Goal: Communication & Community: Answer question/provide support

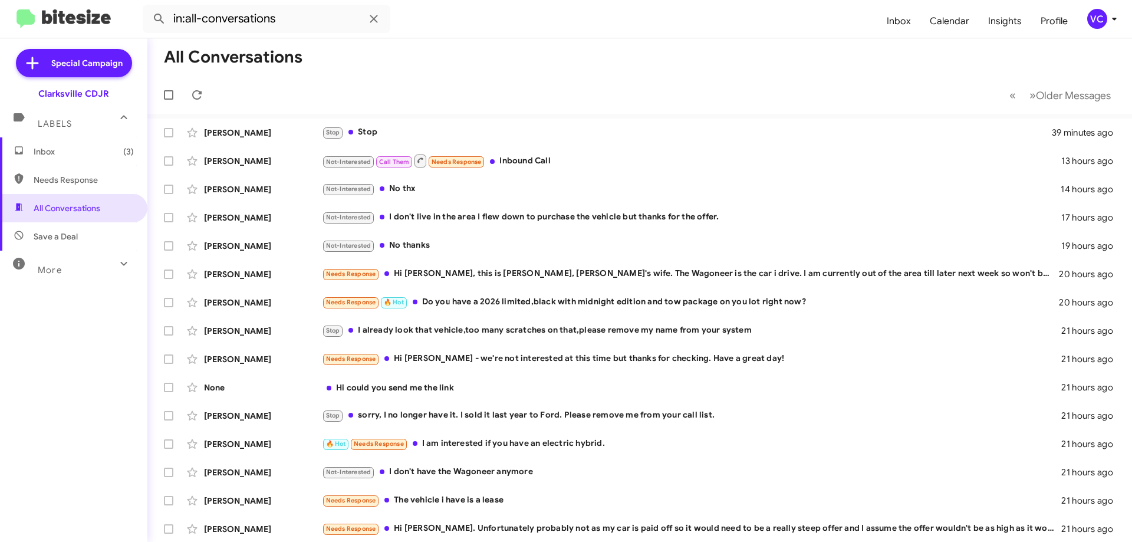
click at [832, 61] on mat-toolbar-row "All Conversations" at bounding box center [639, 57] width 984 height 38
click at [582, 53] on mat-toolbar-row "All Conversations" at bounding box center [639, 57] width 984 height 38
click at [329, 71] on mat-toolbar-row "All Conversations" at bounding box center [639, 57] width 984 height 38
click at [341, 81] on mat-toolbar-row "« Previous » Next Older Messages" at bounding box center [639, 95] width 984 height 38
click at [546, 84] on mat-toolbar-row "« Previous » Next Older Messages" at bounding box center [639, 95] width 984 height 38
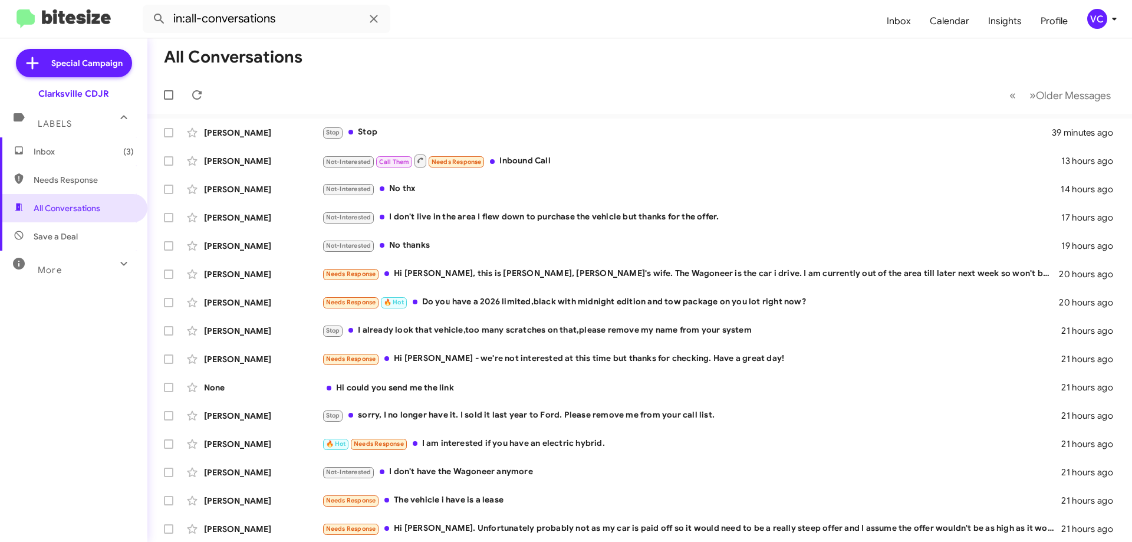
click at [68, 155] on span "Inbox (3)" at bounding box center [84, 152] width 100 height 12
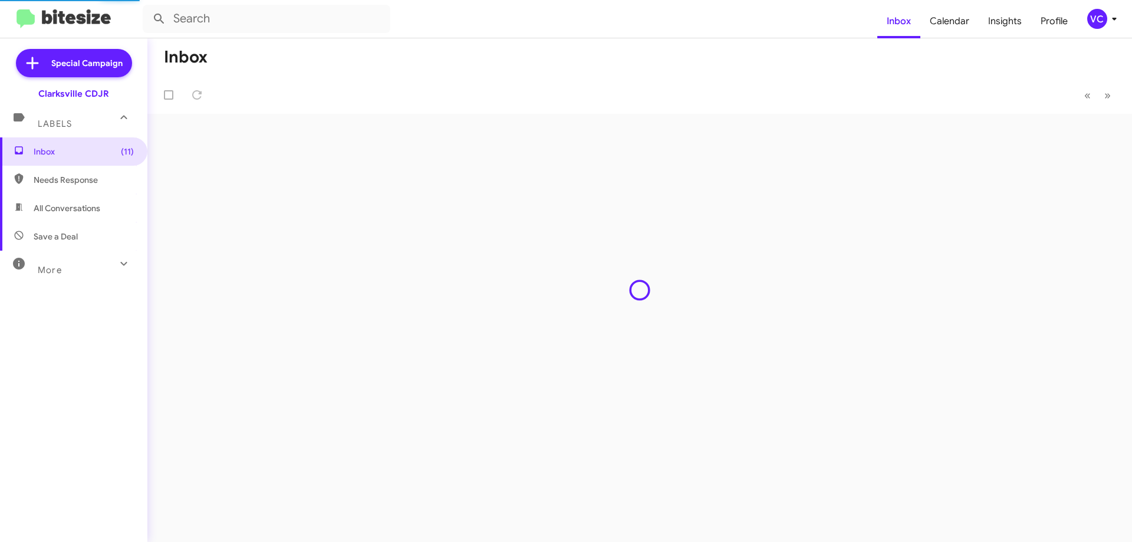
click at [622, 72] on mat-toolbar-row "Inbox" at bounding box center [639, 57] width 984 height 38
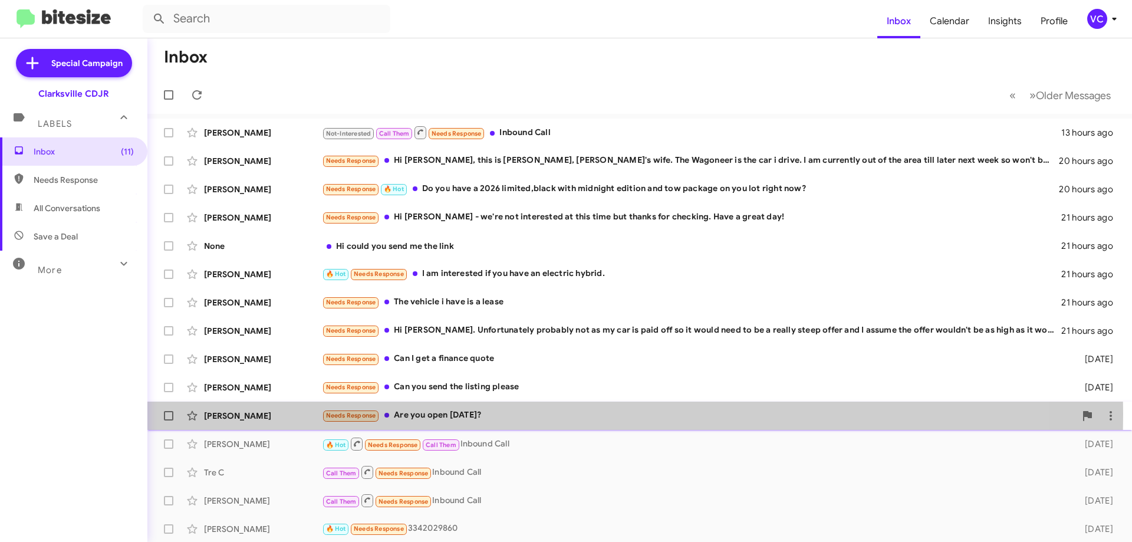
click at [412, 414] on div "Needs Response Are you open [DATE]?" at bounding box center [698, 415] width 753 height 14
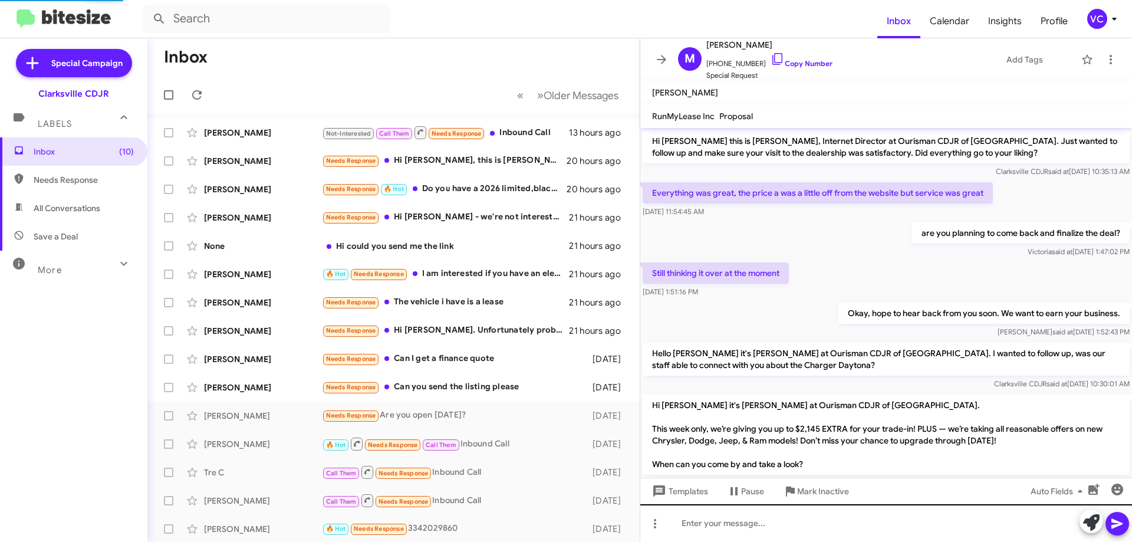
scroll to position [77, 0]
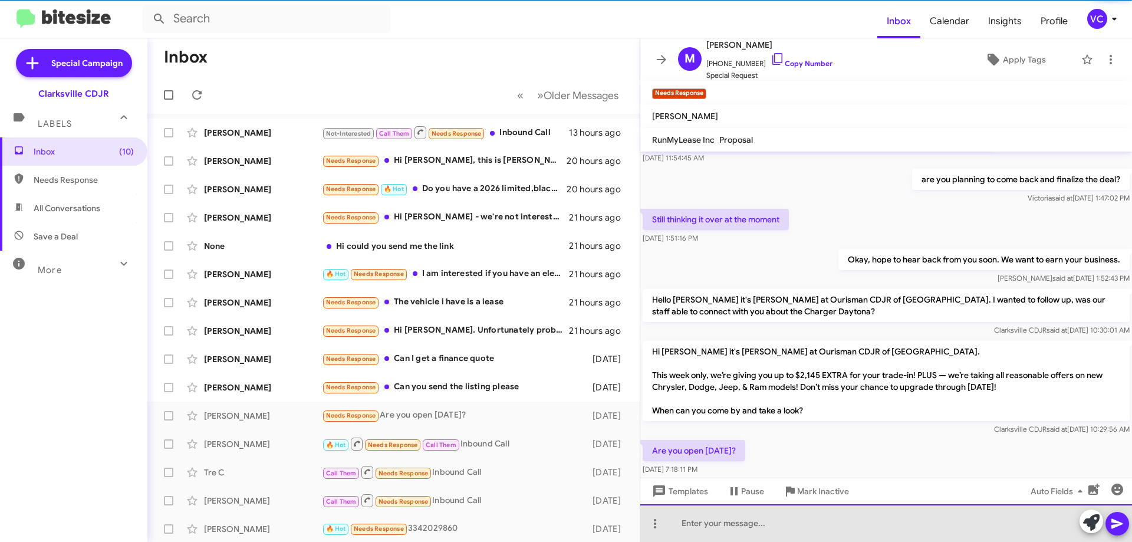
click at [757, 531] on div at bounding box center [886, 523] width 492 height 38
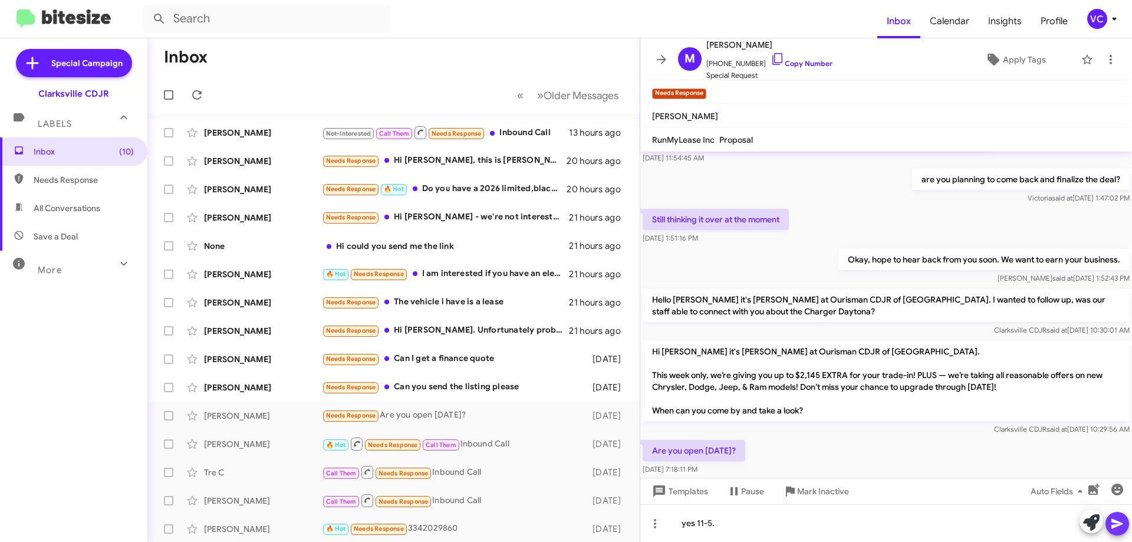
click at [1118, 529] on icon at bounding box center [1117, 523] width 14 height 14
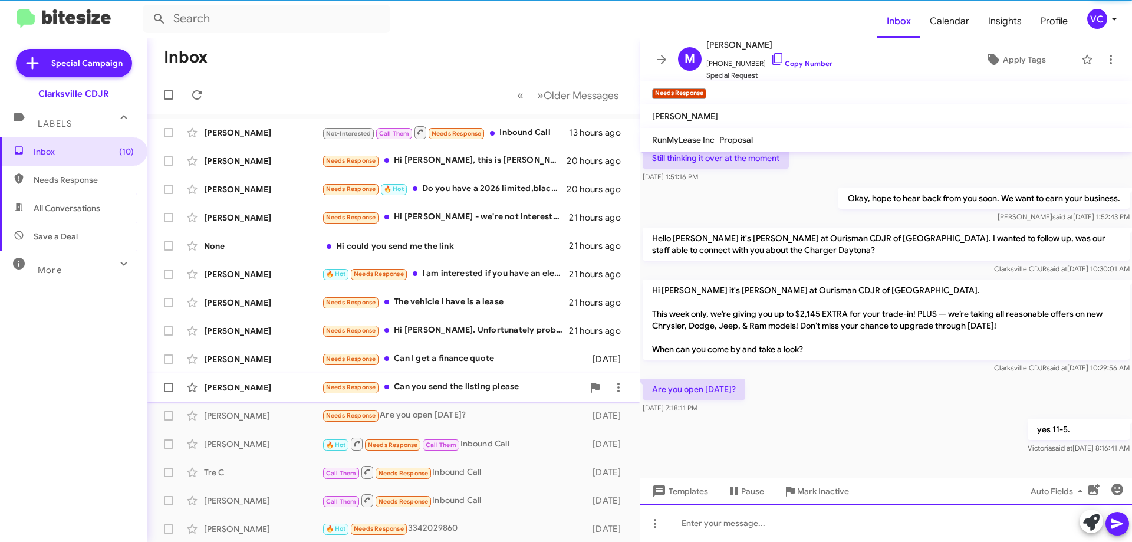
scroll to position [144, 0]
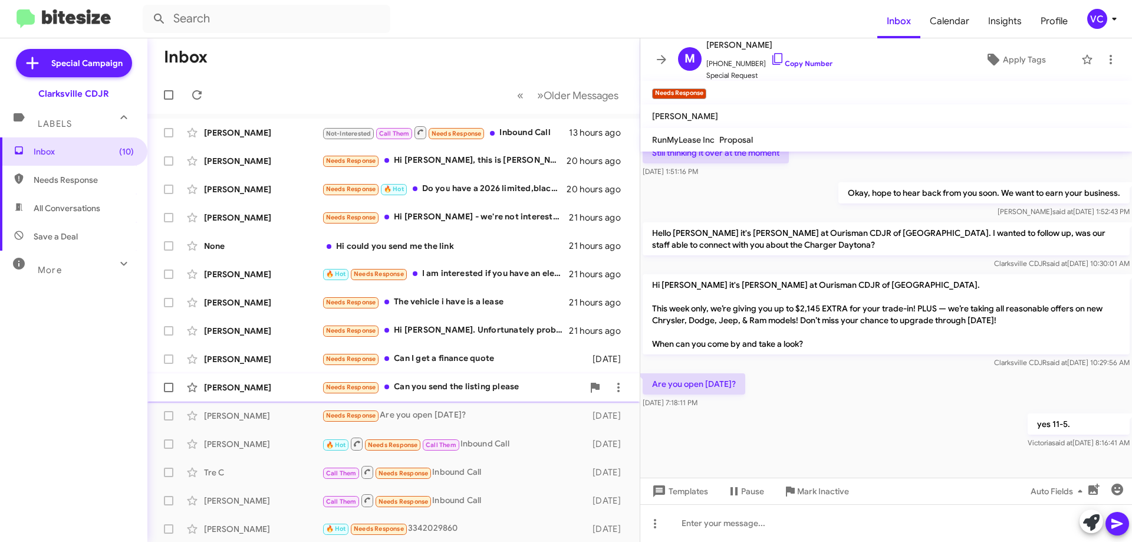
click at [289, 382] on div "[PERSON_NAME]" at bounding box center [263, 387] width 118 height 12
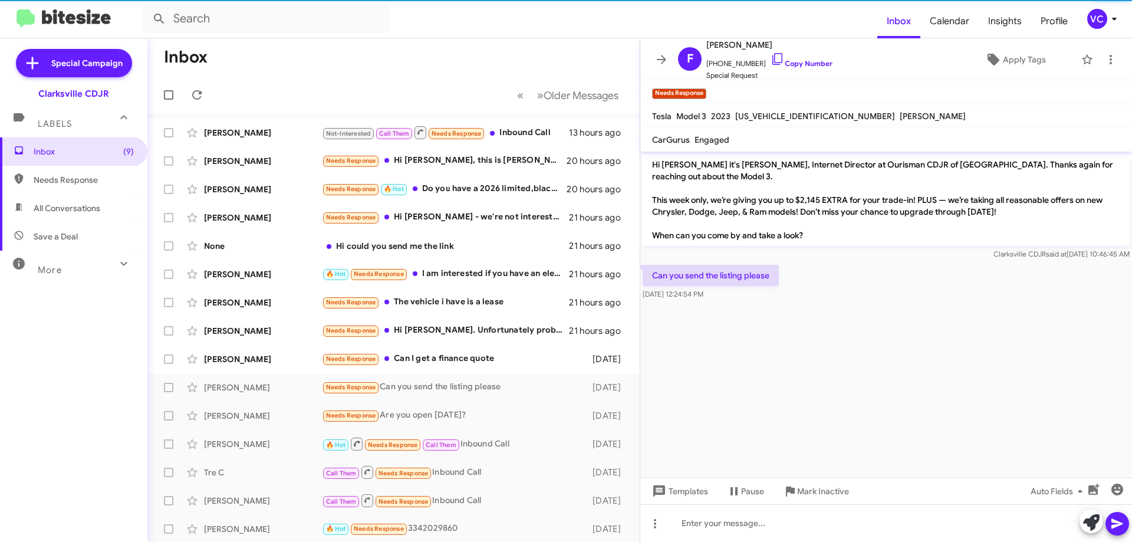
click at [901, 351] on cdk-virtual-scroll-viewport "Hi [PERSON_NAME] it's [PERSON_NAME], Internet Director at Ourisman CDJR of [GEO…" at bounding box center [886, 314] width 492 height 326
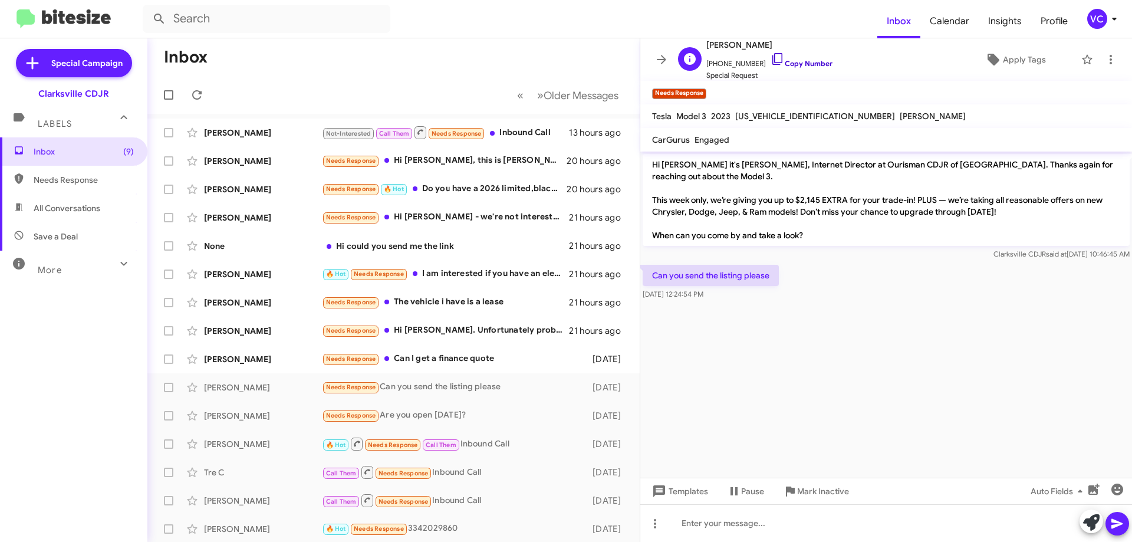
click at [793, 60] on link "Copy Number" at bounding box center [801, 63] width 62 height 9
click at [990, 345] on cdk-virtual-scroll-viewport "Hi [PERSON_NAME] it's [PERSON_NAME], Internet Director at Ourisman CDJR of [GEO…" at bounding box center [886, 314] width 492 height 326
click at [797, 59] on link "Copy Number" at bounding box center [801, 63] width 62 height 9
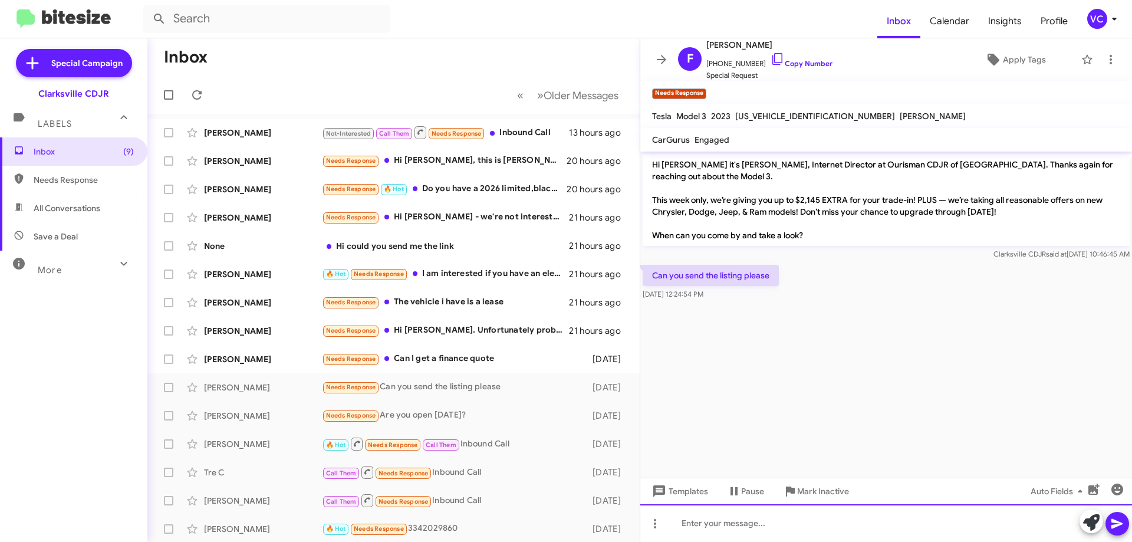
click at [789, 535] on div at bounding box center [886, 523] width 492 height 38
click at [861, 532] on div "We have a Tesla Model 3 Performance." at bounding box center [886, 523] width 492 height 38
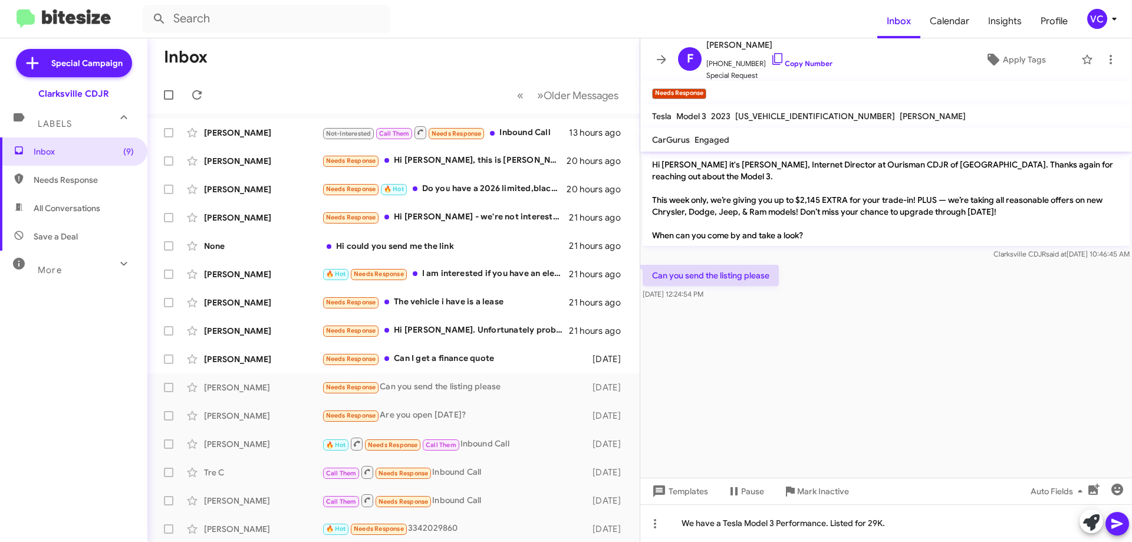
click at [1118, 523] on icon at bounding box center [1117, 523] width 14 height 14
click at [301, 368] on div "[PERSON_NAME] Needs Response Can I get a finance quote [DATE]" at bounding box center [393, 359] width 473 height 24
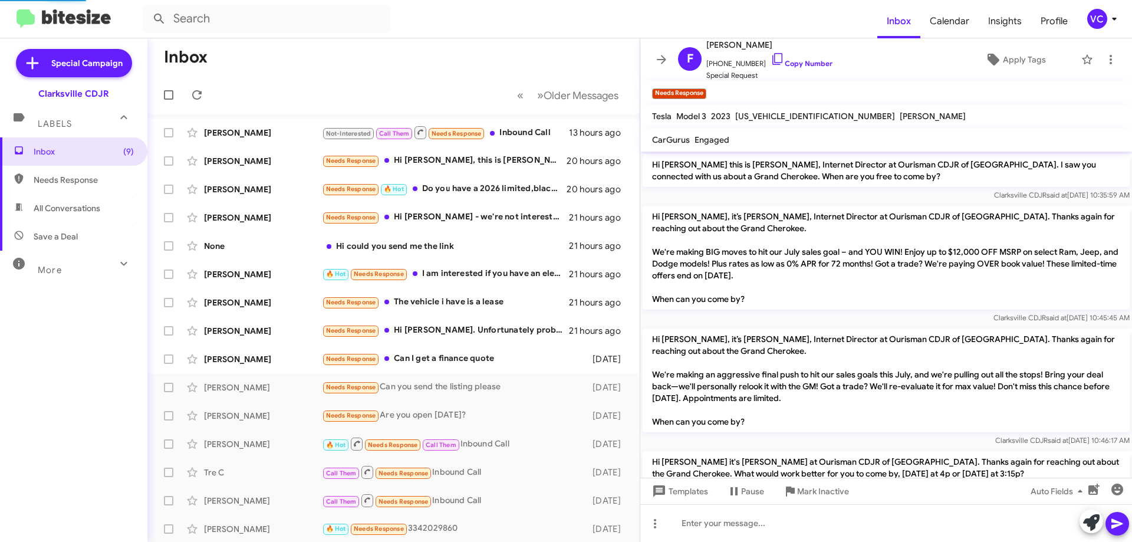
scroll to position [192, 0]
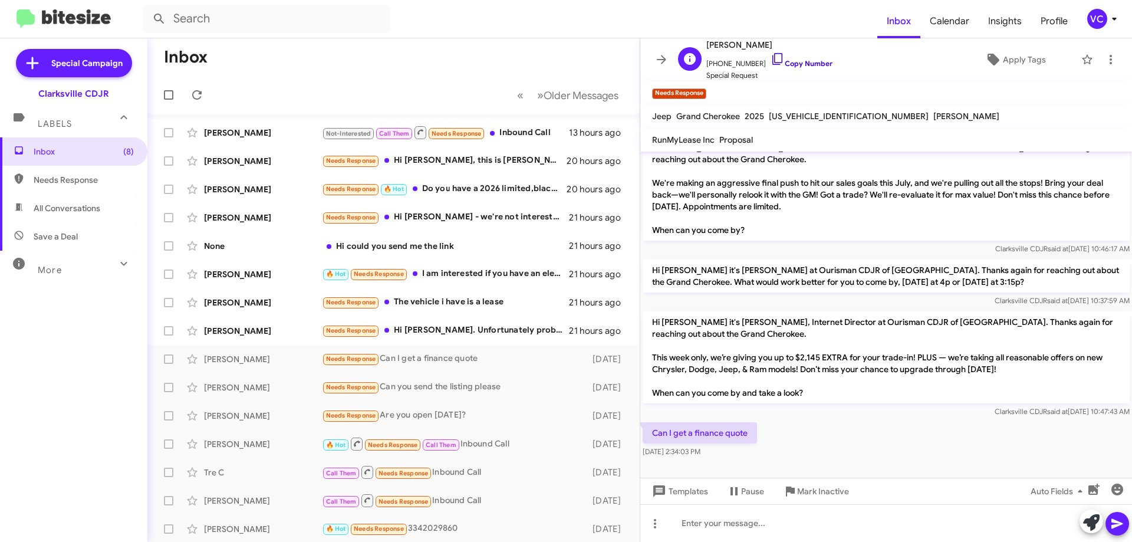
click at [809, 64] on link "Copy Number" at bounding box center [801, 63] width 62 height 9
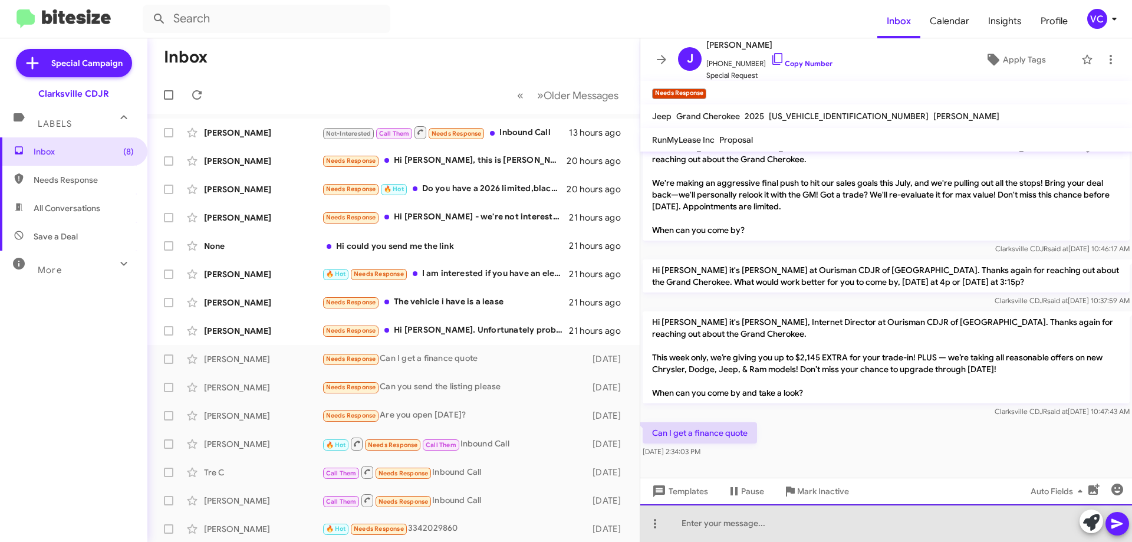
click at [703, 529] on div at bounding box center [886, 523] width 492 height 38
click at [1031, 519] on div "We have already done a final quote for you. Have you gone over it with your sal…" at bounding box center [886, 523] width 492 height 38
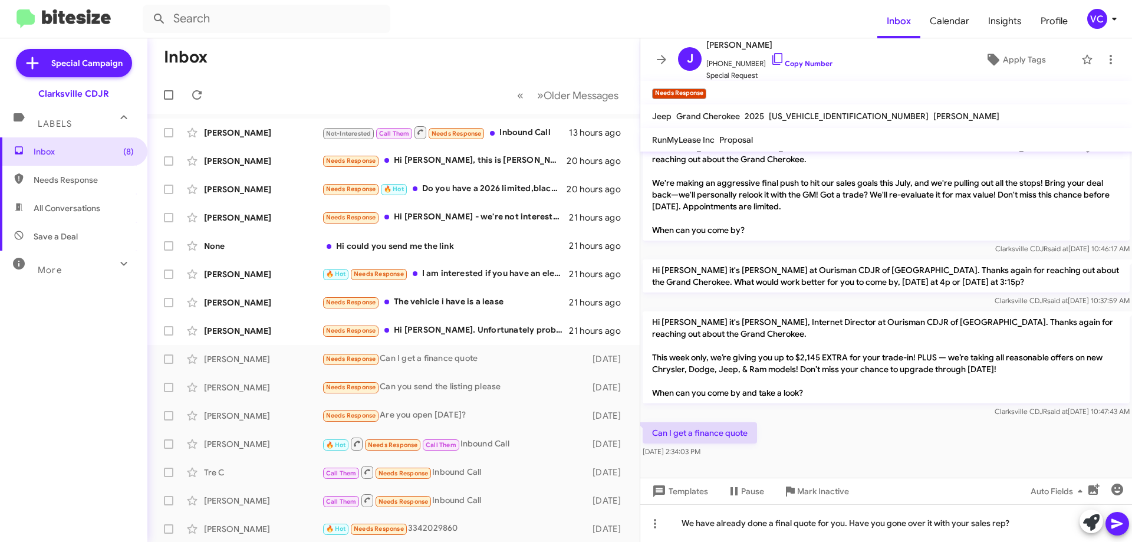
click at [1125, 523] on button at bounding box center [1117, 524] width 24 height 24
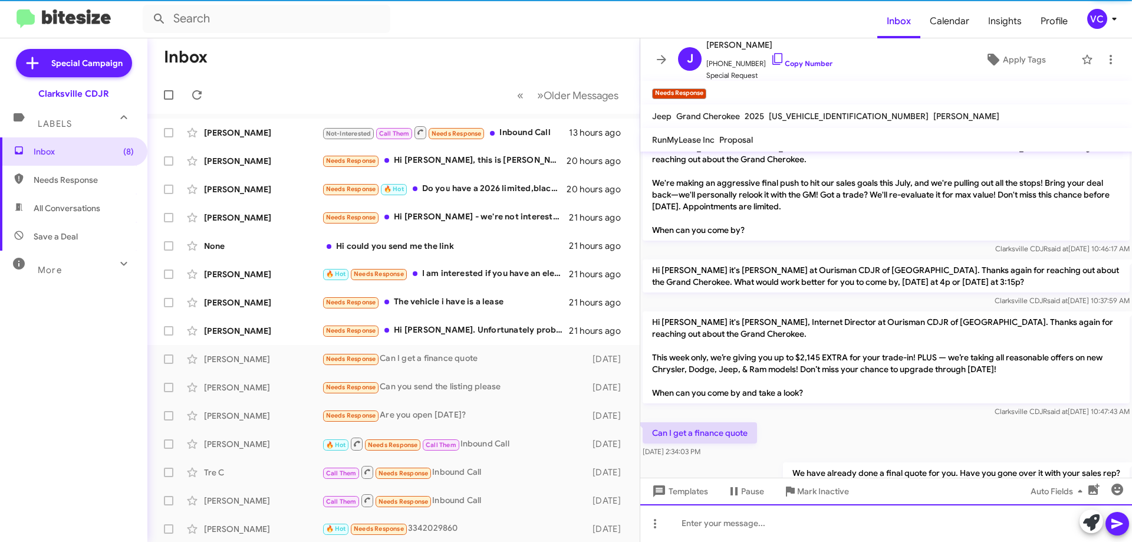
scroll to position [0, 0]
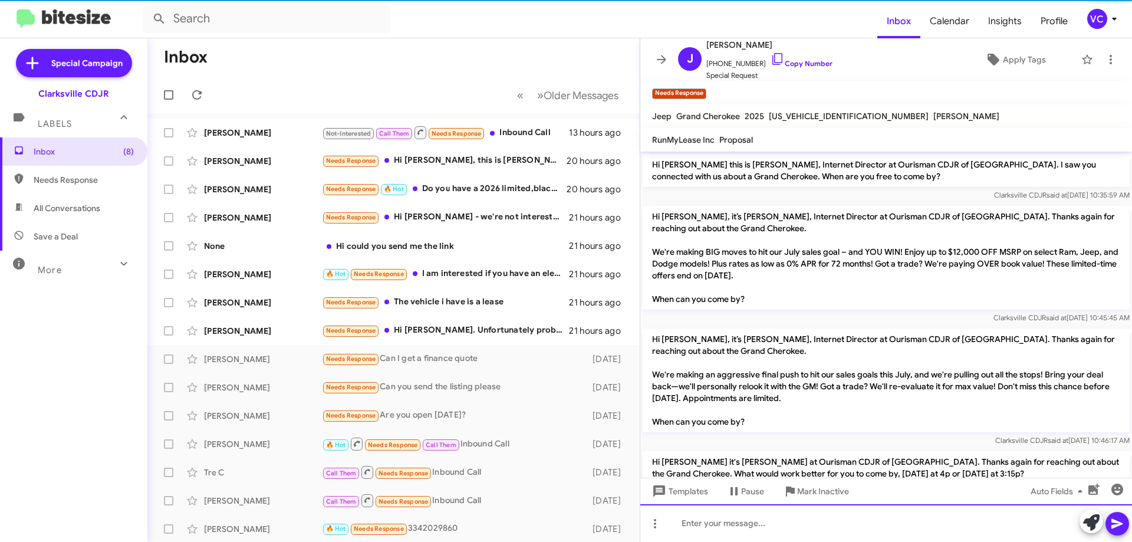
click at [843, 525] on div at bounding box center [886, 523] width 492 height 38
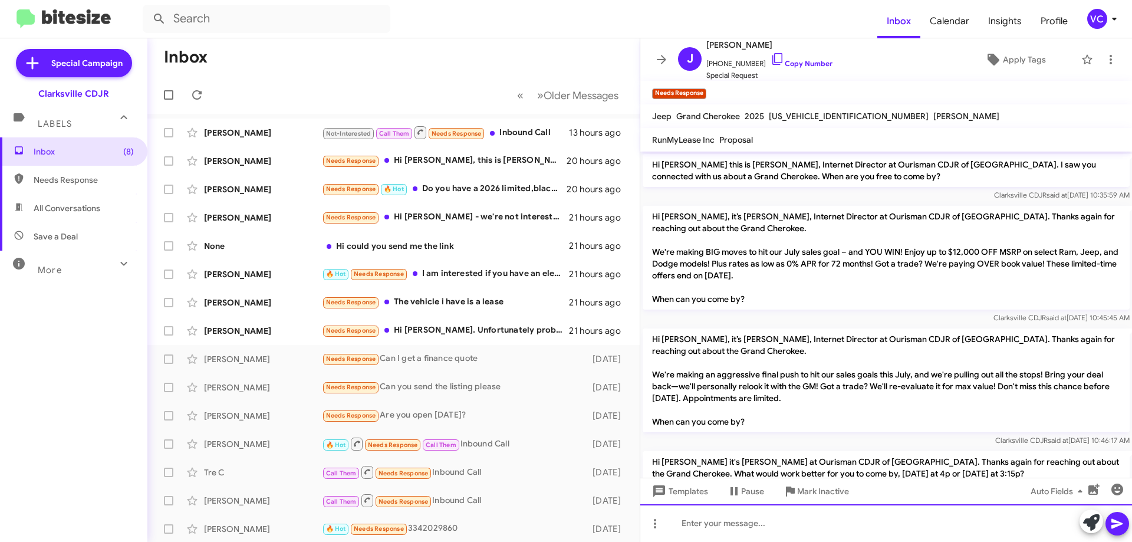
click at [884, 533] on div at bounding box center [886, 523] width 492 height 38
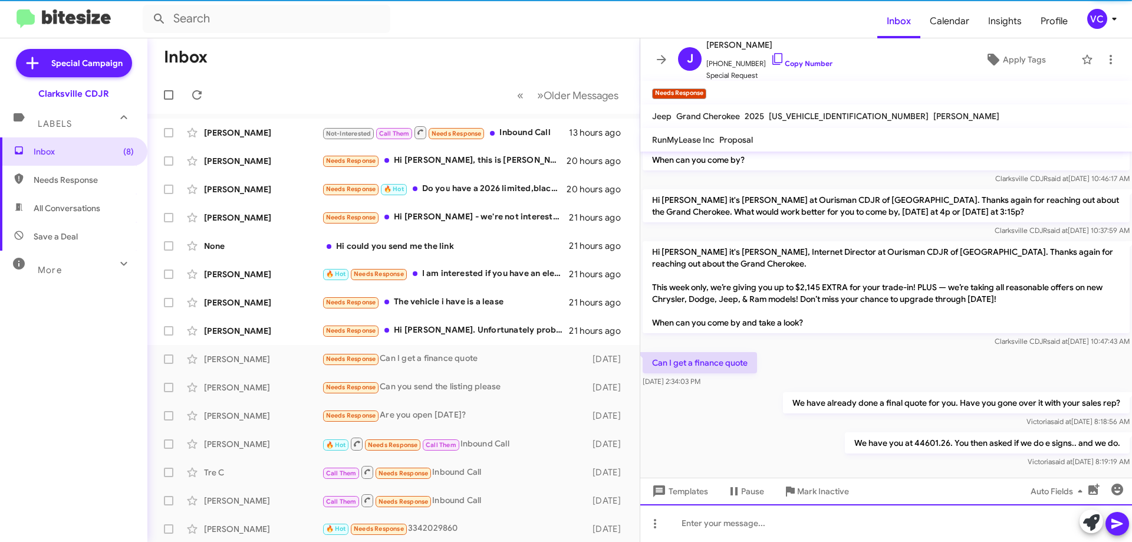
scroll to position [278, 0]
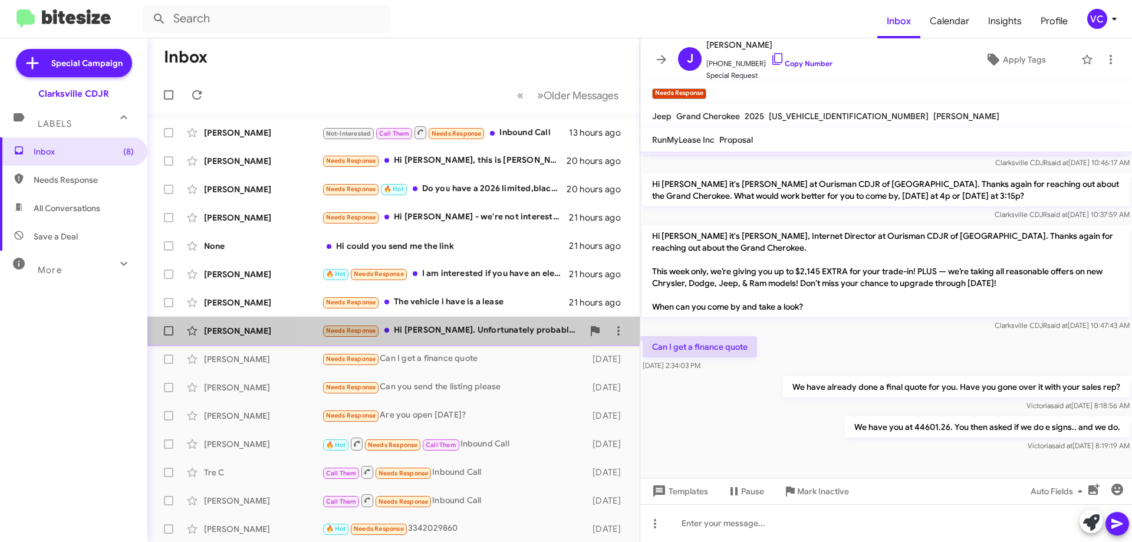
click at [446, 332] on div "Needs Response Hi [PERSON_NAME]. Unfortunately probably not as my car is paid o…" at bounding box center [452, 331] width 261 height 14
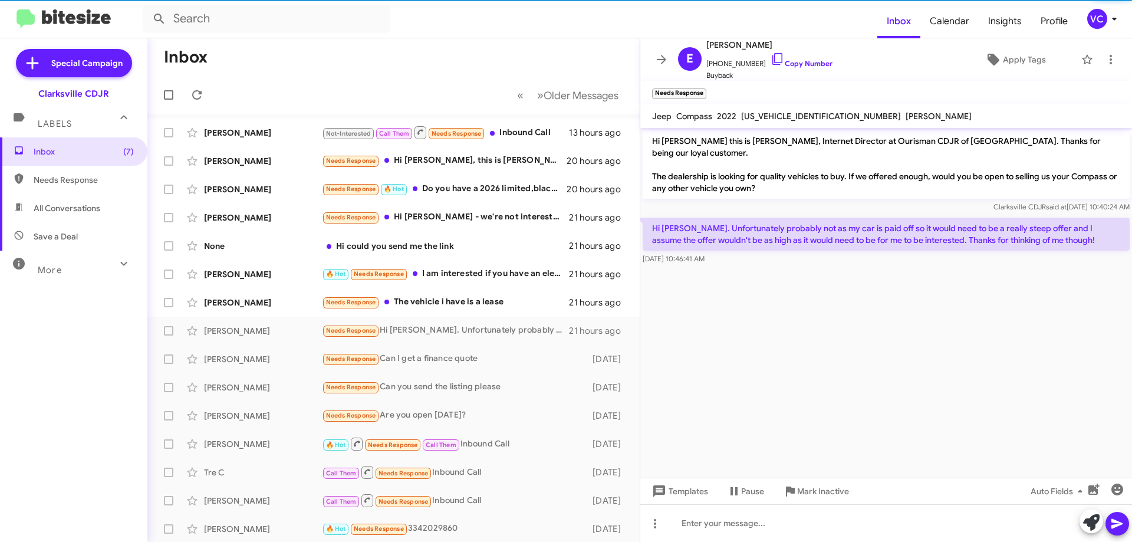
click at [879, 328] on cdk-virtual-scroll-viewport "Hi [PERSON_NAME] this is [PERSON_NAME], Internet Director at Ourisman CDJR of […" at bounding box center [886, 303] width 492 height 350
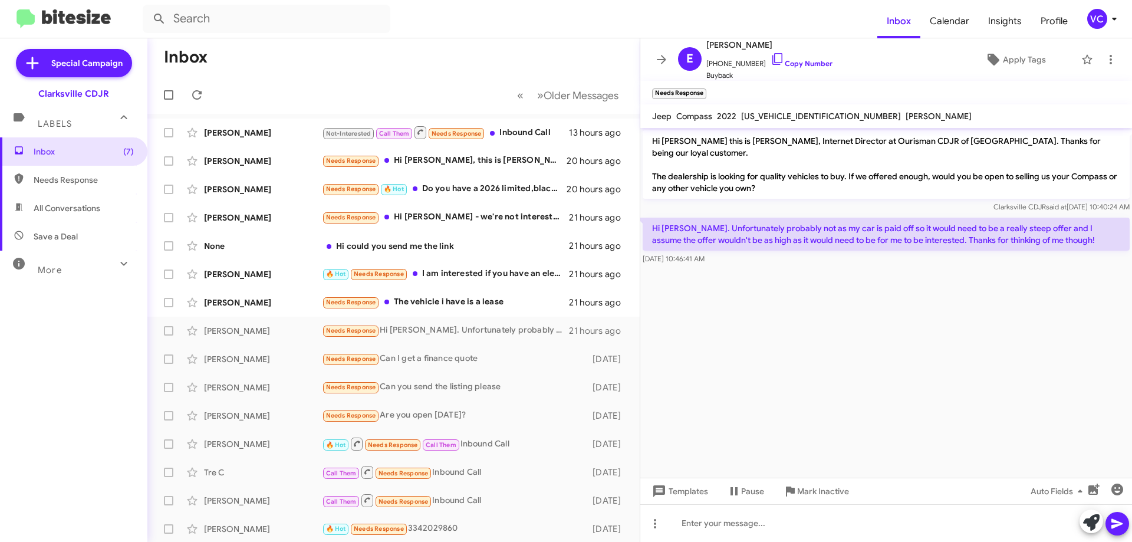
drag, startPoint x: 874, startPoint y: 377, endPoint x: 912, endPoint y: 352, distance: 45.1
click at [878, 385] on cdk-virtual-scroll-viewport "Hi [PERSON_NAME] this is [PERSON_NAME], Internet Director at Ourisman CDJR of […" at bounding box center [886, 303] width 492 height 350
drag, startPoint x: 945, startPoint y: 303, endPoint x: 953, endPoint y: 305, distance: 7.3
click at [948, 304] on cdk-virtual-scroll-viewport "Hi [PERSON_NAME] this is [PERSON_NAME], Internet Director at Ourisman CDJR of […" at bounding box center [886, 303] width 492 height 350
click at [941, 284] on cdk-virtual-scroll-viewport "Hi [PERSON_NAME] this is [PERSON_NAME], Internet Director at Ourisman CDJR of […" at bounding box center [886, 303] width 492 height 350
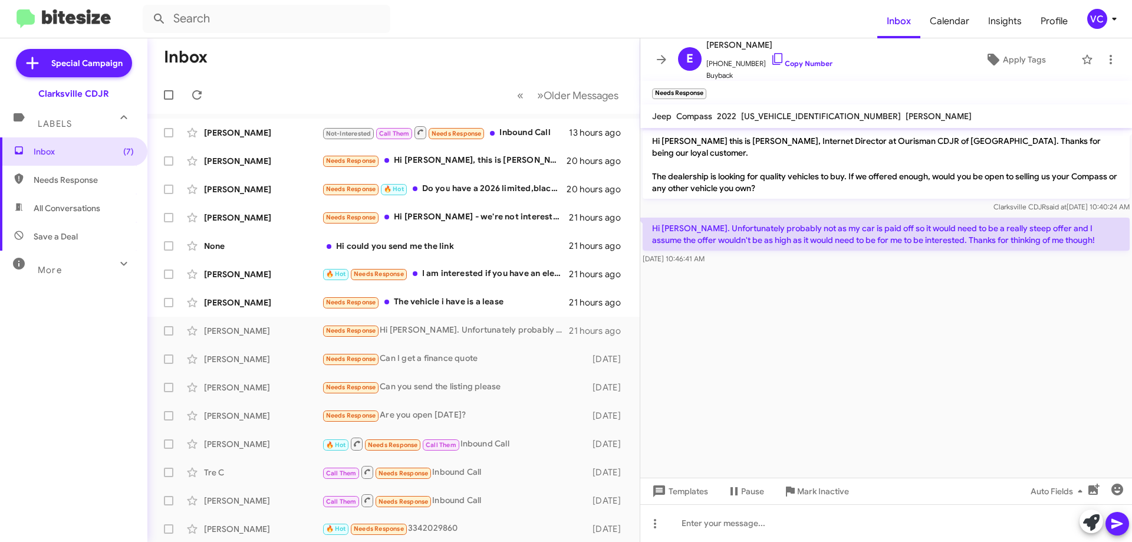
drag, startPoint x: 1036, startPoint y: 377, endPoint x: 1023, endPoint y: 361, distance: 21.4
click at [1043, 377] on cdk-virtual-scroll-viewport "Hi [PERSON_NAME] this is [PERSON_NAME], Internet Director at Ourisman CDJR of […" at bounding box center [886, 303] width 492 height 350
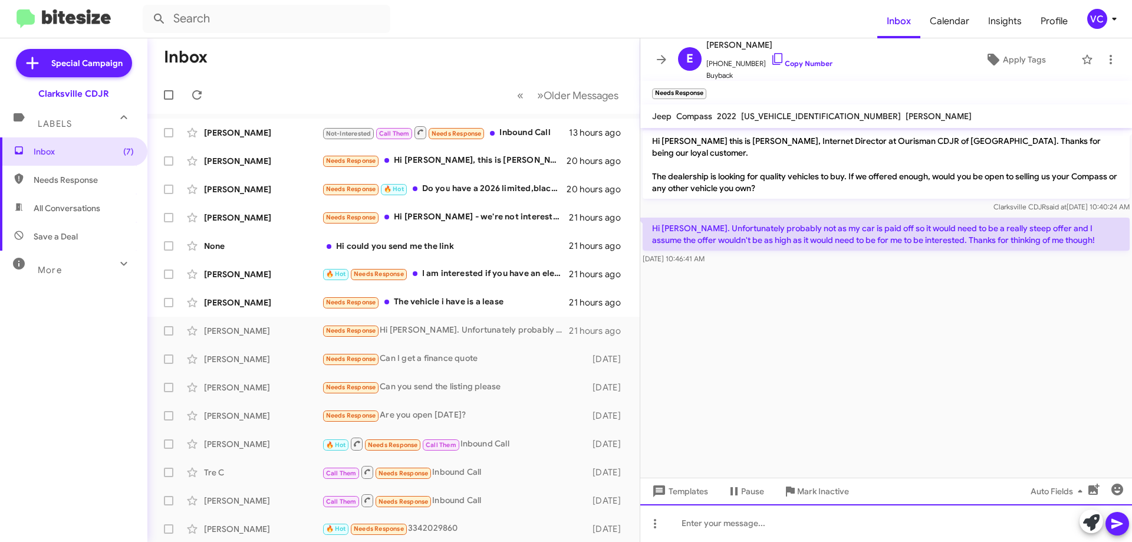
click at [908, 532] on div at bounding box center [886, 523] width 492 height 38
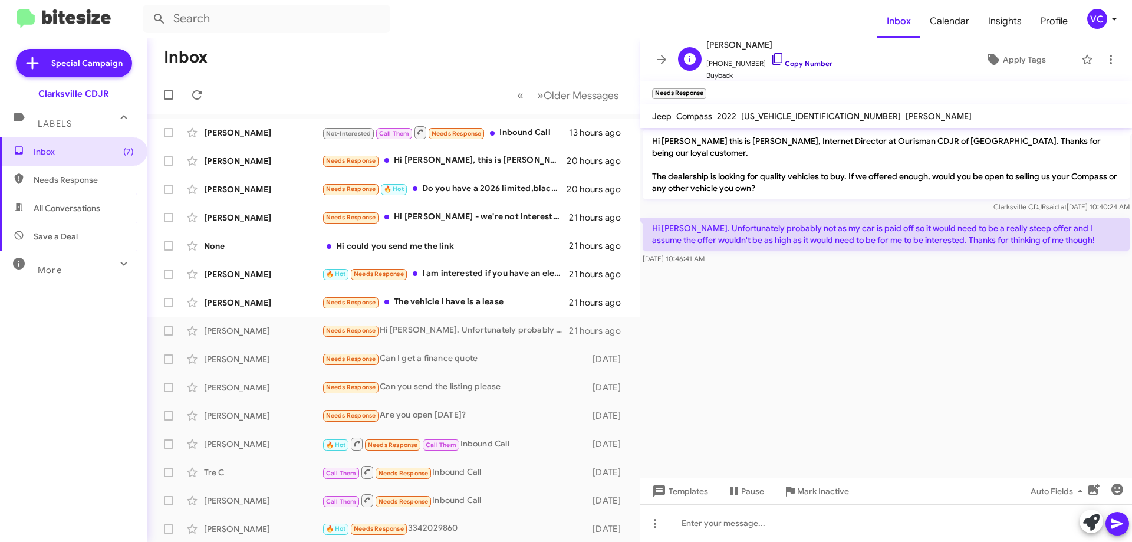
click at [819, 64] on link "Copy Number" at bounding box center [801, 63] width 62 height 9
click at [909, 328] on cdk-virtual-scroll-viewport "Hi [PERSON_NAME] this is [PERSON_NAME], Internet Director at Ourisman CDJR of […" at bounding box center [886, 303] width 492 height 350
click at [873, 365] on cdk-virtual-scroll-viewport "Hi [PERSON_NAME] this is [PERSON_NAME], Internet Director at Ourisman CDJR of […" at bounding box center [886, 303] width 492 height 350
drag, startPoint x: 729, startPoint y: 210, endPoint x: 952, endPoint y: 216, distance: 222.9
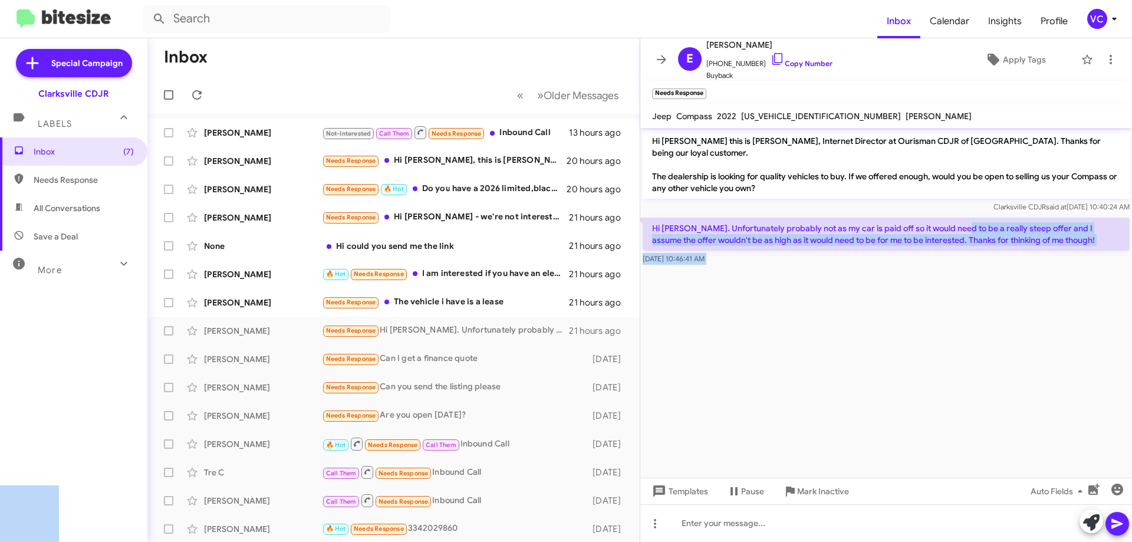
click at [963, 322] on cdk-virtual-scroll-viewport "Hi [PERSON_NAME] this is [PERSON_NAME], Internet Director at Ourisman CDJR of […" at bounding box center [886, 303] width 492 height 350
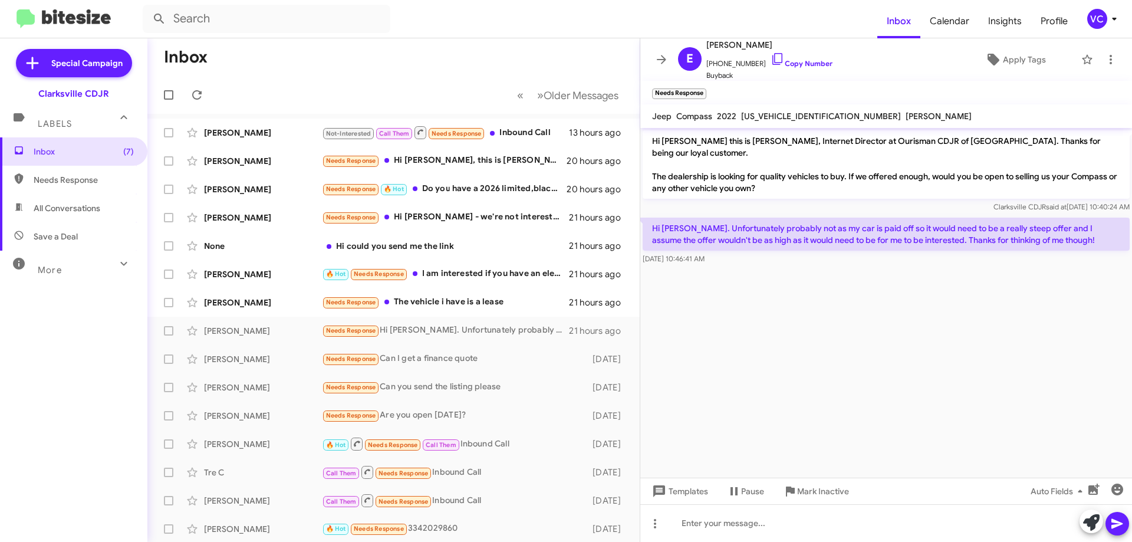
click at [961, 337] on cdk-virtual-scroll-viewport "Hi [PERSON_NAME] this is [PERSON_NAME], Internet Director at Ourisman CDJR of […" at bounding box center [886, 303] width 492 height 350
click at [954, 342] on cdk-virtual-scroll-viewport "Hi [PERSON_NAME] this is [PERSON_NAME], Internet Director at Ourisman CDJR of […" at bounding box center [886, 303] width 492 height 350
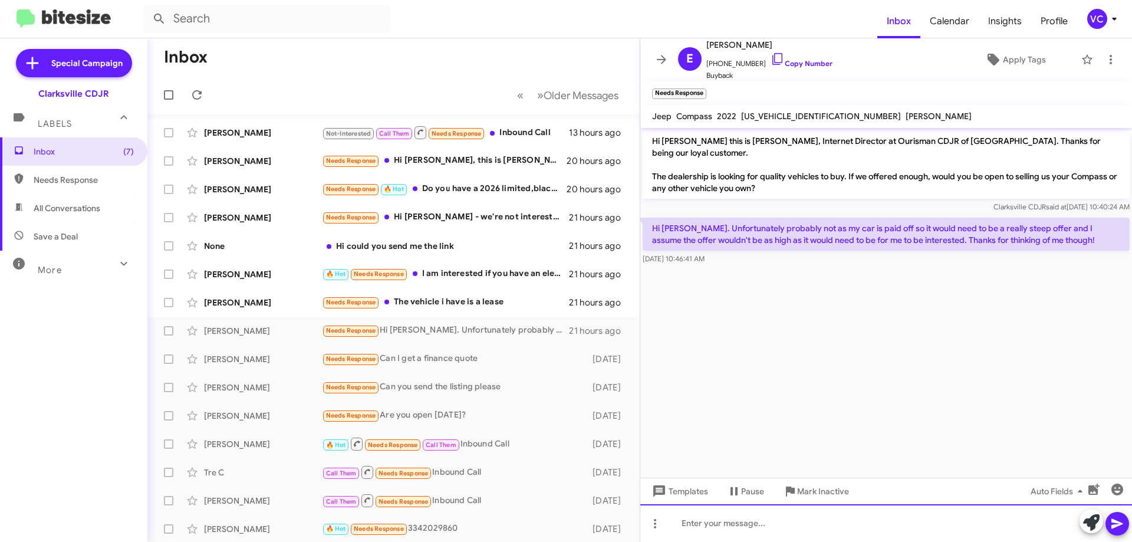
click at [850, 535] on div at bounding box center [886, 523] width 492 height 38
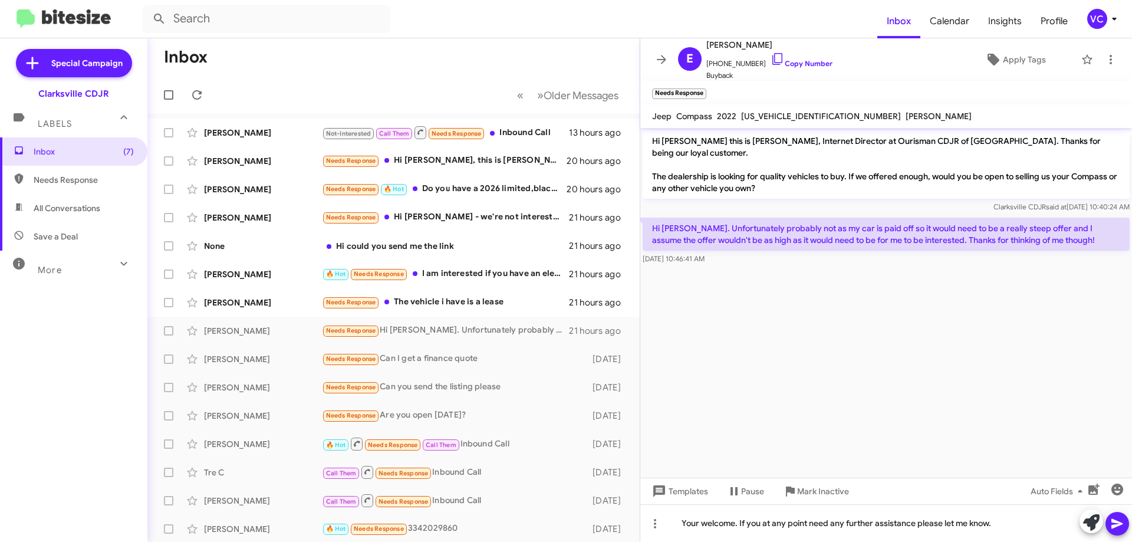
click at [1115, 526] on icon at bounding box center [1116, 524] width 11 height 10
click at [927, 401] on cdk-virtual-scroll-viewport "Hi [PERSON_NAME] this is [PERSON_NAME], Internet Director at Ourisman CDJR of […" at bounding box center [886, 303] width 492 height 350
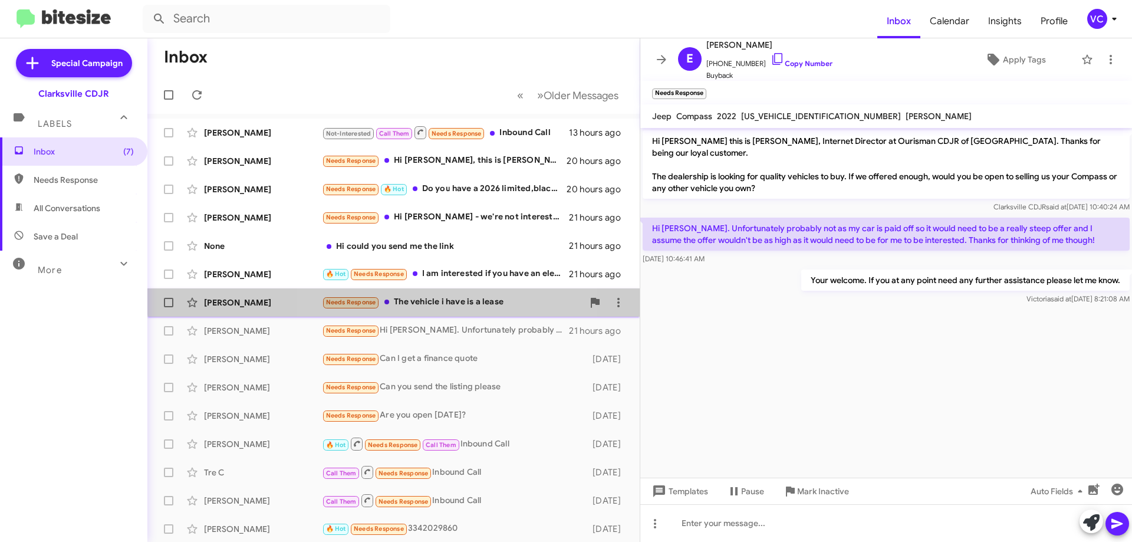
click at [406, 298] on div "Needs Response The vehicle i have is a lease" at bounding box center [452, 302] width 261 height 14
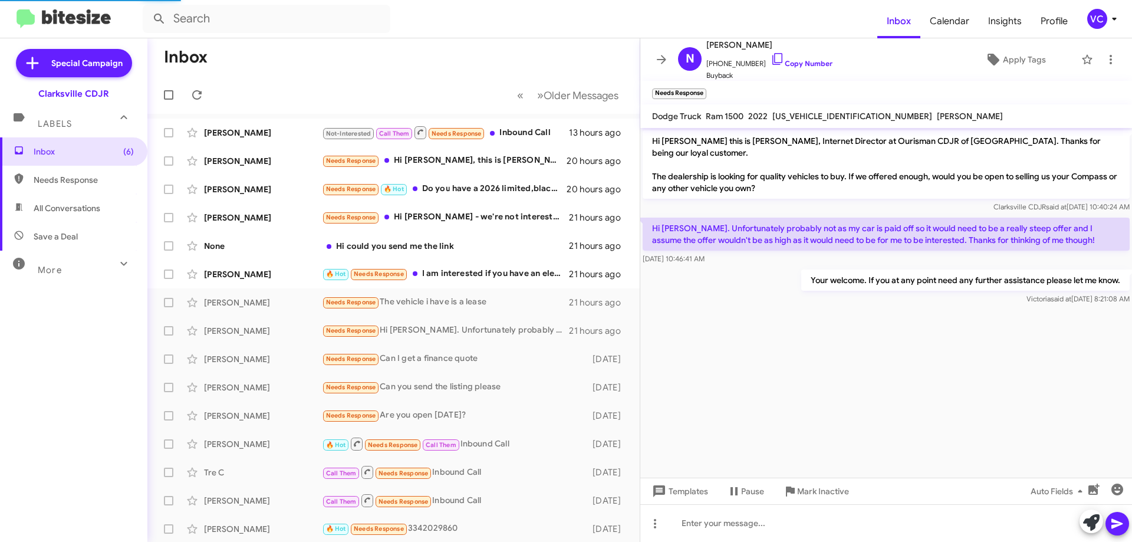
scroll to position [9, 0]
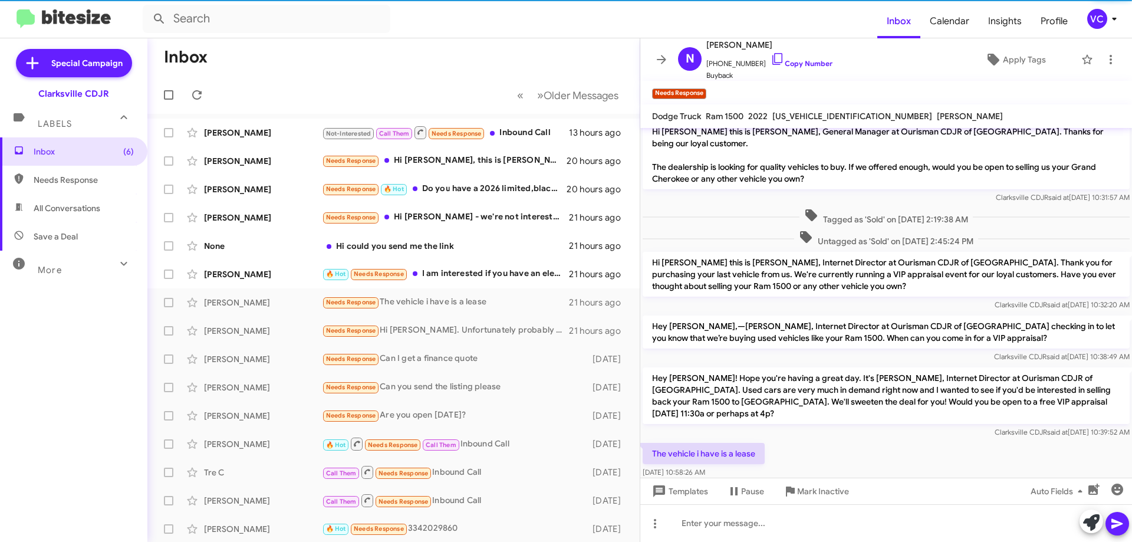
click at [895, 443] on div "The vehicle i have is a lease [DATE] 10:58:26 AM" at bounding box center [886, 460] width 492 height 40
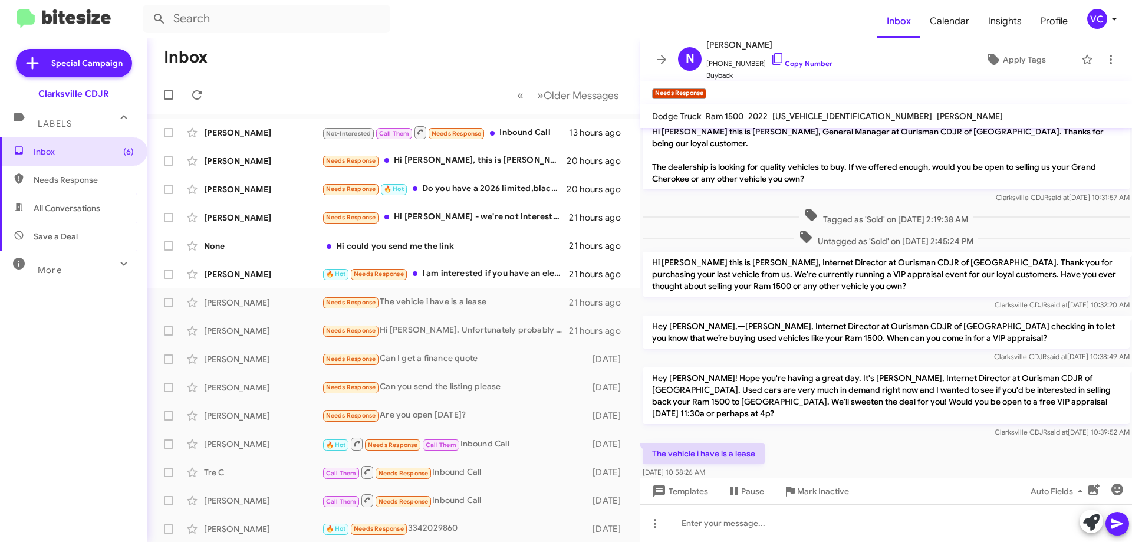
click at [826, 388] on p "Hey [PERSON_NAME]! Hope you're having a great day. It's [PERSON_NAME], Internet…" at bounding box center [885, 395] width 487 height 57
click at [803, 65] on link "Copy Number" at bounding box center [801, 63] width 62 height 9
drag, startPoint x: 848, startPoint y: 462, endPoint x: 678, endPoint y: 460, distance: 169.8
click at [849, 480] on div at bounding box center [886, 490] width 492 height 21
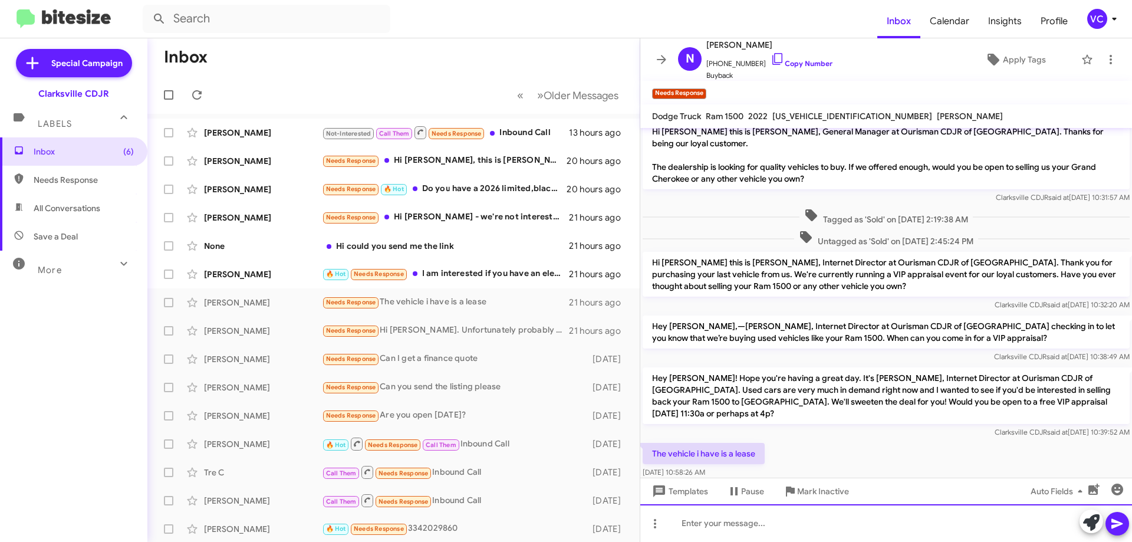
click at [802, 527] on div at bounding box center [886, 523] width 492 height 38
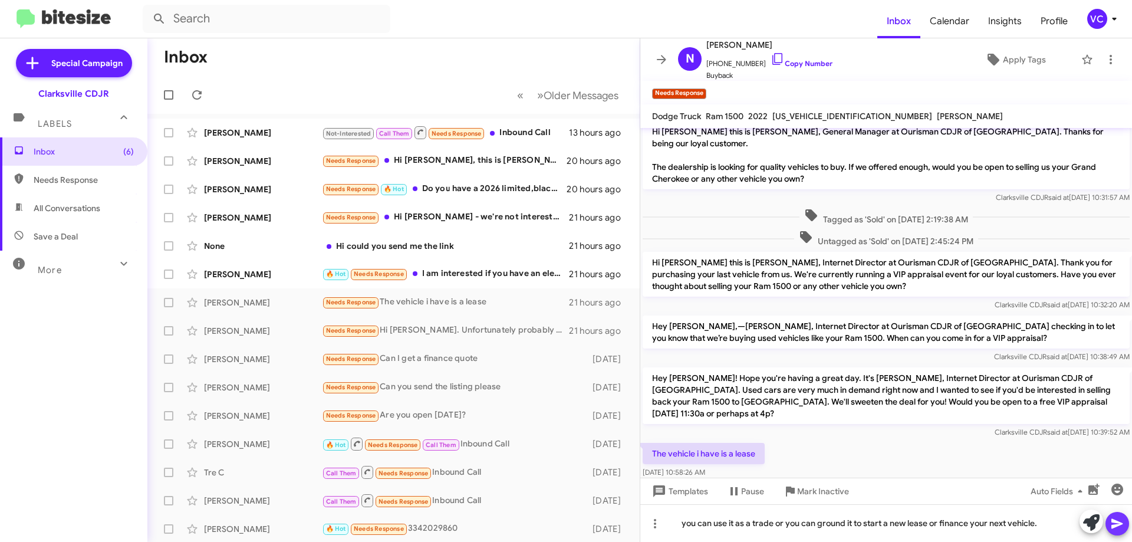
click at [1123, 524] on icon at bounding box center [1117, 523] width 14 height 14
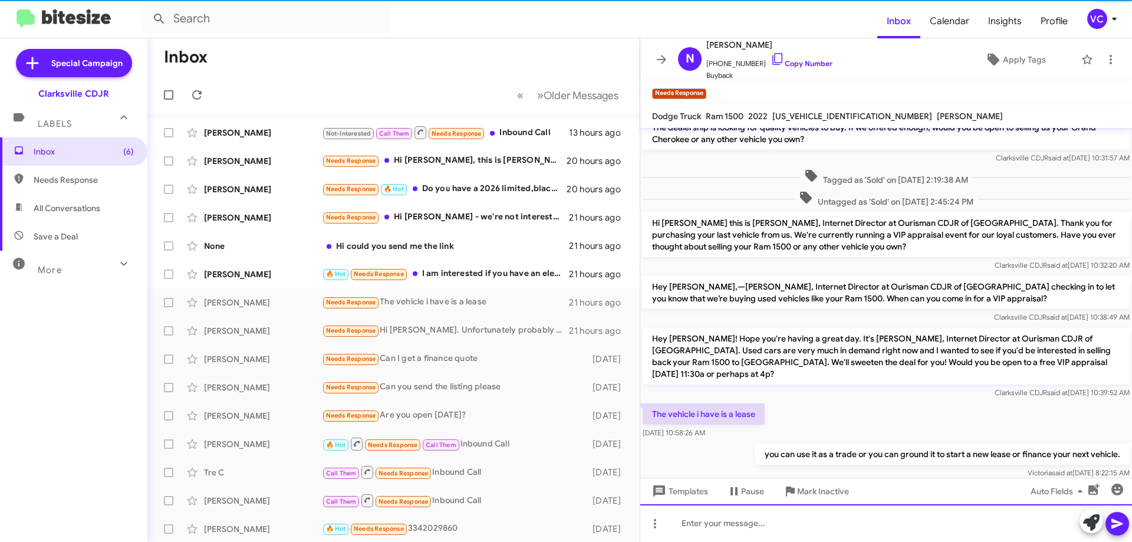
scroll to position [52, 0]
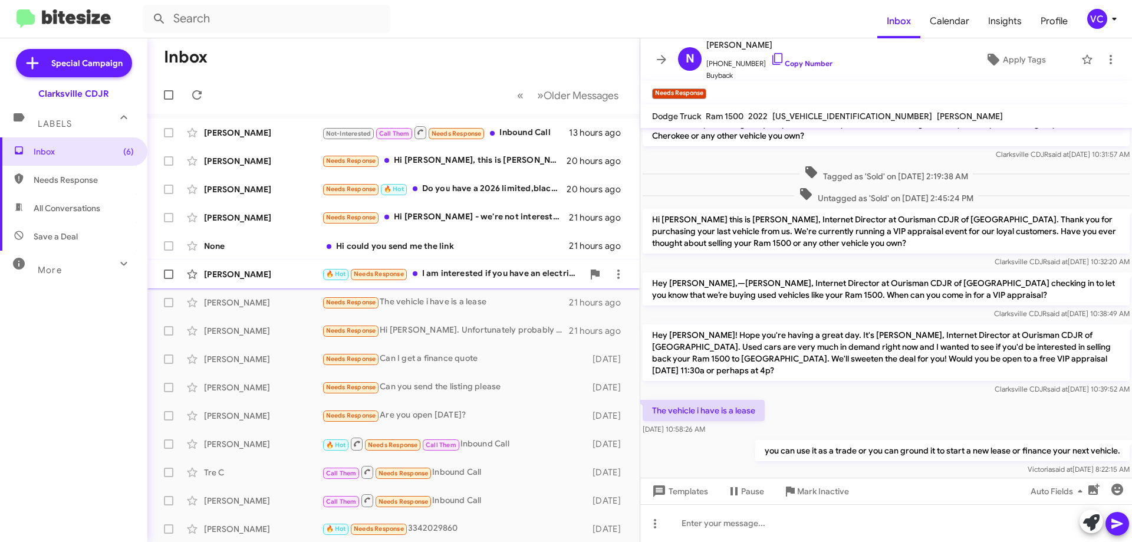
click at [483, 272] on div "🔥 Hot Needs Response I am interested if you have an electric hybrid." at bounding box center [452, 274] width 261 height 14
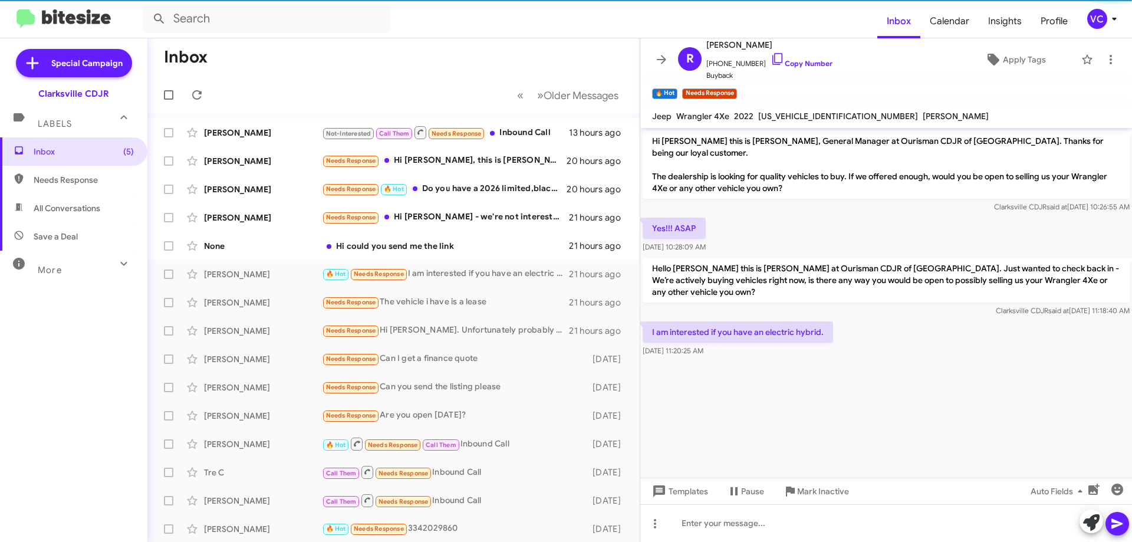
click at [902, 392] on cdk-virtual-scroll-viewport "Hi [PERSON_NAME] this is [PERSON_NAME], General Manager at Ourisman CDJR of [GE…" at bounding box center [886, 303] width 492 height 350
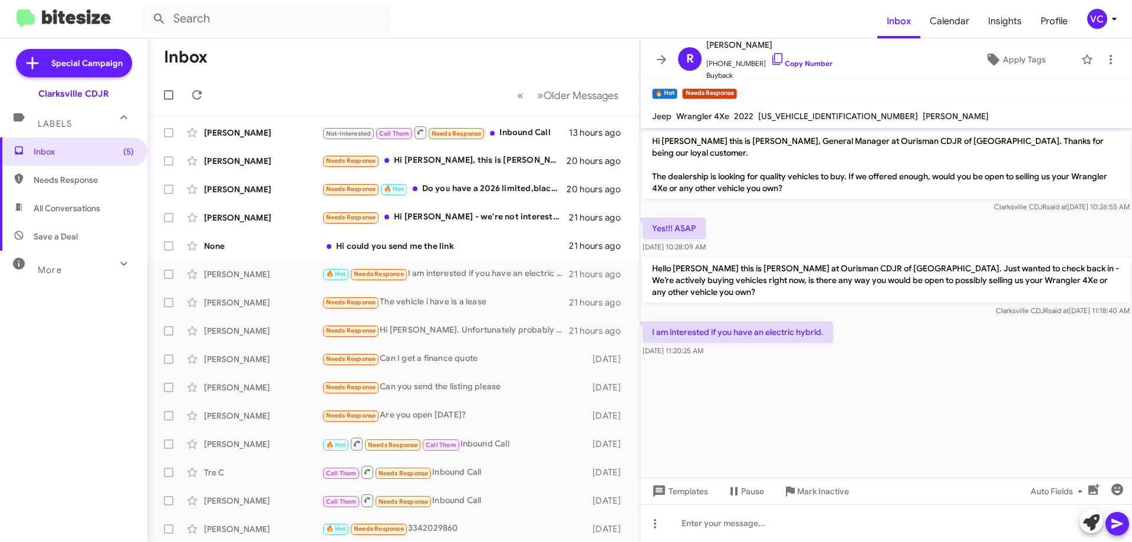
click at [938, 359] on div at bounding box center [886, 365] width 492 height 12
click at [935, 359] on div at bounding box center [886, 365] width 492 height 12
drag, startPoint x: 940, startPoint y: 229, endPoint x: 935, endPoint y: 322, distance: 93.8
click at [940, 229] on div "Yes!!! ASAP [DATE] 10:28:09 AM" at bounding box center [886, 235] width 492 height 40
click at [947, 362] on cdk-virtual-scroll-viewport "Hi [PERSON_NAME] this is [PERSON_NAME], General Manager at Ourisman CDJR of [GE…" at bounding box center [886, 303] width 492 height 350
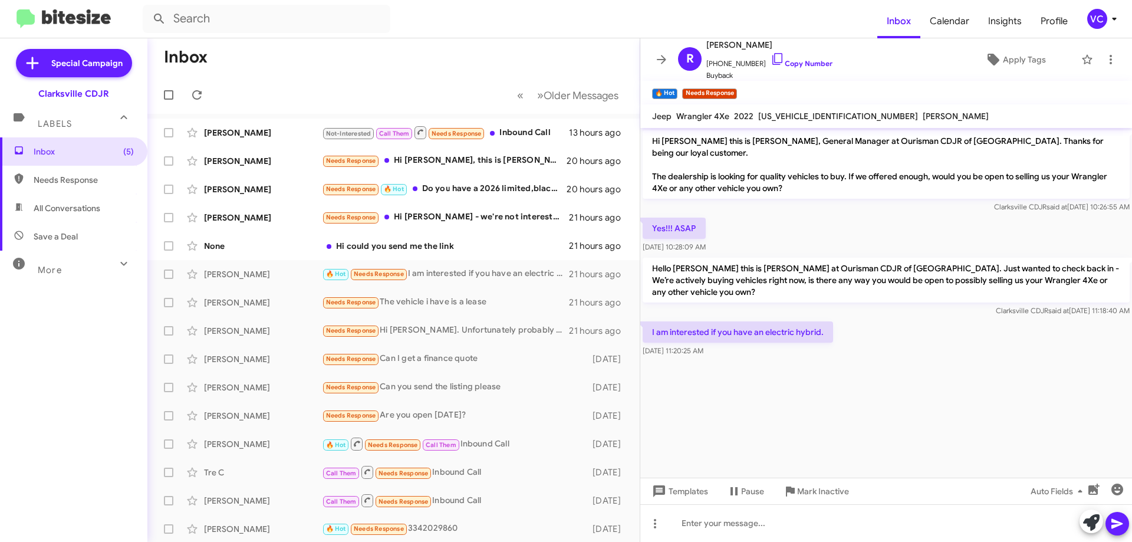
click at [947, 399] on cdk-virtual-scroll-viewport "Hi [PERSON_NAME] this is [PERSON_NAME], General Manager at Ourisman CDJR of [GE…" at bounding box center [886, 303] width 492 height 350
click at [947, 400] on cdk-virtual-scroll-viewport "Hi [PERSON_NAME] this is [PERSON_NAME], General Manager at Ourisman CDJR of [GE…" at bounding box center [886, 303] width 492 height 350
click at [936, 179] on p "Hi [PERSON_NAME] this is [PERSON_NAME], General Manager at Ourisman CDJR of [GE…" at bounding box center [885, 164] width 487 height 68
click at [797, 64] on link "Copy Number" at bounding box center [801, 63] width 62 height 9
click at [922, 372] on cdk-virtual-scroll-viewport "Hi [PERSON_NAME] this is [PERSON_NAME], General Manager at Ourisman CDJR of [GE…" at bounding box center [886, 303] width 492 height 350
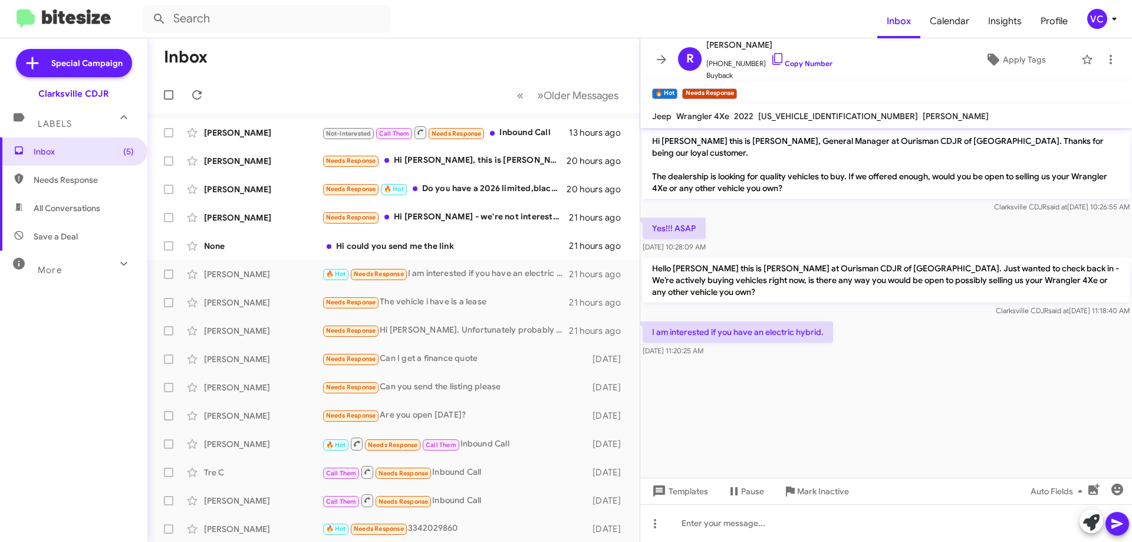
click at [950, 374] on cdk-virtual-scroll-viewport "Hi [PERSON_NAME] this is [PERSON_NAME], General Manager at Ourisman CDJR of [GE…" at bounding box center [886, 303] width 492 height 350
click at [994, 390] on cdk-virtual-scroll-viewport "Hi [PERSON_NAME] this is [PERSON_NAME], General Manager at Ourisman CDJR of [GE…" at bounding box center [886, 303] width 492 height 350
click at [794, 387] on cdk-virtual-scroll-viewport "Hi [PERSON_NAME] this is [PERSON_NAME], General Manager at Ourisman CDJR of [GE…" at bounding box center [886, 303] width 492 height 350
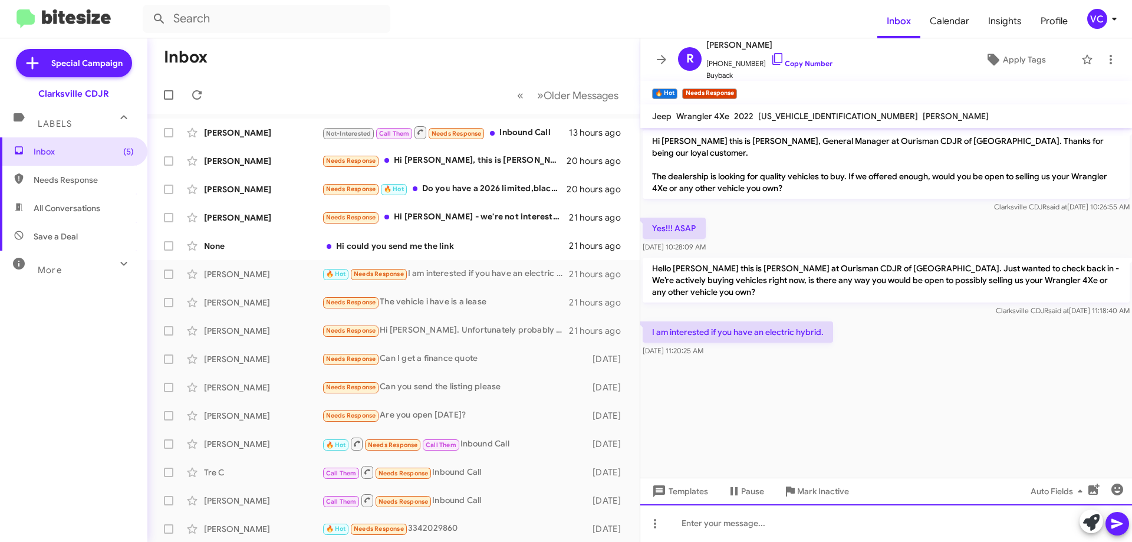
click at [740, 535] on div at bounding box center [886, 523] width 492 height 38
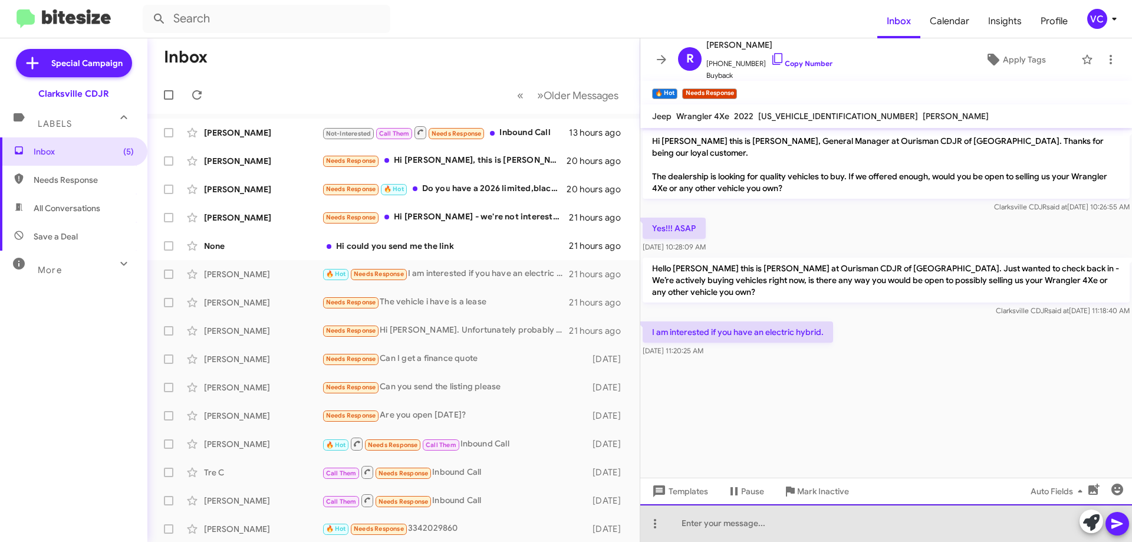
click at [736, 520] on div at bounding box center [886, 523] width 492 height 38
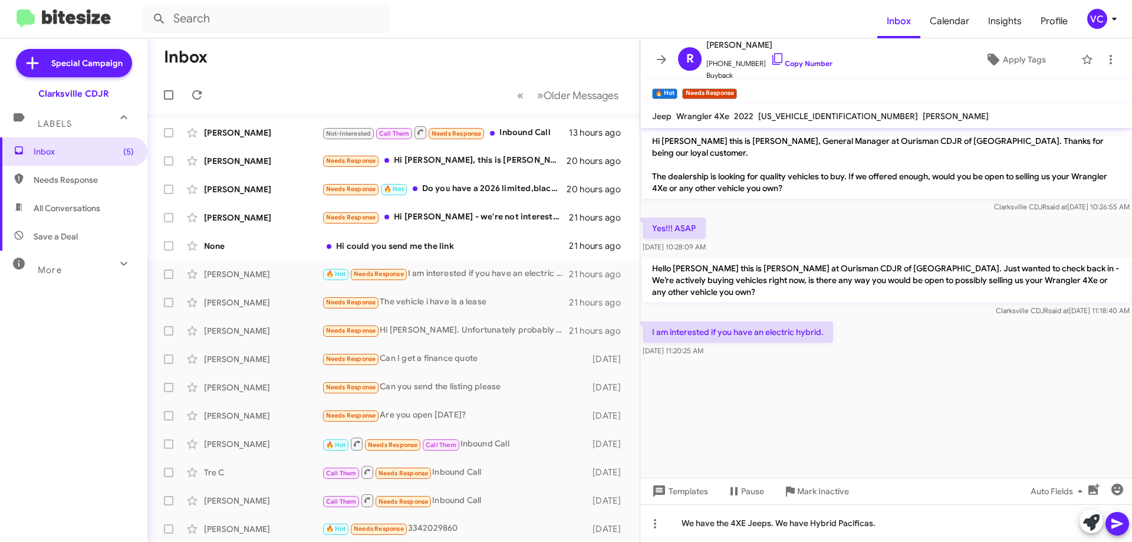
click at [1122, 527] on icon at bounding box center [1117, 523] width 14 height 14
click at [229, 238] on div "None Hi could you send me the link 21 hours ago" at bounding box center [393, 246] width 473 height 24
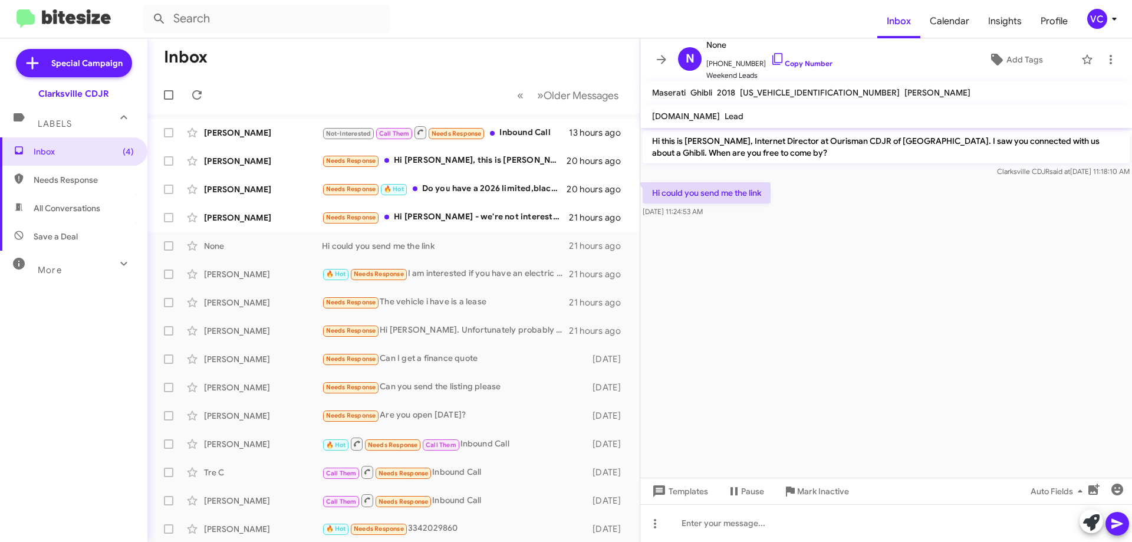
click at [904, 91] on span "[PERSON_NAME]" at bounding box center [937, 92] width 66 height 11
click at [818, 62] on link "Copy Number" at bounding box center [801, 63] width 62 height 9
click at [1017, 325] on cdk-virtual-scroll-viewport "Hi this is [PERSON_NAME], Internet Director at Ourisman CDJR of [GEOGRAPHIC_DAT…" at bounding box center [886, 303] width 492 height 350
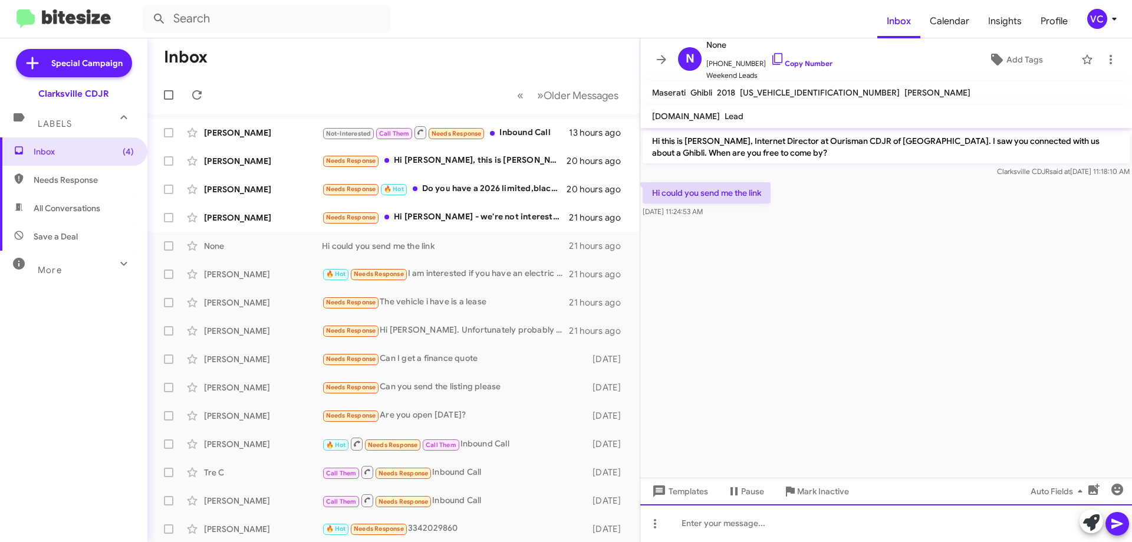
click at [775, 521] on div at bounding box center [886, 523] width 492 height 38
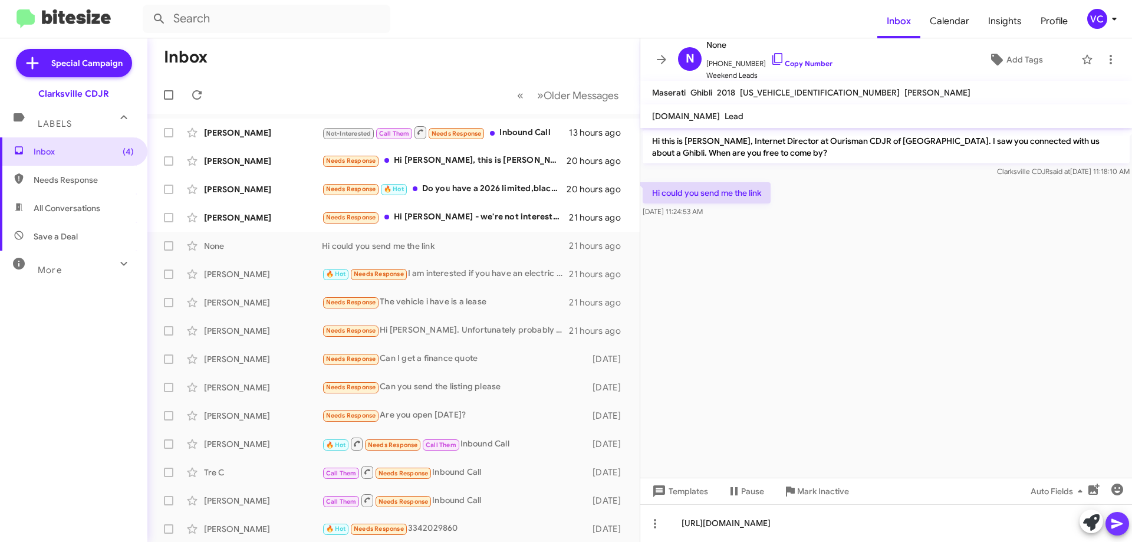
click at [1121, 520] on icon at bounding box center [1117, 523] width 14 height 14
click at [916, 323] on cdk-virtual-scroll-viewport "Hi this is [PERSON_NAME], Internet Director at Ourisman CDJR of [GEOGRAPHIC_DAT…" at bounding box center [886, 303] width 492 height 350
click at [334, 221] on span "Needs Response" at bounding box center [351, 217] width 50 height 8
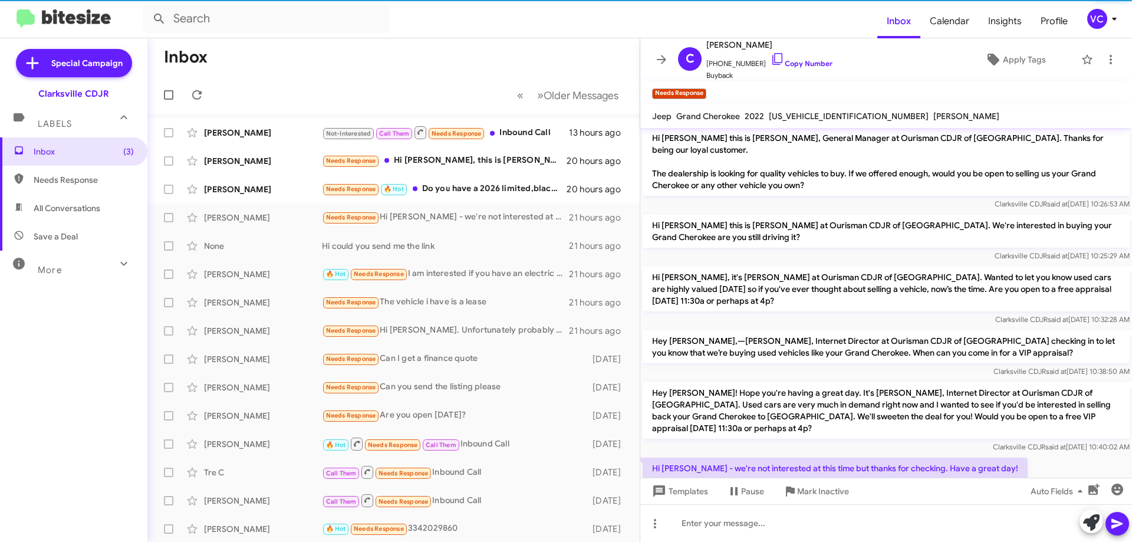
scroll to position [27, 0]
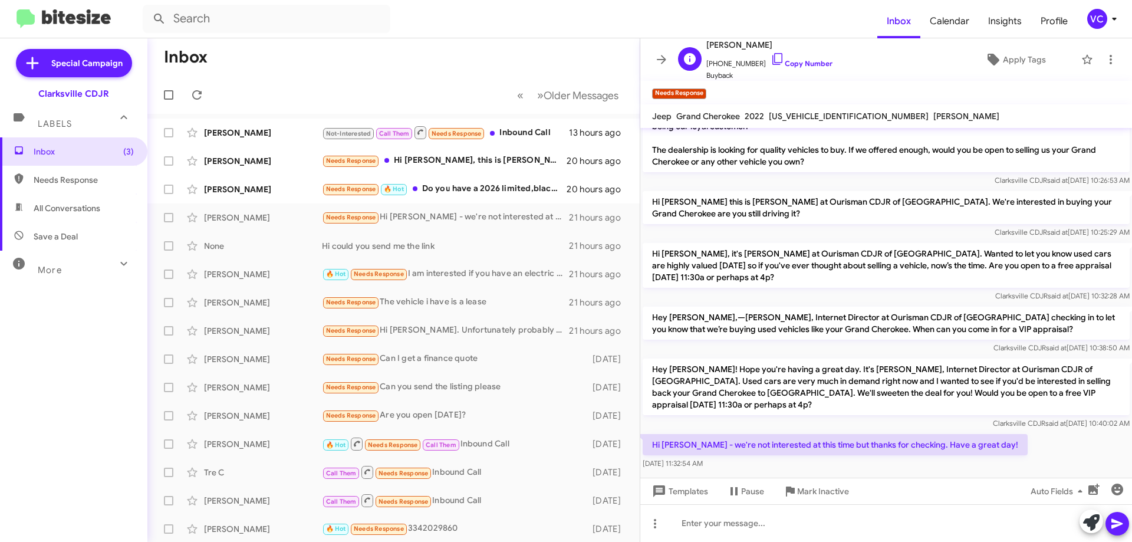
click at [820, 58] on span "[PHONE_NUMBER] Copy Number" at bounding box center [769, 61] width 126 height 18
click at [816, 61] on link "Copy Number" at bounding box center [801, 63] width 62 height 9
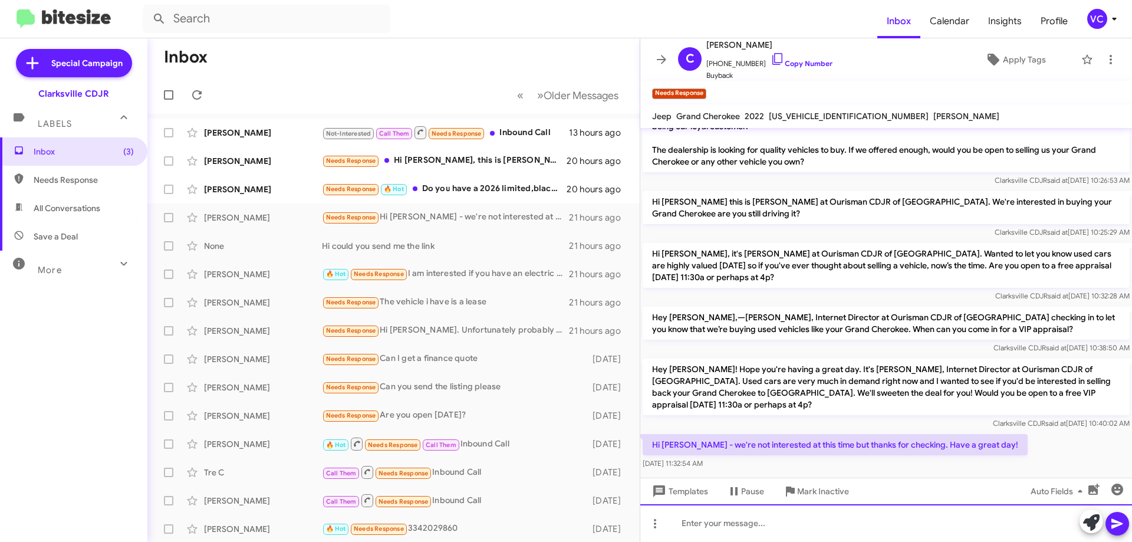
click at [741, 528] on div at bounding box center [886, 523] width 492 height 38
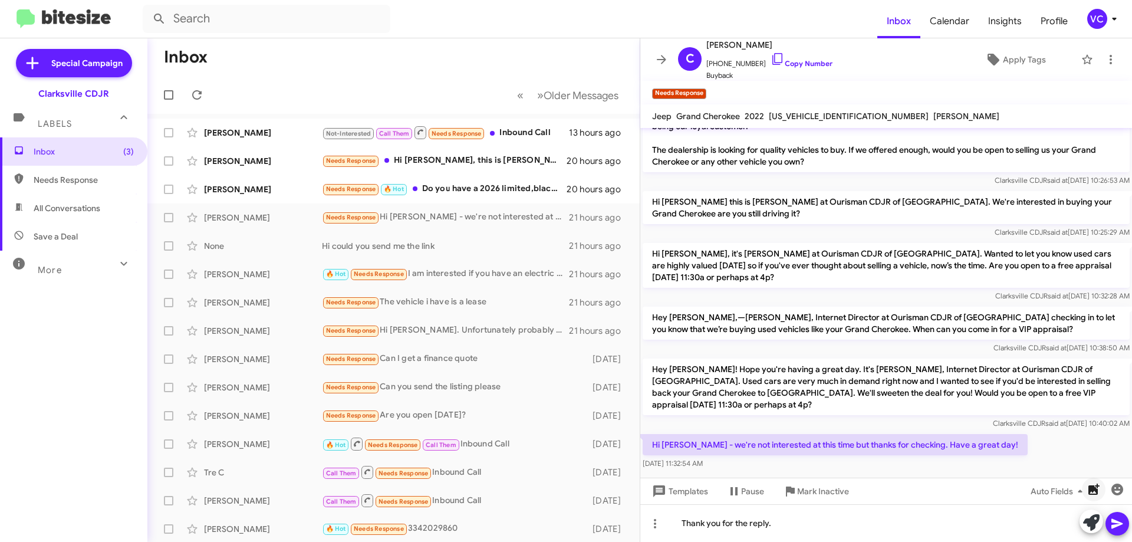
drag, startPoint x: 1116, startPoint y: 520, endPoint x: 1103, endPoint y: 487, distance: 34.7
click at [1120, 520] on icon at bounding box center [1117, 523] width 14 height 14
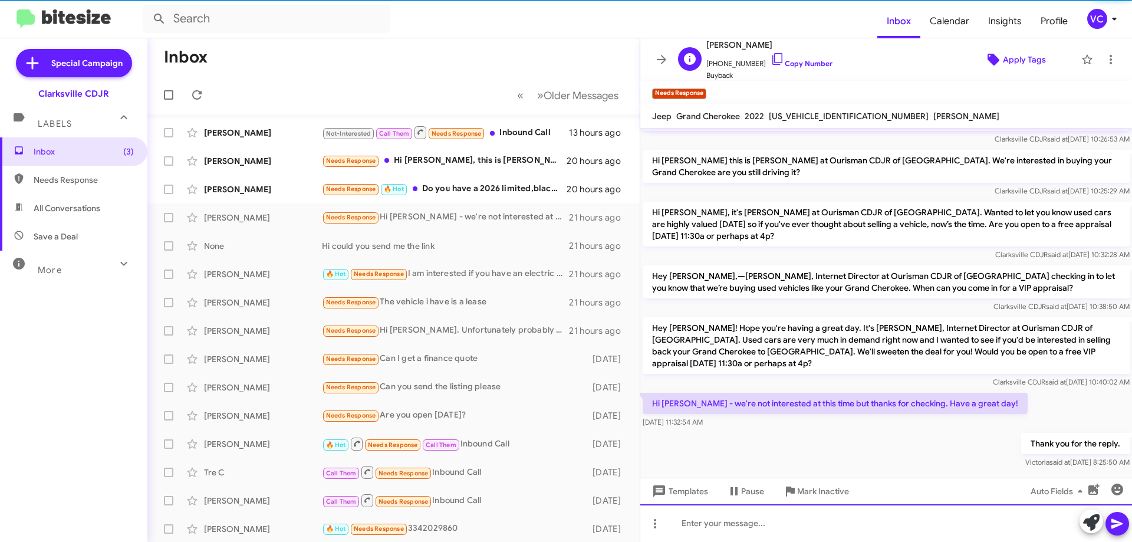
scroll to position [70, 0]
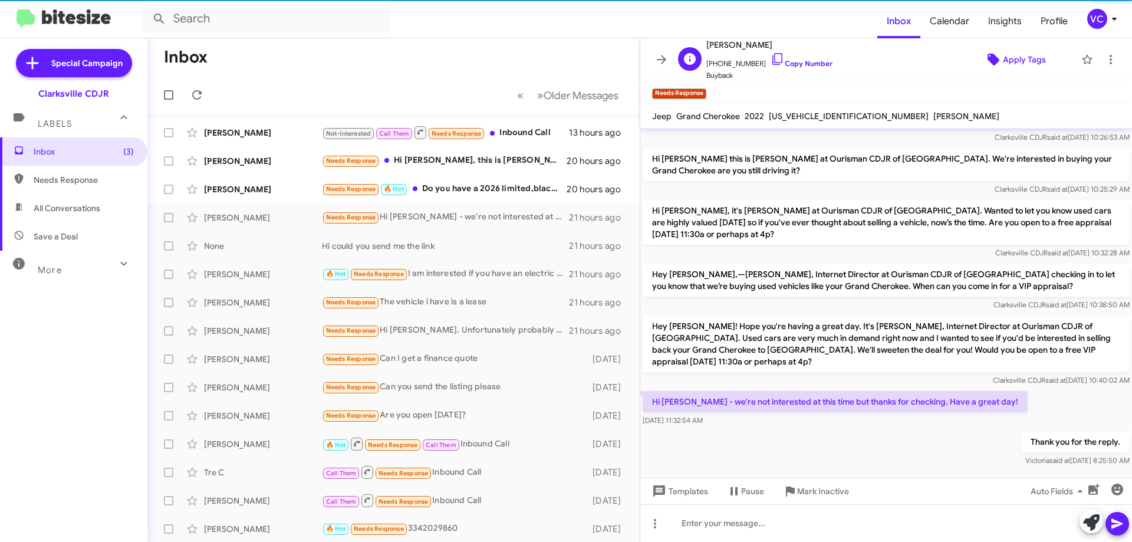
click at [1003, 65] on span "Apply Tags" at bounding box center [1024, 59] width 43 height 21
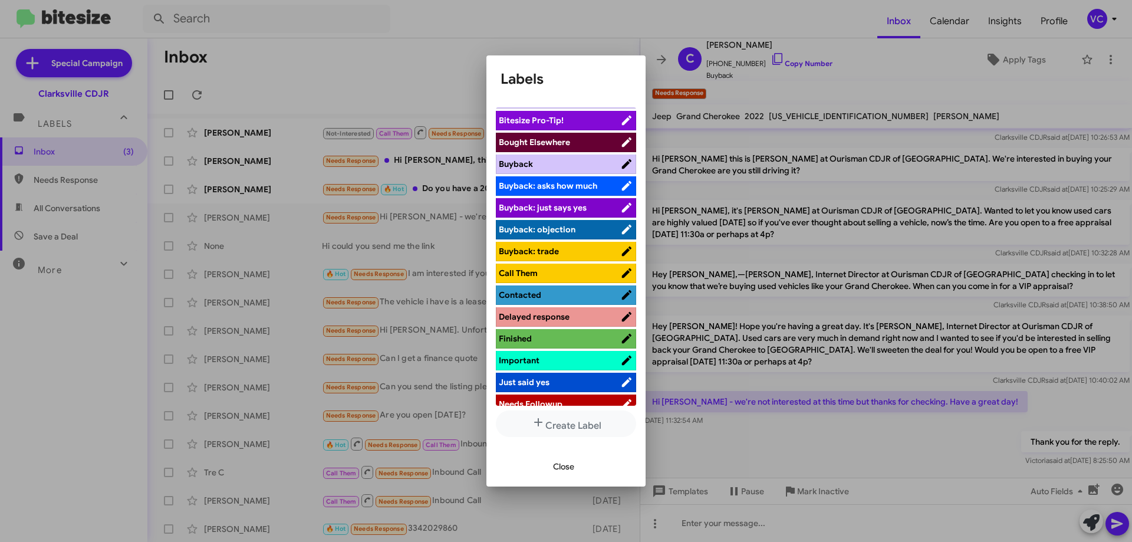
scroll to position [236, 0]
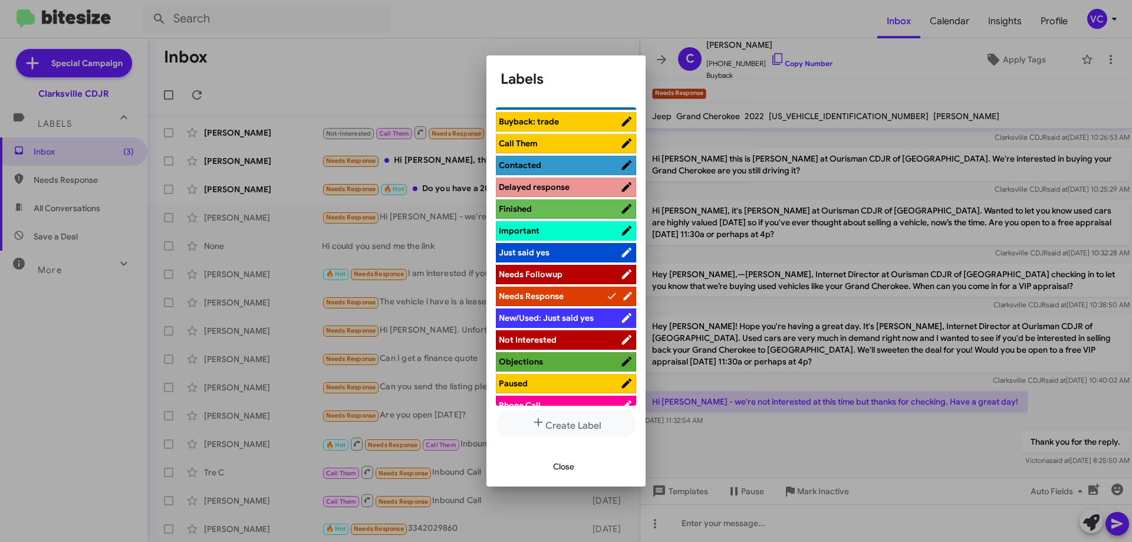
click at [544, 339] on span "Not Interested" at bounding box center [528, 339] width 58 height 11
click at [572, 473] on span "Close" at bounding box center [563, 466] width 21 height 21
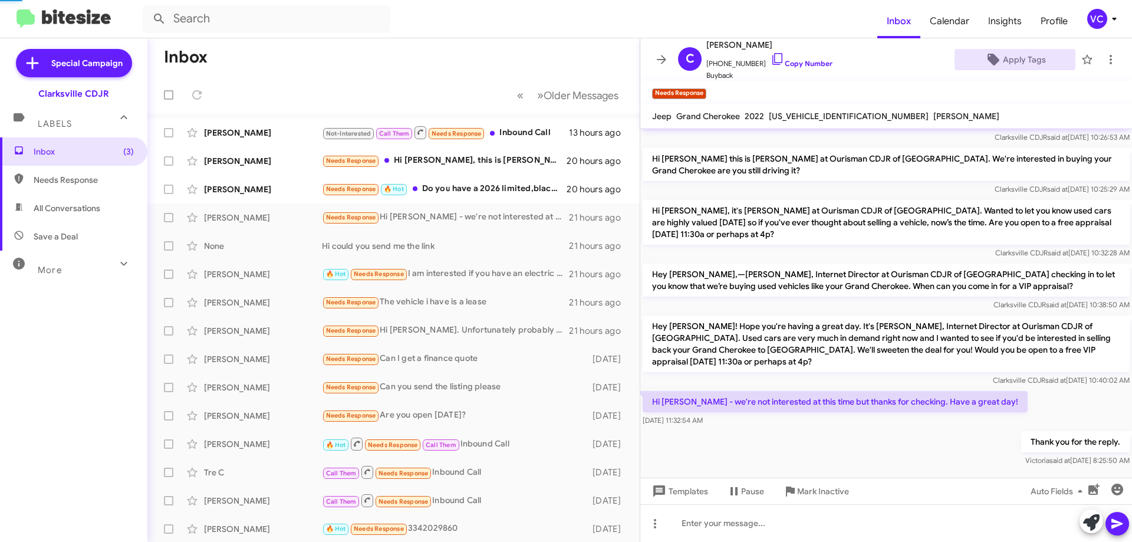
drag, startPoint x: 843, startPoint y: 449, endPoint x: 842, endPoint y: 442, distance: 7.2
click at [845, 449] on div "Thank you for the reply. [PERSON_NAME] said at [DATE] 8:25:50 AM" at bounding box center [886, 449] width 492 height 40
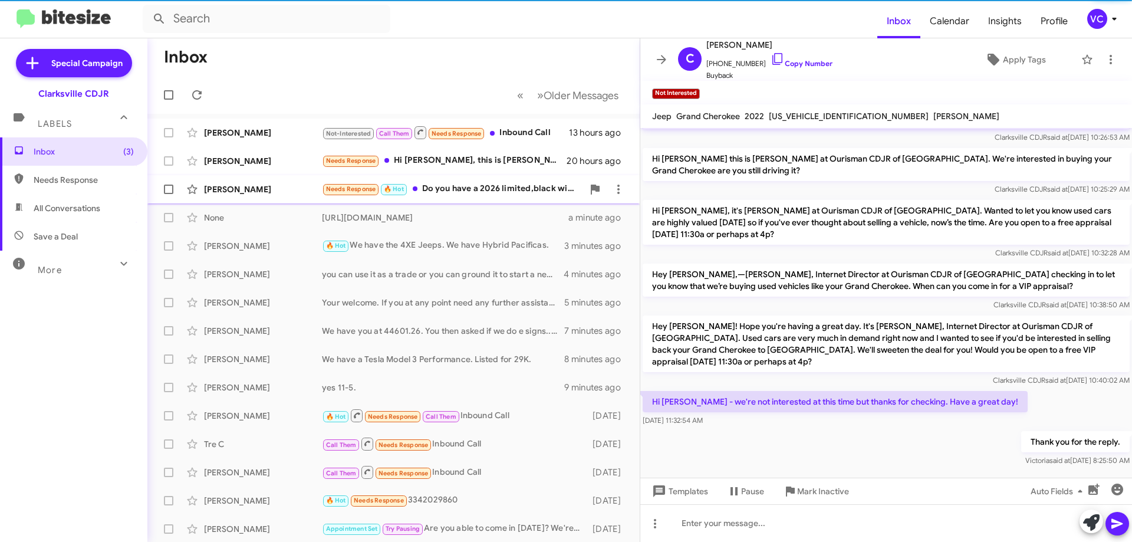
click at [263, 189] on div "[PERSON_NAME]" at bounding box center [263, 189] width 118 height 12
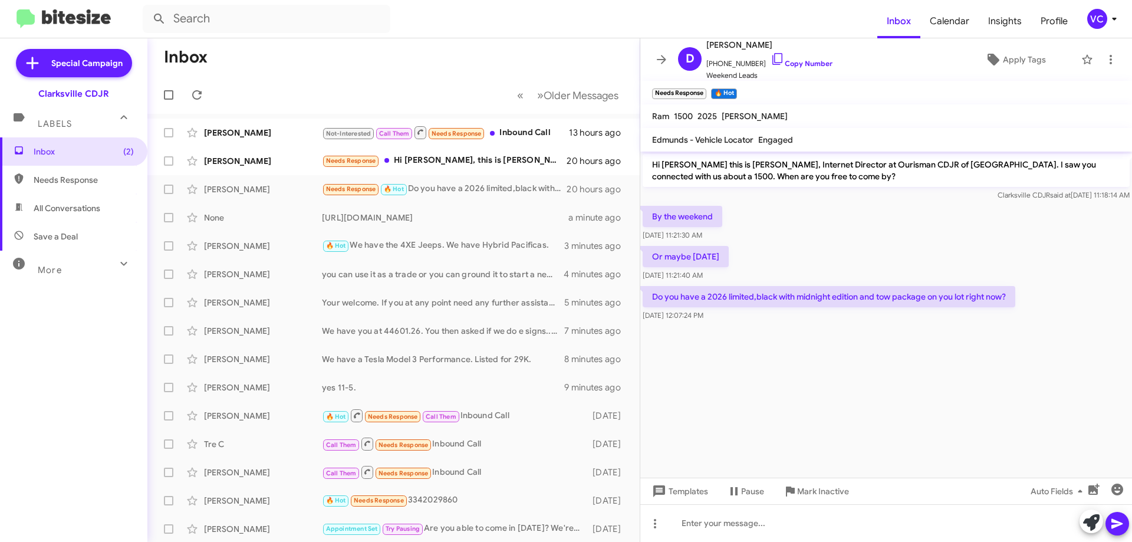
click at [764, 233] on div "By the weekend [DATE] 11:21:30 AM" at bounding box center [886, 223] width 492 height 40
click at [835, 409] on cdk-virtual-scroll-viewport "Hi [PERSON_NAME] this is [PERSON_NAME], Internet Director at Ourisman CDJR of […" at bounding box center [886, 314] width 492 height 326
click at [860, 236] on div "By the weekend [DATE] 11:21:30 AM" at bounding box center [886, 223] width 492 height 40
click at [800, 62] on link "Copy Number" at bounding box center [801, 63] width 62 height 9
drag, startPoint x: 640, startPoint y: 204, endPoint x: 967, endPoint y: 341, distance: 355.1
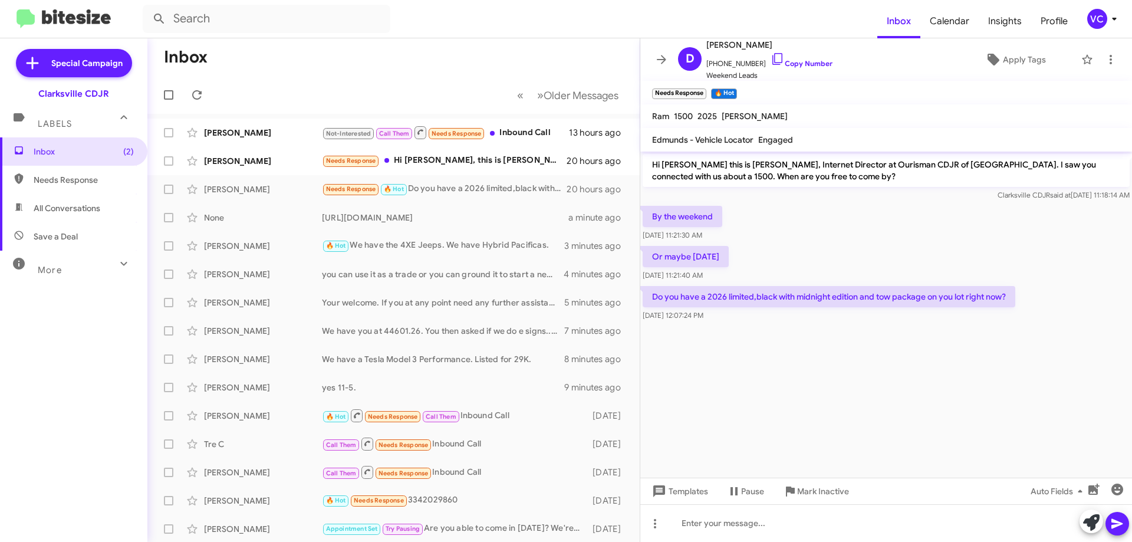
click at [967, 341] on div "Inbox « Previous » Next Older Messages [PERSON_NAME] Not-Interested Call Them N…" at bounding box center [639, 289] width 984 height 503
drag, startPoint x: 973, startPoint y: 349, endPoint x: 947, endPoint y: 324, distance: 36.3
click at [974, 349] on cdk-virtual-scroll-viewport "Hi [PERSON_NAME] this is [PERSON_NAME], Internet Director at Ourisman CDJR of […" at bounding box center [886, 314] width 492 height 326
click at [907, 264] on div "Or maybe [DATE] 11:21:40 AM" at bounding box center [886, 263] width 492 height 40
drag, startPoint x: 645, startPoint y: 296, endPoint x: 1080, endPoint y: 308, distance: 434.6
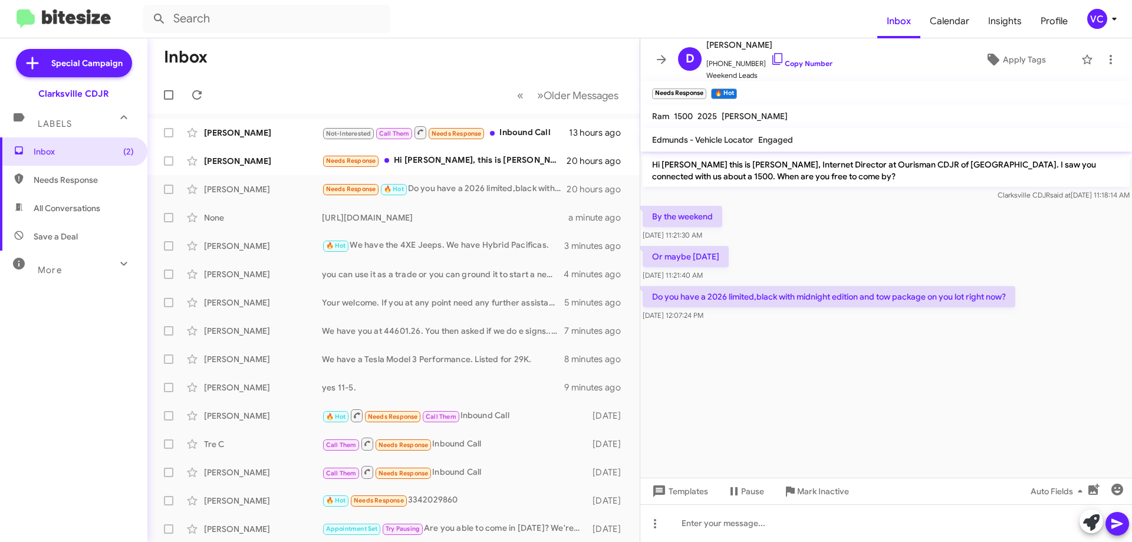
click at [1080, 308] on div "Do you have a 2026 limited,black with midnight edition and tow package on you l…" at bounding box center [886, 304] width 492 height 40
copy div "Do you have a 2026 limited,black with midnight edition and tow package on you l…"
drag, startPoint x: 1007, startPoint y: 314, endPoint x: 978, endPoint y: 261, distance: 60.4
click at [1009, 315] on div "[DATE] 12:07:24 PM" at bounding box center [828, 315] width 373 height 12
click at [957, 213] on div "By the weekend [DATE] 11:21:30 AM" at bounding box center [886, 223] width 492 height 40
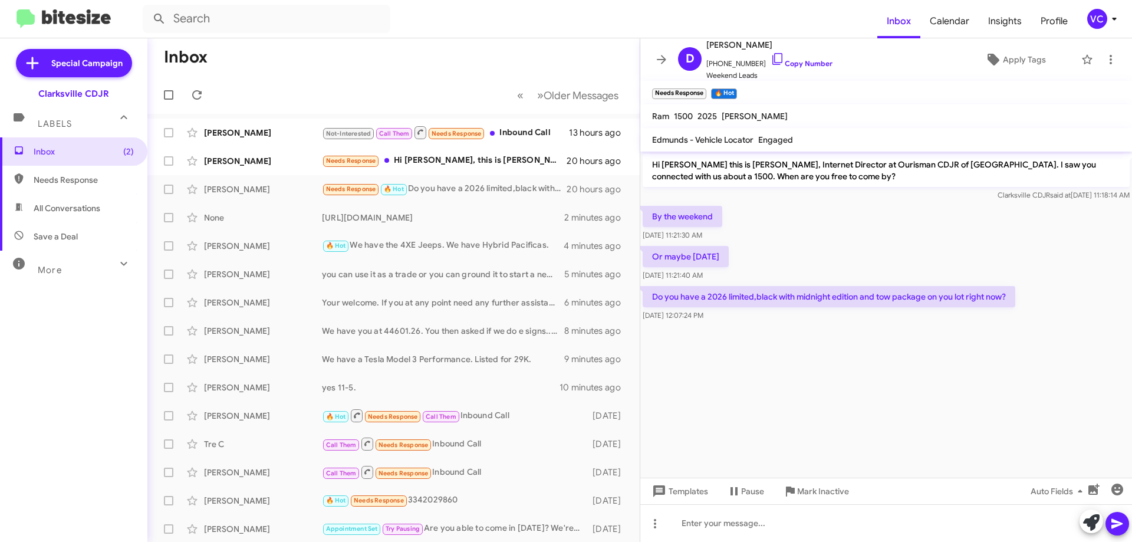
drag, startPoint x: 959, startPoint y: 348, endPoint x: 718, endPoint y: 315, distance: 243.3
click at [955, 348] on cdk-virtual-scroll-viewport "Hi [PERSON_NAME] this is [PERSON_NAME], Internet Director at Ourisman CDJR of […" at bounding box center [886, 314] width 492 height 326
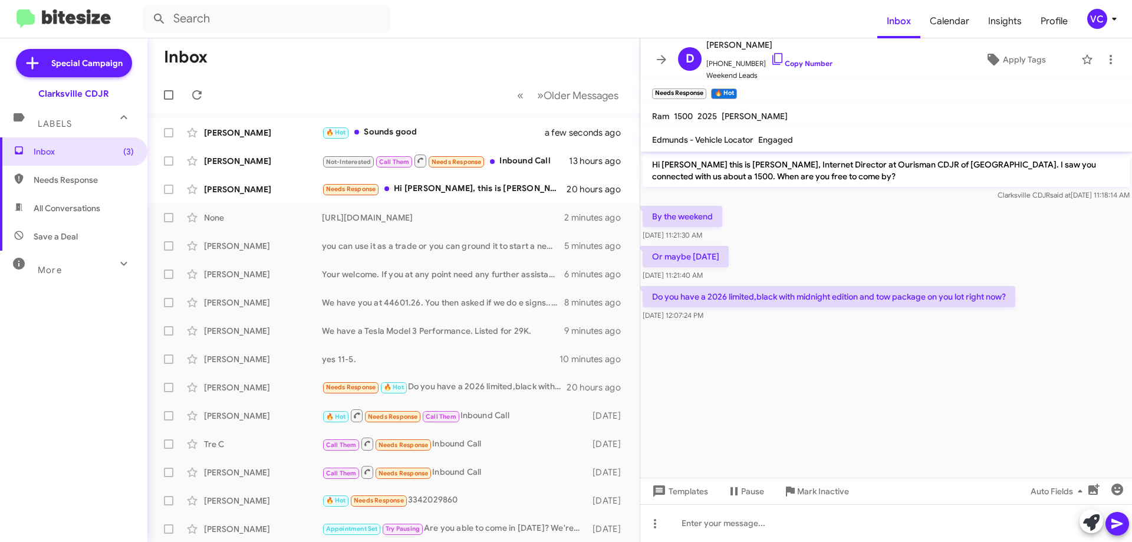
click at [964, 407] on cdk-virtual-scroll-viewport "Hi [PERSON_NAME] this is [PERSON_NAME], Internet Director at Ourisman CDJR of […" at bounding box center [886, 314] width 492 height 326
click at [924, 275] on div "Or maybe [DATE] 11:21:40 AM" at bounding box center [886, 263] width 492 height 40
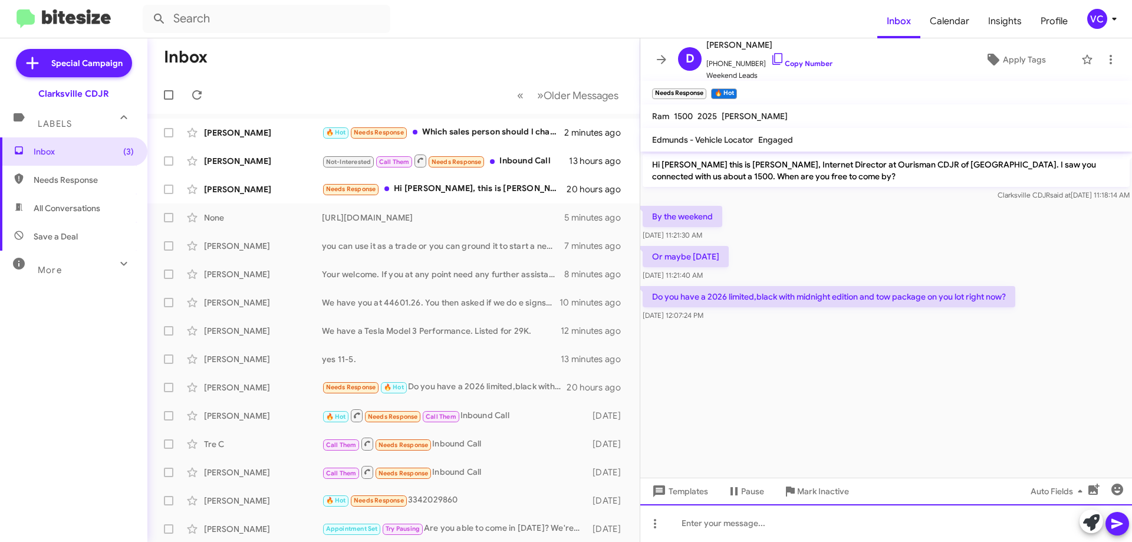
click at [745, 528] on div at bounding box center [886, 523] width 492 height 38
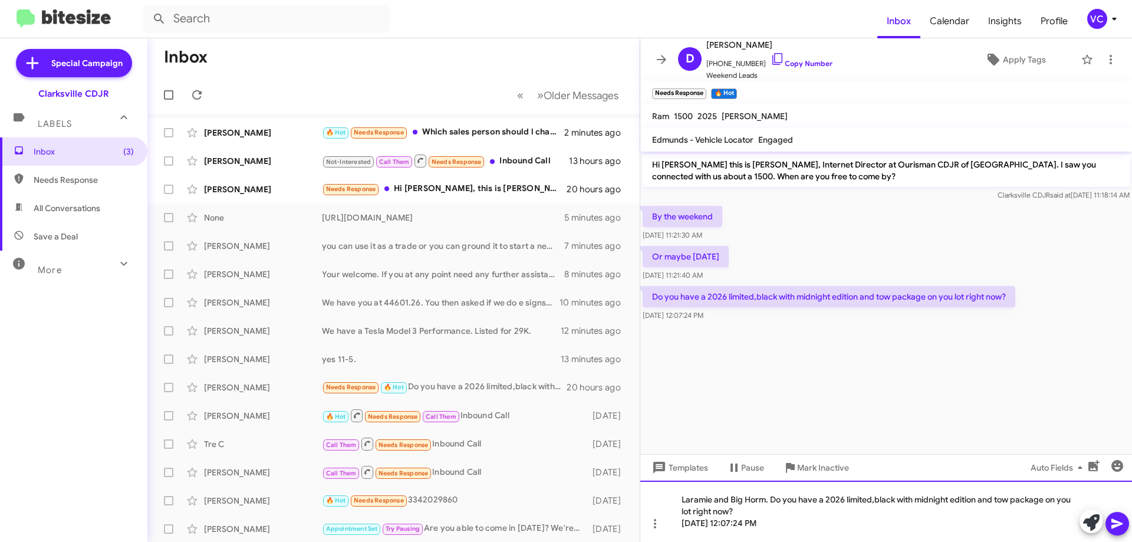
click at [866, 520] on div "[DATE] 12:07:24 PM" at bounding box center [879, 523] width 397 height 12
click at [1126, 532] on div at bounding box center [1104, 522] width 50 height 26
click at [1121, 526] on icon at bounding box center [1117, 523] width 14 height 14
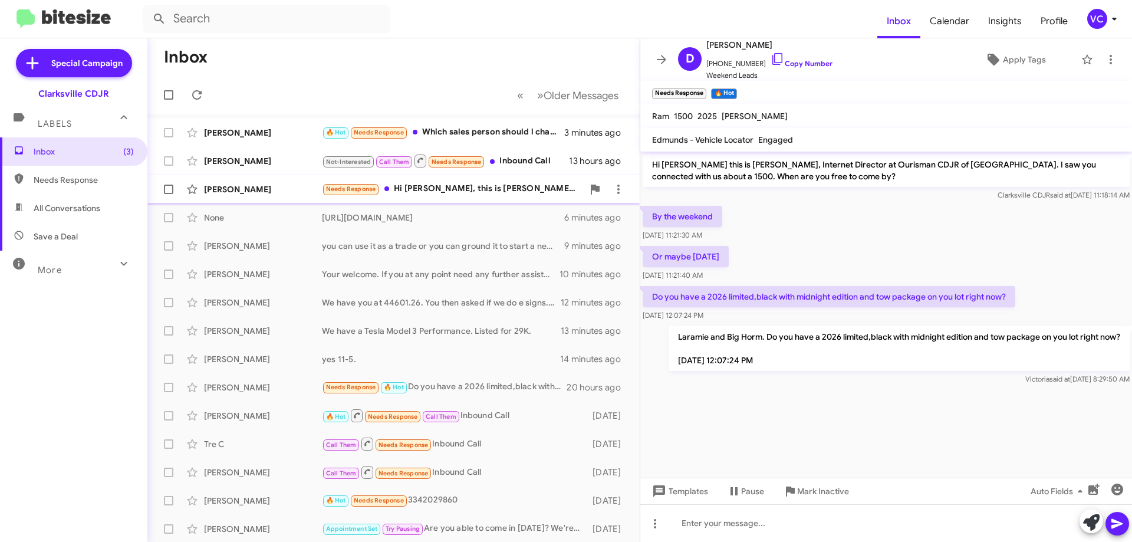
click at [268, 191] on div "[PERSON_NAME]" at bounding box center [263, 189] width 118 height 12
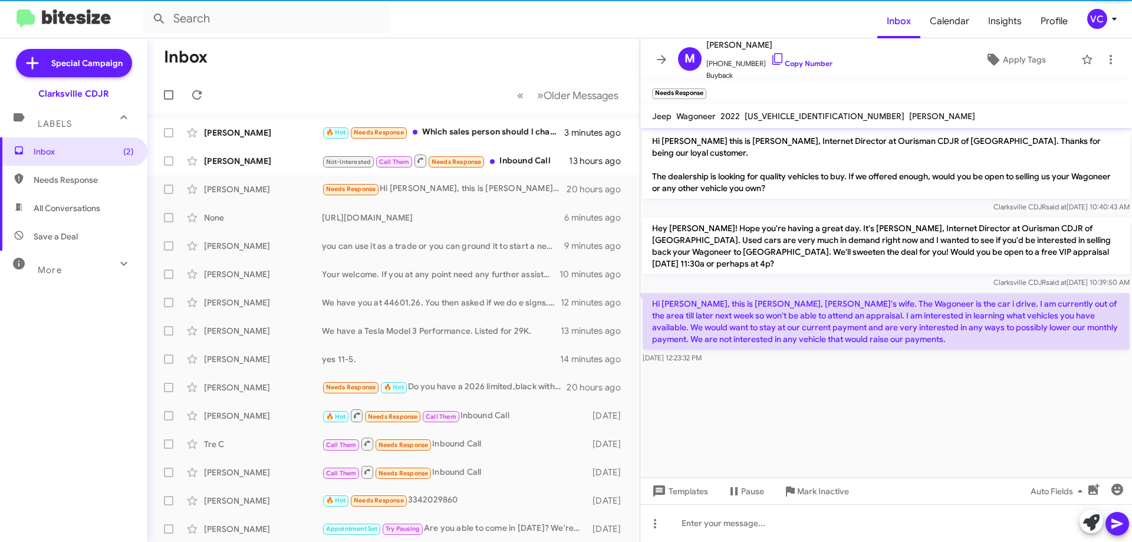
click at [824, 407] on cdk-virtual-scroll-viewport "Hi [PERSON_NAME] this is [PERSON_NAME], Internet Director at Ourisman CDJR of […" at bounding box center [886, 303] width 492 height 350
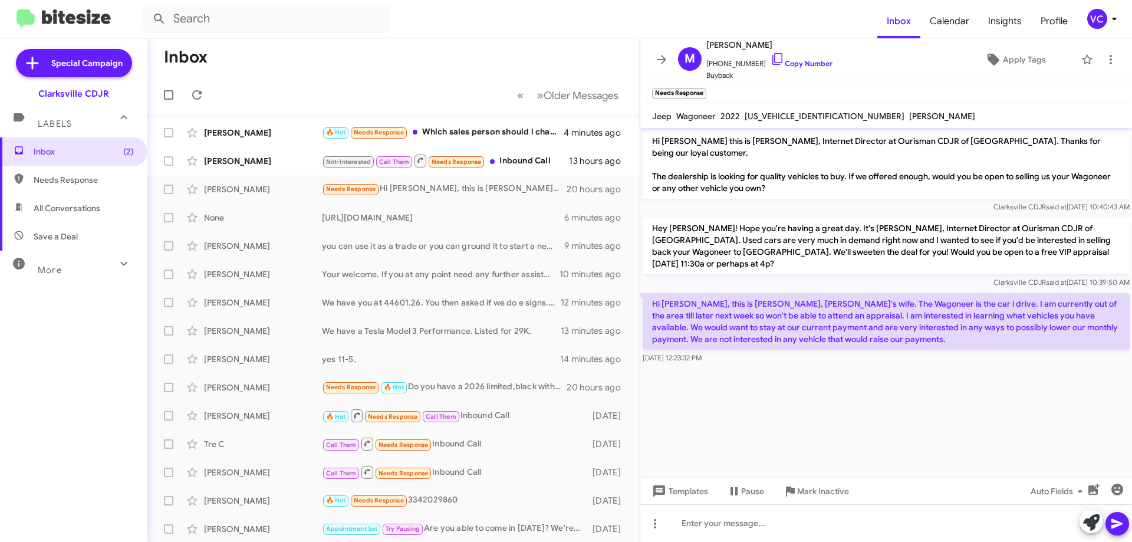
drag, startPoint x: 1043, startPoint y: 403, endPoint x: 1034, endPoint y: 398, distance: 9.2
click at [1041, 402] on cdk-virtual-scroll-viewport "Hi [PERSON_NAME] this is [PERSON_NAME], Internet Director at Ourisman CDJR of […" at bounding box center [886, 303] width 492 height 350
click at [799, 61] on link "Copy Number" at bounding box center [801, 63] width 62 height 9
click at [790, 393] on cdk-virtual-scroll-viewport "Hi [PERSON_NAME] this is [PERSON_NAME], Internet Director at Ourisman CDJR of […" at bounding box center [886, 303] width 492 height 350
drag, startPoint x: 673, startPoint y: 294, endPoint x: 853, endPoint y: 317, distance: 182.4
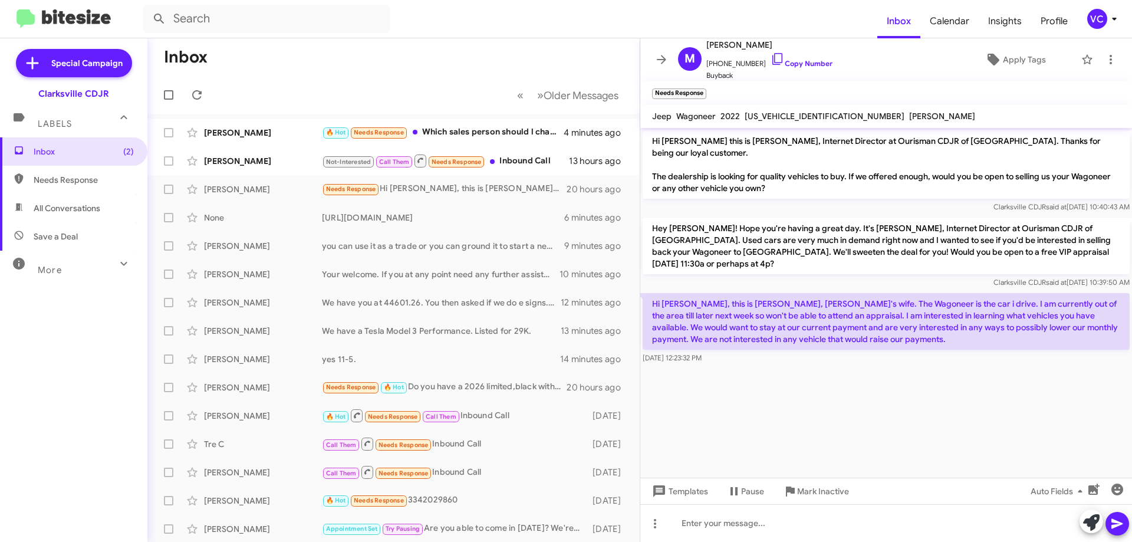
click at [853, 317] on p "Hi [PERSON_NAME], this is [PERSON_NAME], [PERSON_NAME]'s wife. The Wagoneer is …" at bounding box center [885, 321] width 487 height 57
click at [897, 373] on cdk-virtual-scroll-viewport "Hi [PERSON_NAME] this is [PERSON_NAME], Internet Director at Ourisman CDJR of […" at bounding box center [886, 303] width 492 height 350
drag, startPoint x: 836, startPoint y: 295, endPoint x: 983, endPoint y: 322, distance: 149.3
click at [983, 321] on p "Hi [PERSON_NAME], this is [PERSON_NAME], [PERSON_NAME]'s wife. The Wagoneer is …" at bounding box center [885, 321] width 487 height 57
click at [982, 352] on div "[DATE] 12:23:32 PM" at bounding box center [885, 358] width 487 height 12
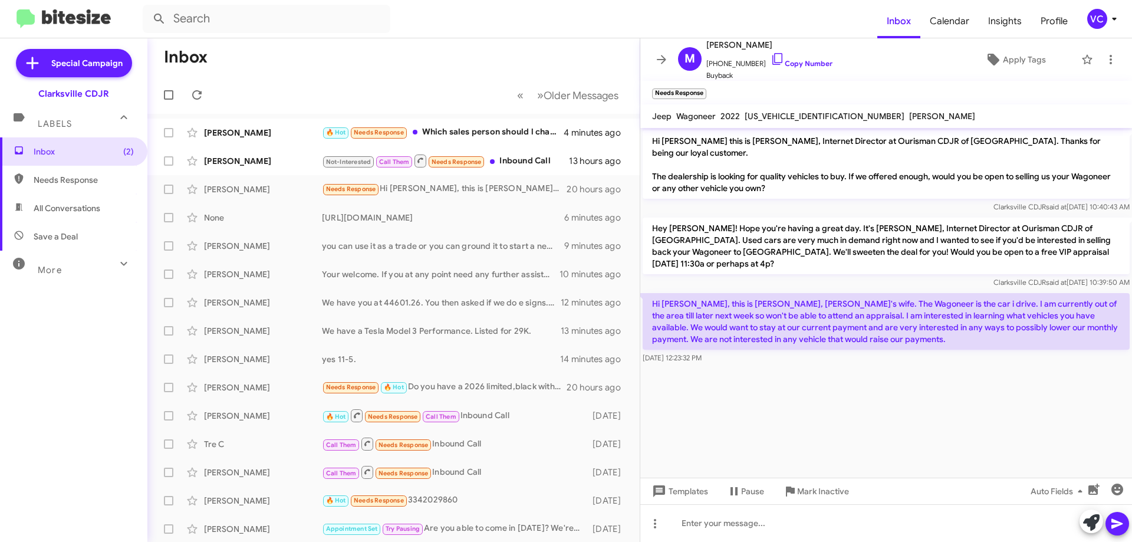
click at [978, 340] on div "Hi [PERSON_NAME], this is [PERSON_NAME], [PERSON_NAME]'s wife. The Wagoneer is …" at bounding box center [886, 328] width 492 height 75
drag, startPoint x: 703, startPoint y: 300, endPoint x: 893, endPoint y: 330, distance: 192.2
click at [893, 328] on div "Hi [PERSON_NAME], this is [PERSON_NAME], [PERSON_NAME]'s wife. The Wagoneer is …" at bounding box center [885, 328] width 487 height 71
click at [904, 366] on div at bounding box center [886, 370] width 492 height 9
drag, startPoint x: 671, startPoint y: 304, endPoint x: 1128, endPoint y: 348, distance: 459.0
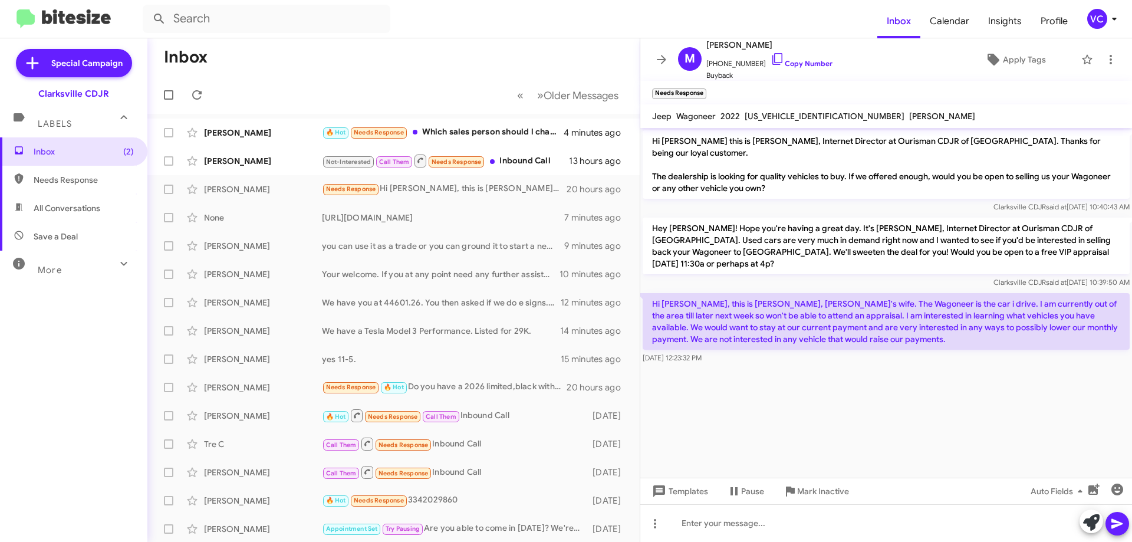
click at [1129, 347] on cdk-virtual-scroll-viewport "Hi [PERSON_NAME] this is [PERSON_NAME], Internet Director at Ourisman CDJR of […" at bounding box center [886, 303] width 492 height 350
click at [1092, 411] on cdk-virtual-scroll-viewport "Hi [PERSON_NAME] this is [PERSON_NAME], Internet Director at Ourisman CDJR of […" at bounding box center [886, 303] width 492 height 350
click at [945, 416] on cdk-virtual-scroll-viewport "Hi [PERSON_NAME] this is [PERSON_NAME], Internet Director at Ourisman CDJR of […" at bounding box center [886, 303] width 492 height 350
click at [945, 415] on cdk-virtual-scroll-viewport "Hi [PERSON_NAME] this is [PERSON_NAME], Internet Director at Ourisman CDJR of […" at bounding box center [886, 303] width 492 height 350
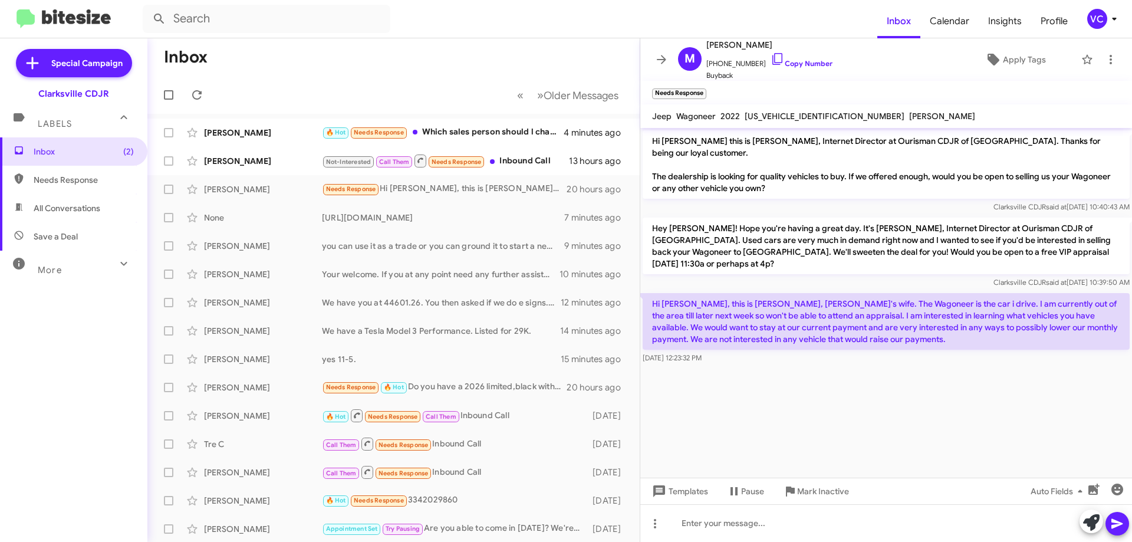
drag, startPoint x: 648, startPoint y: 277, endPoint x: 812, endPoint y: 344, distance: 176.9
click at [812, 344] on cdk-virtual-scroll-viewport "Hi [PERSON_NAME] this is [PERSON_NAME], Internet Director at Ourisman CDJR of […" at bounding box center [886, 303] width 492 height 350
copy div "Hi [PERSON_NAME], this is [PERSON_NAME], [PERSON_NAME]'s wife. The Wagoneer is …"
drag, startPoint x: 990, startPoint y: 422, endPoint x: 922, endPoint y: 406, distance: 69.6
click at [991, 423] on cdk-virtual-scroll-viewport "Hi [PERSON_NAME] this is [PERSON_NAME], Internet Director at Ourisman CDJR of […" at bounding box center [886, 303] width 492 height 350
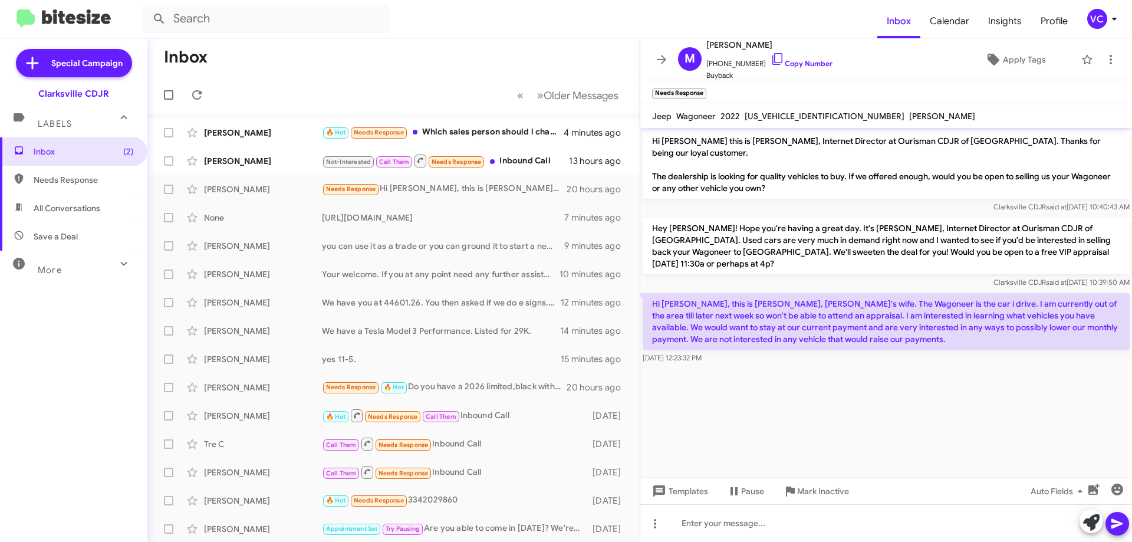
click at [895, 396] on cdk-virtual-scroll-viewport "Hi [PERSON_NAME] this is [PERSON_NAME], Internet Director at Ourisman CDJR of […" at bounding box center [886, 303] width 492 height 350
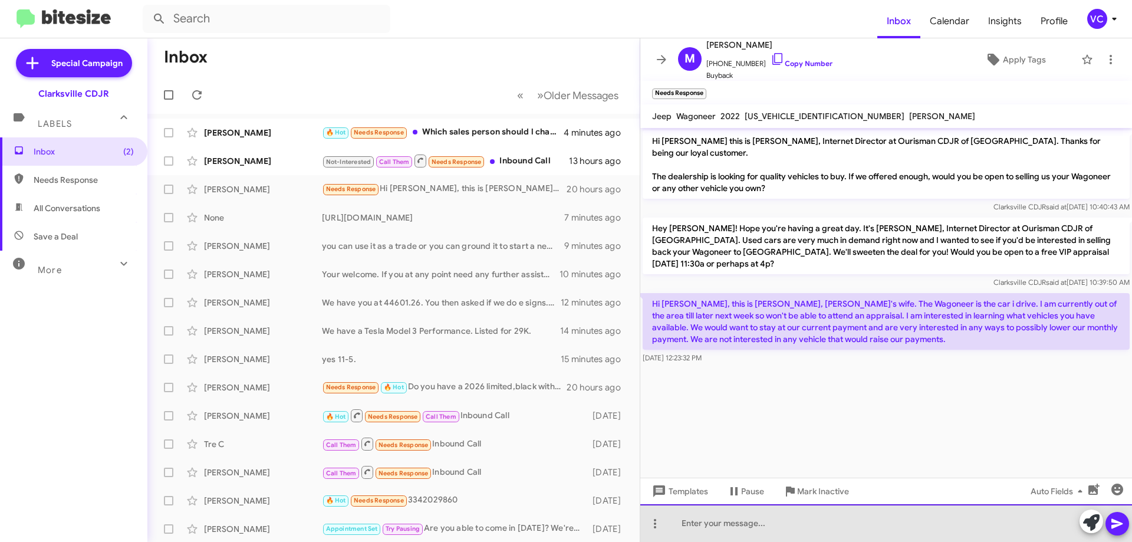
click at [840, 532] on div at bounding box center [886, 523] width 492 height 38
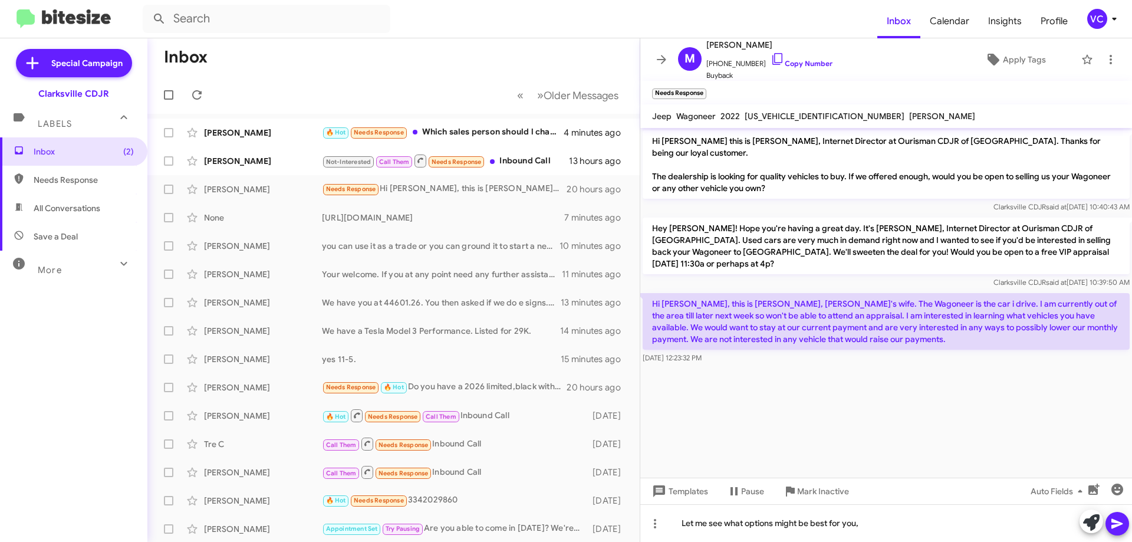
click at [1111, 526] on icon at bounding box center [1117, 523] width 14 height 14
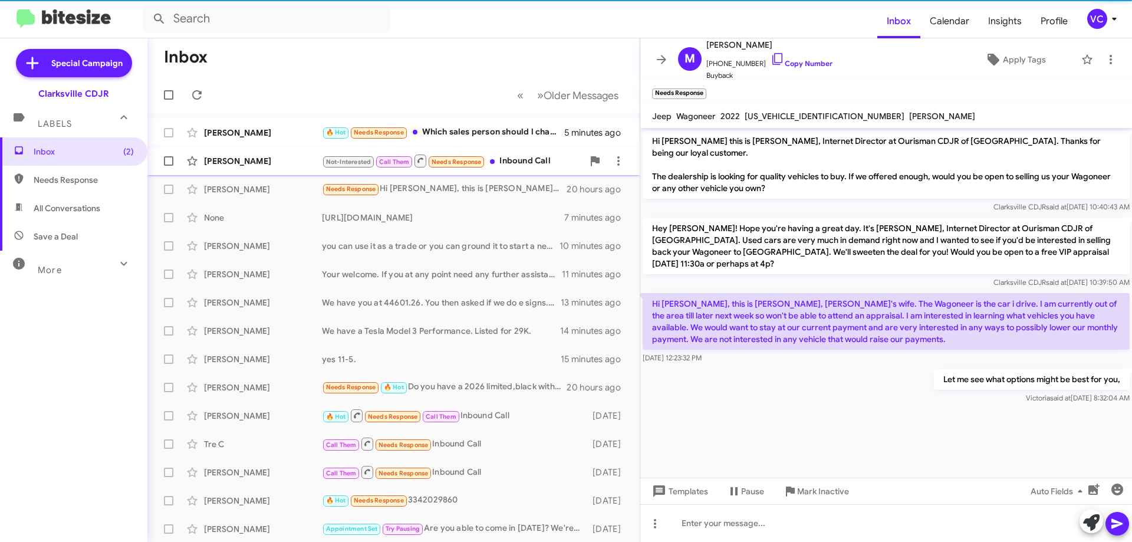
click at [290, 154] on div "[PERSON_NAME] Not-Interested Call Them Needs Response Inbound Call 13 hours ago" at bounding box center [393, 161] width 473 height 24
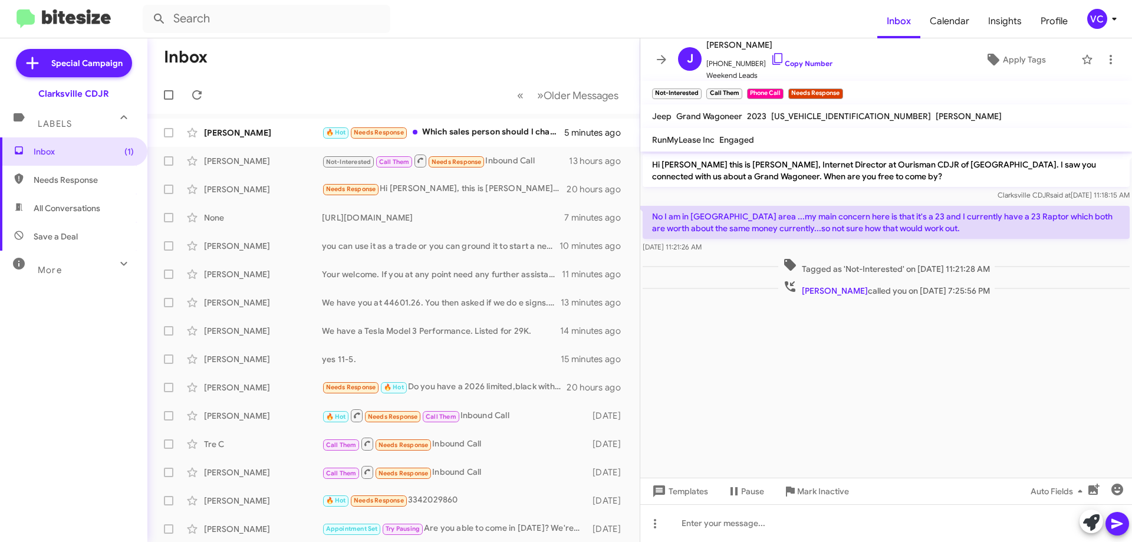
click at [856, 378] on cdk-virtual-scroll-viewport "Hi [PERSON_NAME] this is [PERSON_NAME], Internet Director at Ourisman CDJR of […" at bounding box center [886, 314] width 492 height 326
click at [986, 373] on cdk-virtual-scroll-viewport "Hi [PERSON_NAME] this is [PERSON_NAME], Internet Director at Ourisman CDJR of […" at bounding box center [886, 314] width 492 height 326
drag, startPoint x: 945, startPoint y: 367, endPoint x: 958, endPoint y: 394, distance: 29.5
click at [945, 367] on cdk-virtual-scroll-viewport "Hi [PERSON_NAME] this is [PERSON_NAME], Internet Director at Ourisman CDJR of […" at bounding box center [886, 314] width 492 height 326
click at [944, 405] on cdk-virtual-scroll-viewport "Hi [PERSON_NAME] this is [PERSON_NAME], Internet Director at Ourisman CDJR of […" at bounding box center [886, 314] width 492 height 326
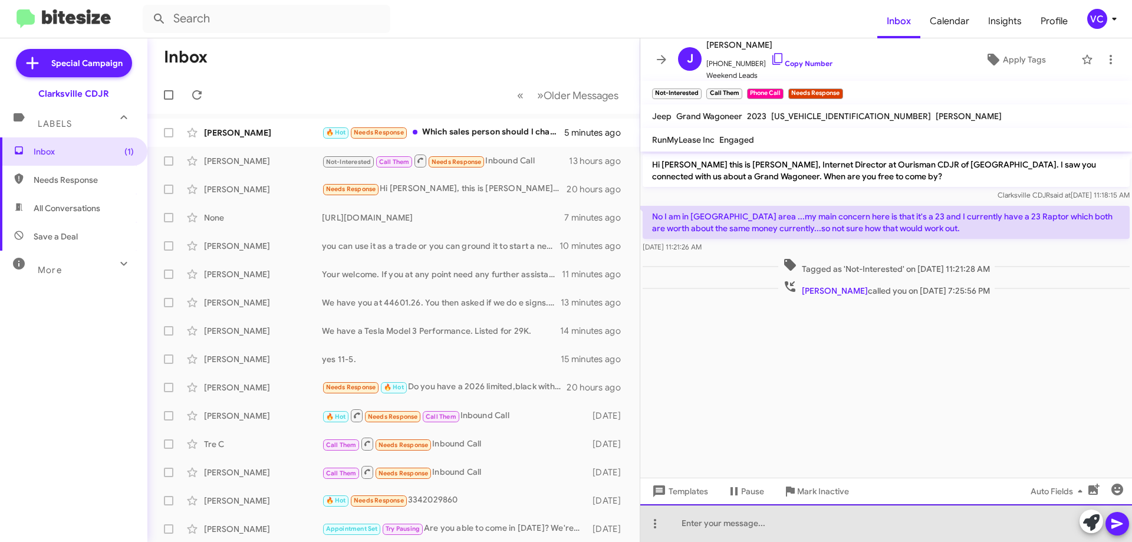
click at [831, 533] on div at bounding box center [886, 523] width 492 height 38
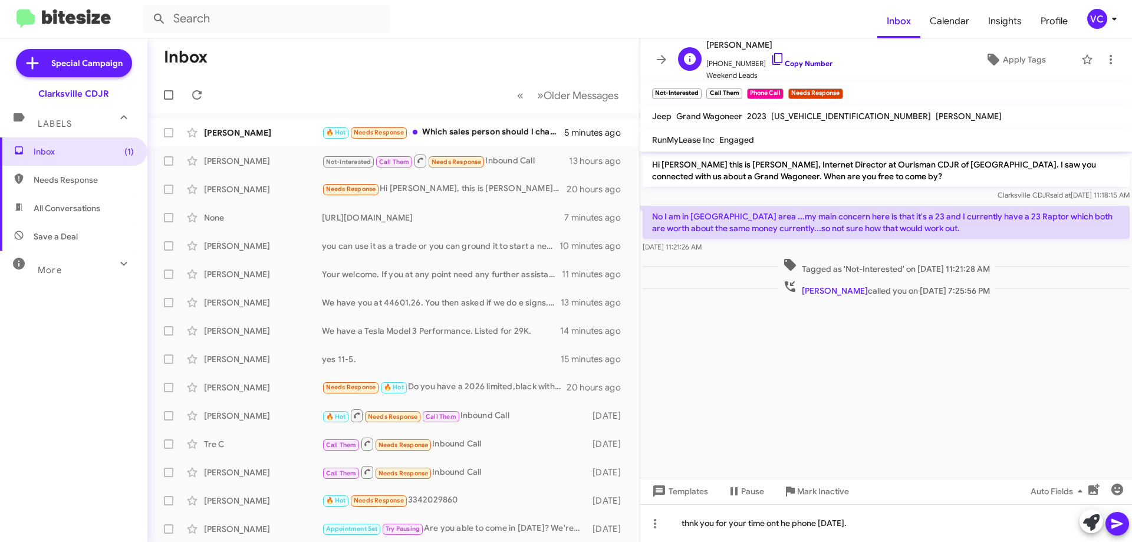
click at [775, 62] on link "Copy Number" at bounding box center [801, 63] width 62 height 9
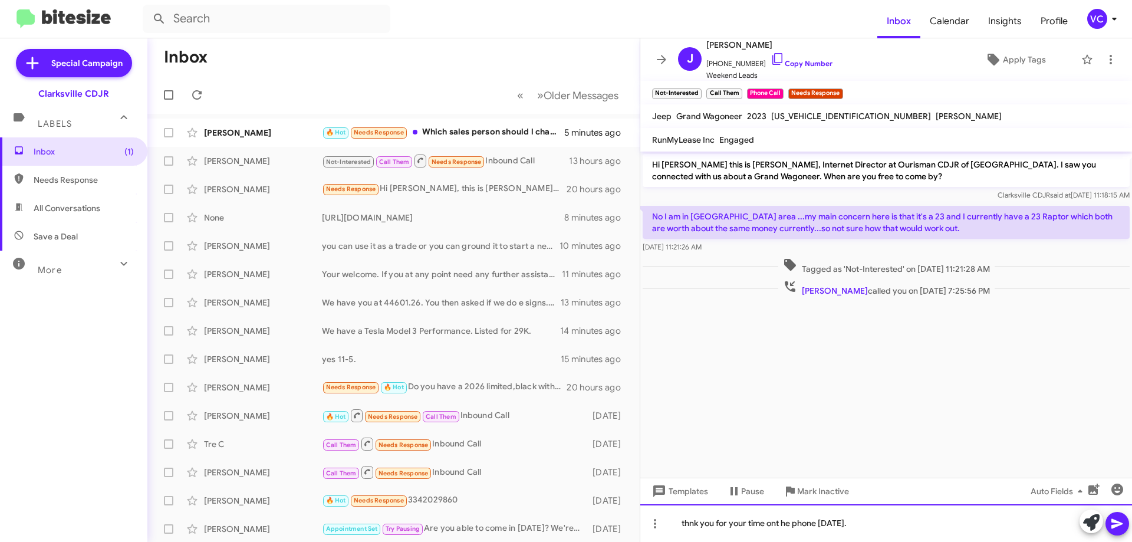
click at [915, 527] on div "thnk you for your time ont he phone [DATE]." at bounding box center [886, 523] width 492 height 38
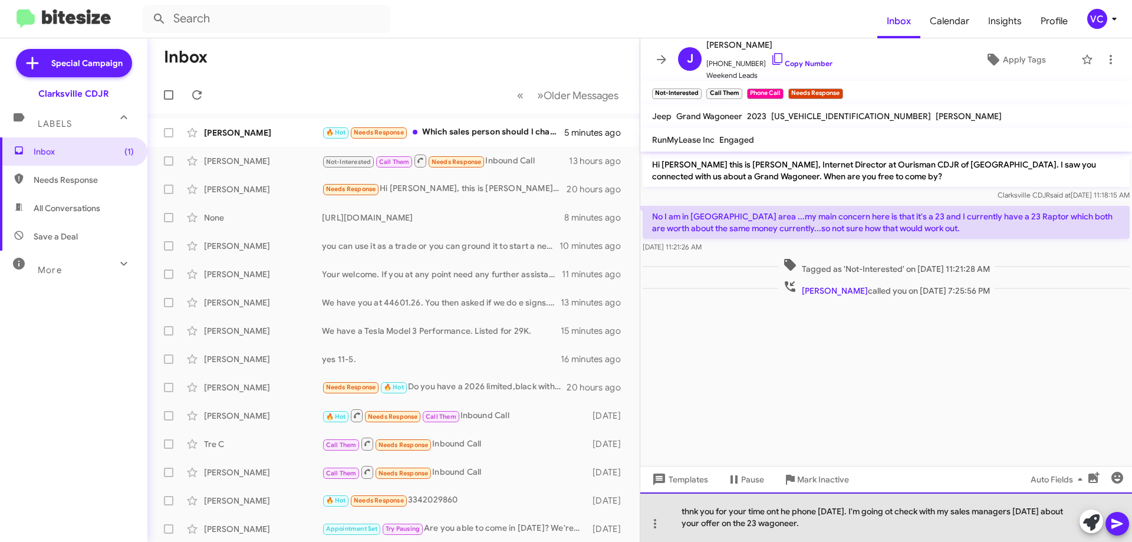
click at [820, 525] on div "thnk you for your time ont he phone [DATE]. I'm going ot check with my sales ma…" at bounding box center [886, 517] width 492 height 50
drag, startPoint x: 882, startPoint y: 523, endPoint x: 924, endPoint y: 507, distance: 45.1
click at [882, 523] on div "thank you for your time ont he phone [DATE]. I'm going ot check with my sales m…" at bounding box center [886, 517] width 492 height 50
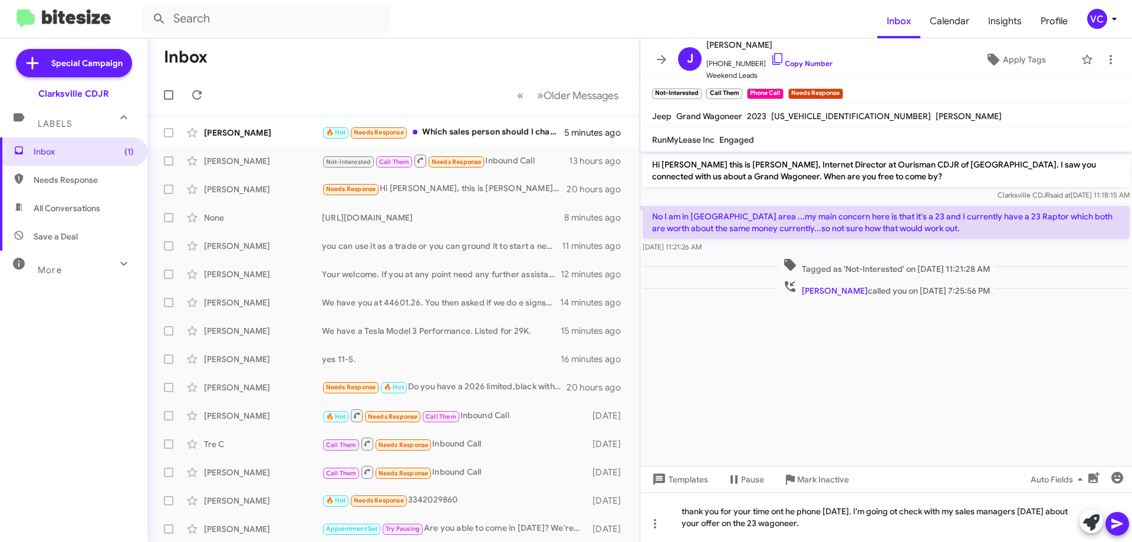
drag, startPoint x: 901, startPoint y: 513, endPoint x: 802, endPoint y: 387, distance: 161.2
click at [802, 387] on cdk-virtual-scroll-viewport "Hi [PERSON_NAME] this is [PERSON_NAME], Internet Director at Ourisman CDJR of […" at bounding box center [886, 308] width 492 height 314
click at [911, 522] on div "thank you for your time ont he phone [DATE]. I'm going out check with my sales …" at bounding box center [886, 517] width 492 height 50
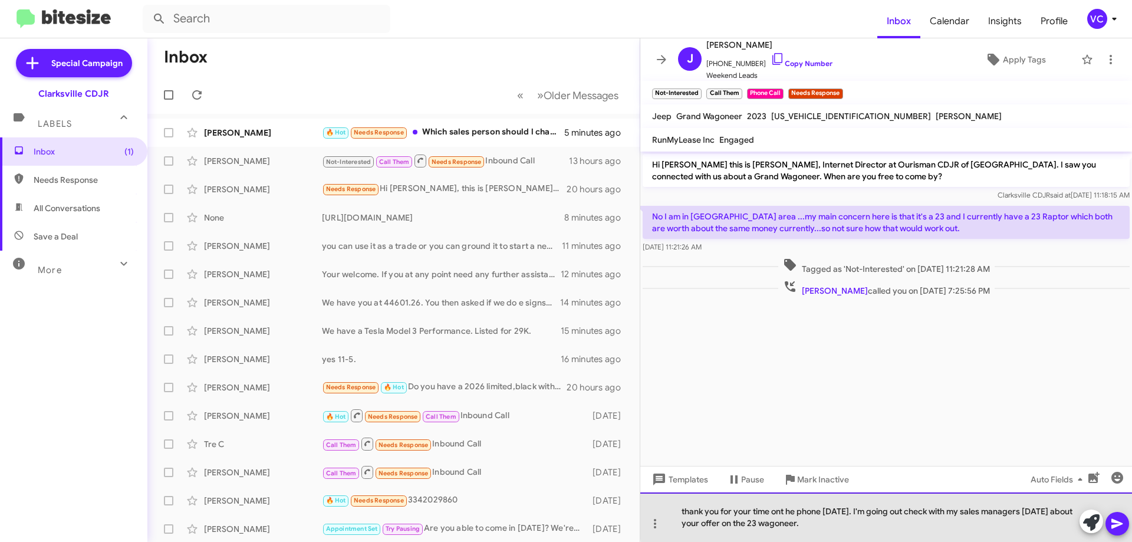
drag, startPoint x: 917, startPoint y: 508, endPoint x: 907, endPoint y: 509, distance: 10.1
click at [903, 510] on div "thank you for your time ont he phone [DATE]. I'm going out check with my sales …" at bounding box center [886, 517] width 492 height 50
click at [852, 525] on div "thank you for your time ont he phone [DATE]. I'm going to check with my sales m…" at bounding box center [886, 517] width 492 height 50
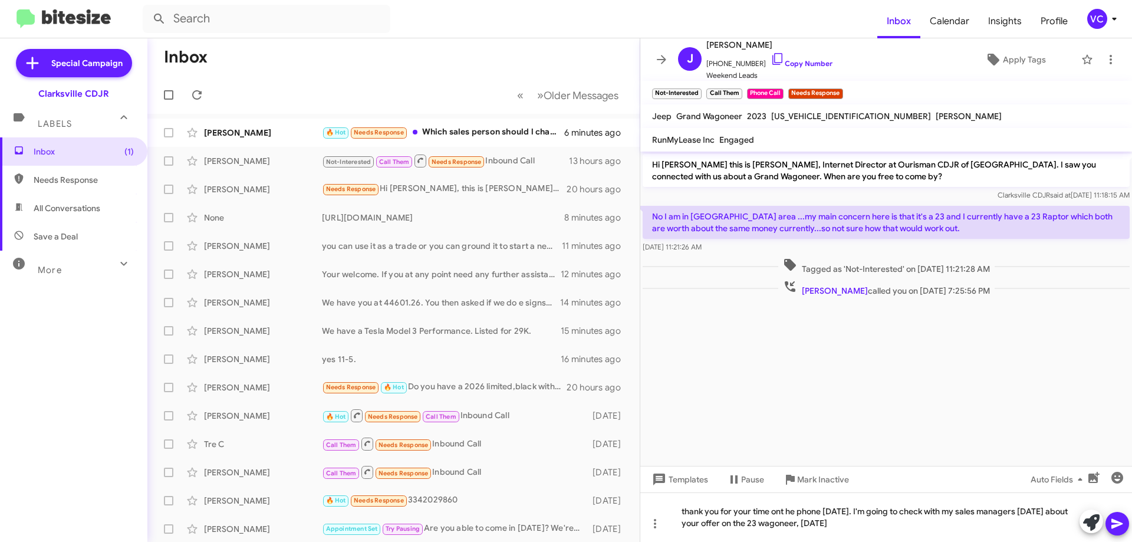
click at [1096, 524] on mat-tooltip-component "Auto Fields (Ctrl+Shift+A)" at bounding box center [1048, 507] width 95 height 35
click at [917, 534] on div "thank you for your time ont he phone [DATE]. I'm going to check with my sales m…" at bounding box center [886, 517] width 492 height 50
click at [1112, 527] on icon at bounding box center [1116, 524] width 11 height 10
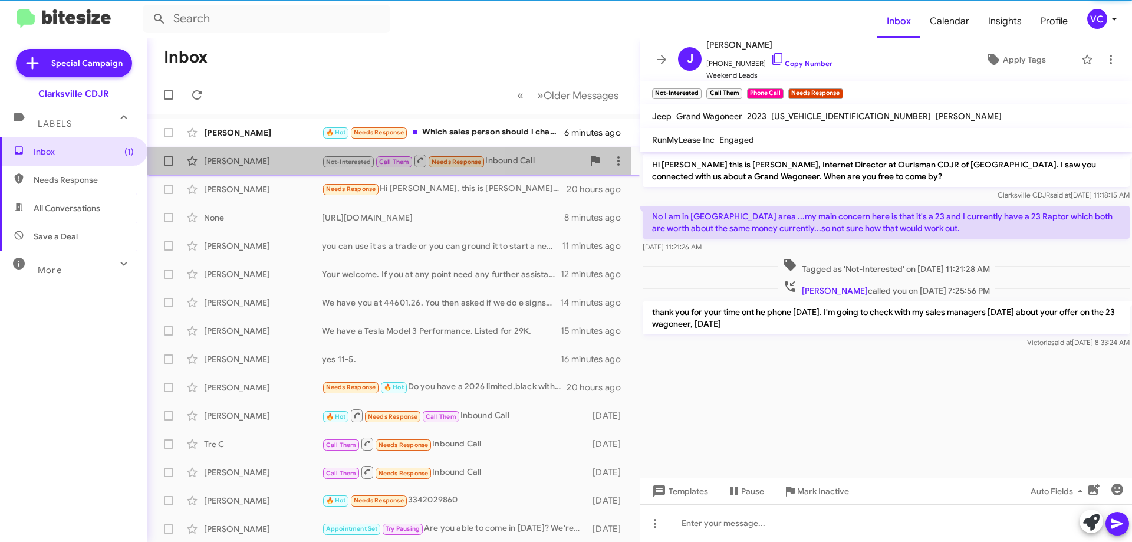
click at [268, 156] on div "[PERSON_NAME]" at bounding box center [263, 161] width 118 height 12
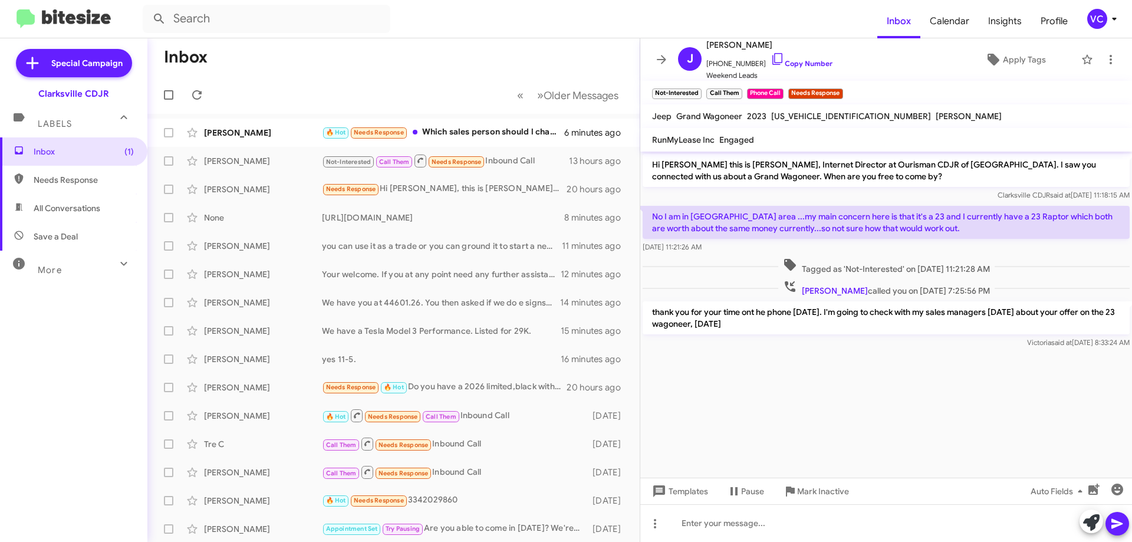
click at [292, 113] on mat-toolbar-row "« Previous » Next Older Messages" at bounding box center [393, 95] width 492 height 38
click at [296, 125] on div "[PERSON_NAME] 🔥 Hot Needs Response Which sales person should l chat with? 6 min…" at bounding box center [393, 133] width 473 height 24
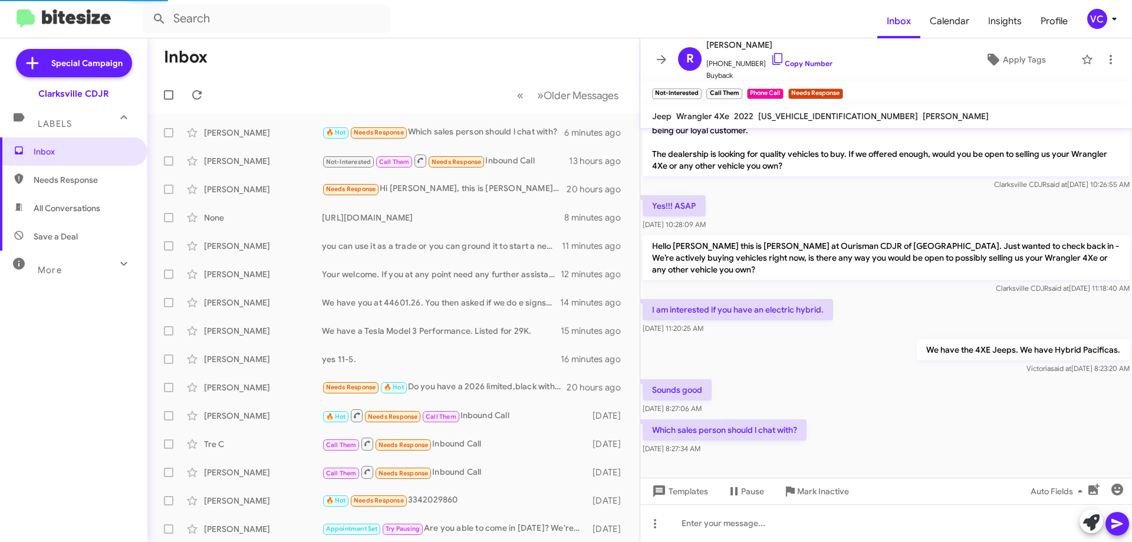
scroll to position [11, 0]
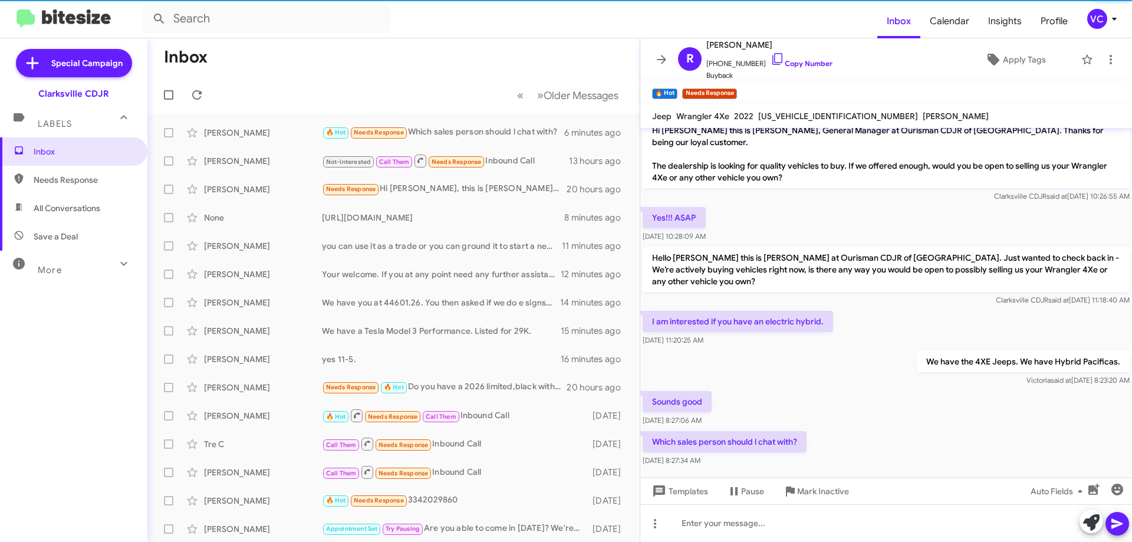
click at [904, 410] on div "Sounds good [DATE] 8:27:06 AM" at bounding box center [886, 408] width 492 height 40
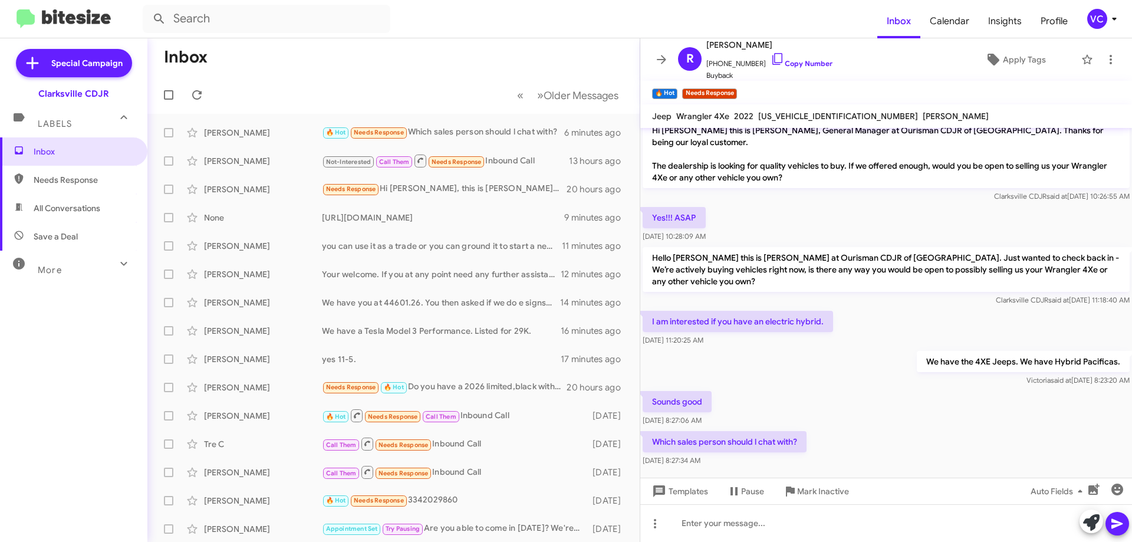
click at [825, 368] on div "We have the 4XE Jeeps. We have Hybrid Pacificas. [PERSON_NAME] said at [DATE] 8…" at bounding box center [886, 368] width 492 height 40
click at [952, 413] on div "Sounds good [DATE] 8:27:06 AM" at bounding box center [886, 408] width 492 height 40
click at [950, 436] on div "Which sales person should l chat with? [DATE] 8:27:34 AM" at bounding box center [886, 449] width 492 height 40
click at [949, 439] on div "Which sales person should l chat with? [DATE] 8:27:34 AM" at bounding box center [886, 449] width 492 height 40
click at [847, 388] on div "Sounds good [DATE] 8:27:06 AM" at bounding box center [886, 408] width 492 height 40
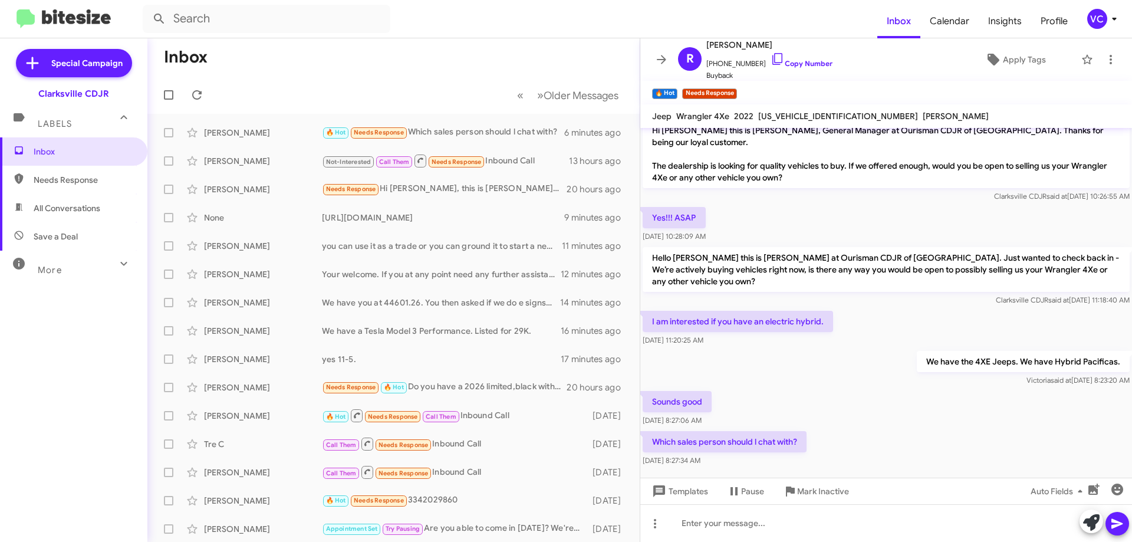
drag, startPoint x: 872, startPoint y: 404, endPoint x: 874, endPoint y: 353, distance: 51.3
click at [874, 388] on div "Sounds good [DATE] 8:27:06 AM" at bounding box center [886, 408] width 492 height 40
click at [787, 68] on link "Copy Number" at bounding box center [801, 63] width 62 height 9
copy div "[DATE] 8:27:06 AM"
click at [830, 374] on div "We have the 4XE Jeeps. We have Hybrid Pacificas. [PERSON_NAME] said at [DATE] 8…" at bounding box center [886, 368] width 492 height 40
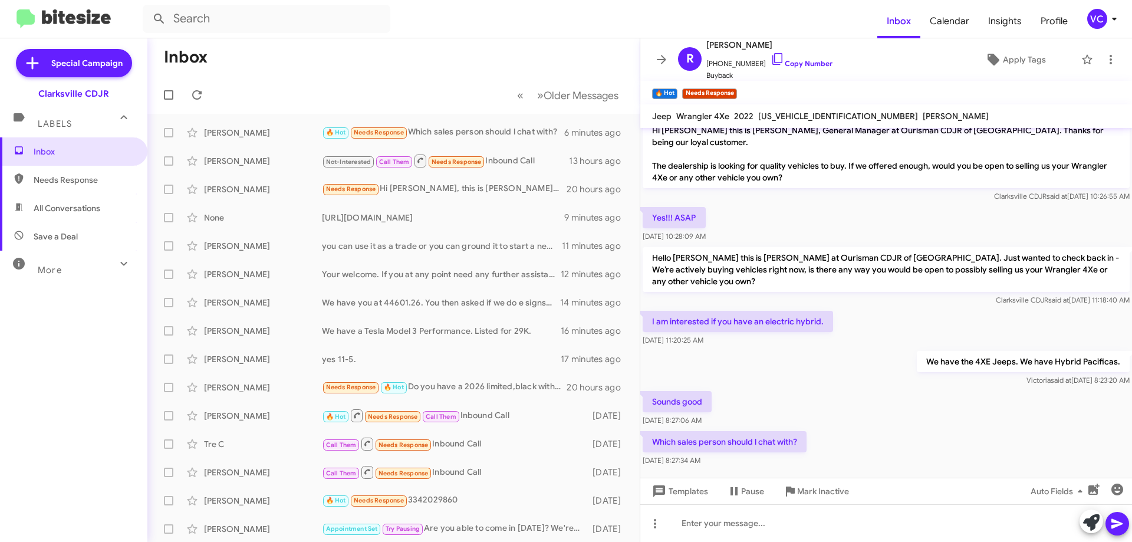
drag, startPoint x: 641, startPoint y: 308, endPoint x: 851, endPoint y: 309, distance: 209.8
click at [851, 309] on div "I am interested if you have an electric hybrid. [DATE] 11:20:25 AM" at bounding box center [886, 328] width 492 height 40
copy p "I am interested if you have an electric hybrid."
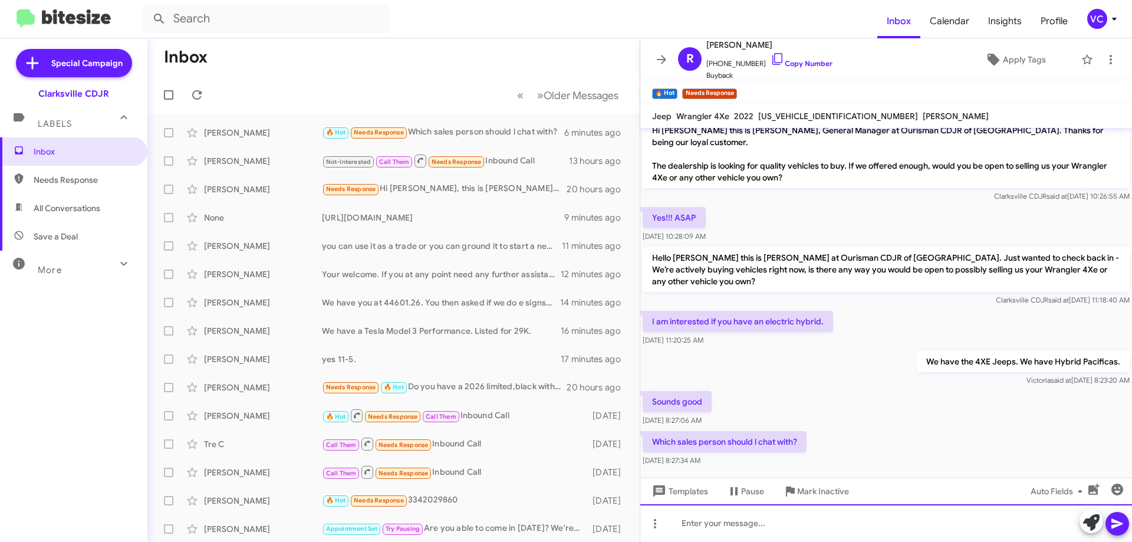
drag, startPoint x: 720, startPoint y: 526, endPoint x: 720, endPoint y: 510, distance: 15.9
click at [720, 525] on div at bounding box center [886, 523] width 492 height 38
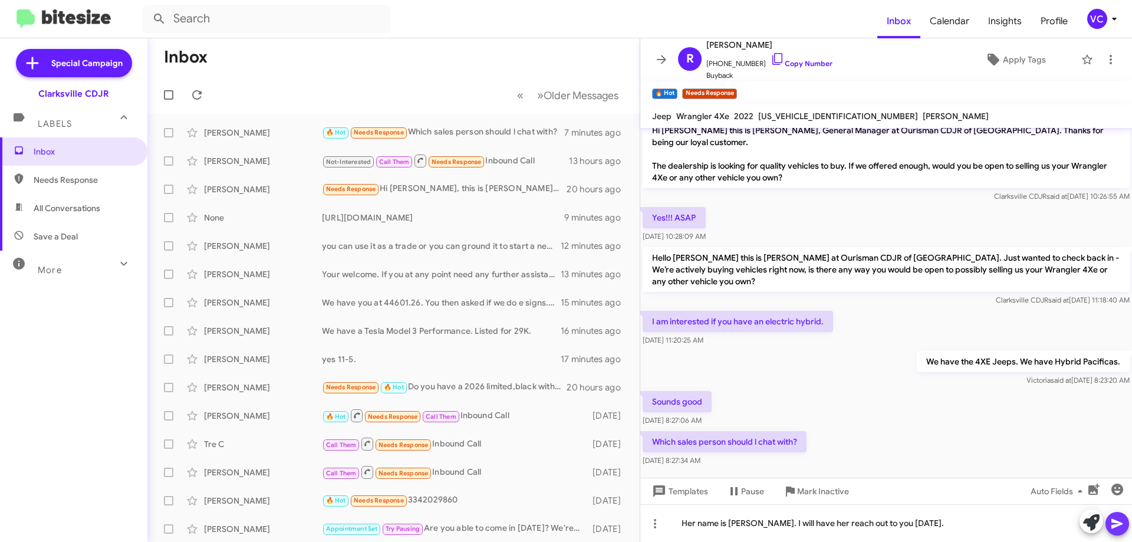
click at [1116, 525] on icon at bounding box center [1116, 524] width 11 height 10
drag, startPoint x: 974, startPoint y: 424, endPoint x: 958, endPoint y: 390, distance: 38.0
click at [974, 429] on div "Which sales person should l chat with? [DATE] 8:27:34 AM" at bounding box center [886, 449] width 492 height 40
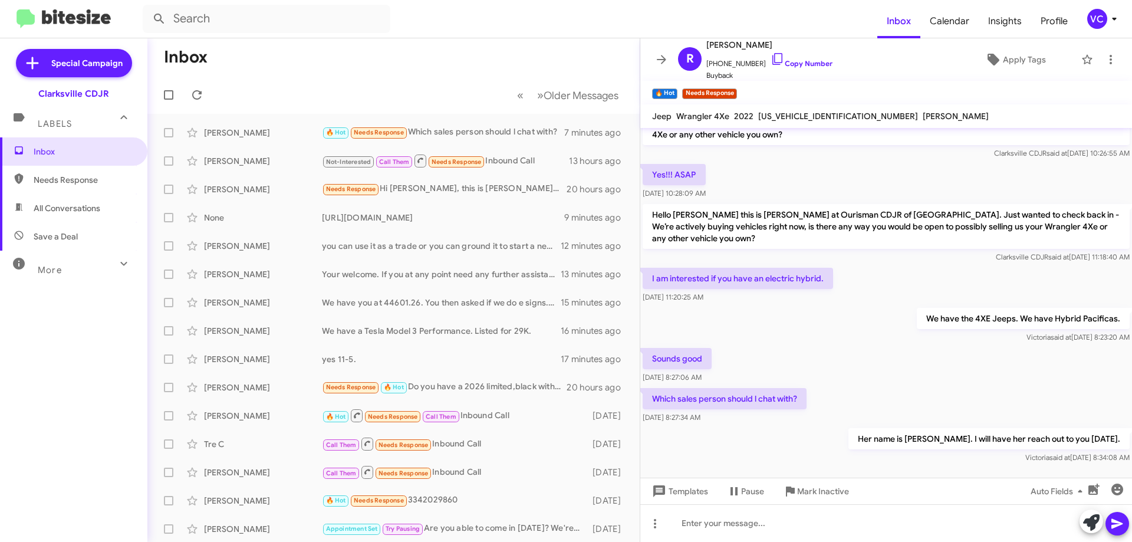
click at [324, 84] on mat-toolbar-row "« Previous » Next Older Messages" at bounding box center [393, 95] width 492 height 38
click at [201, 91] on icon at bounding box center [197, 95] width 14 height 14
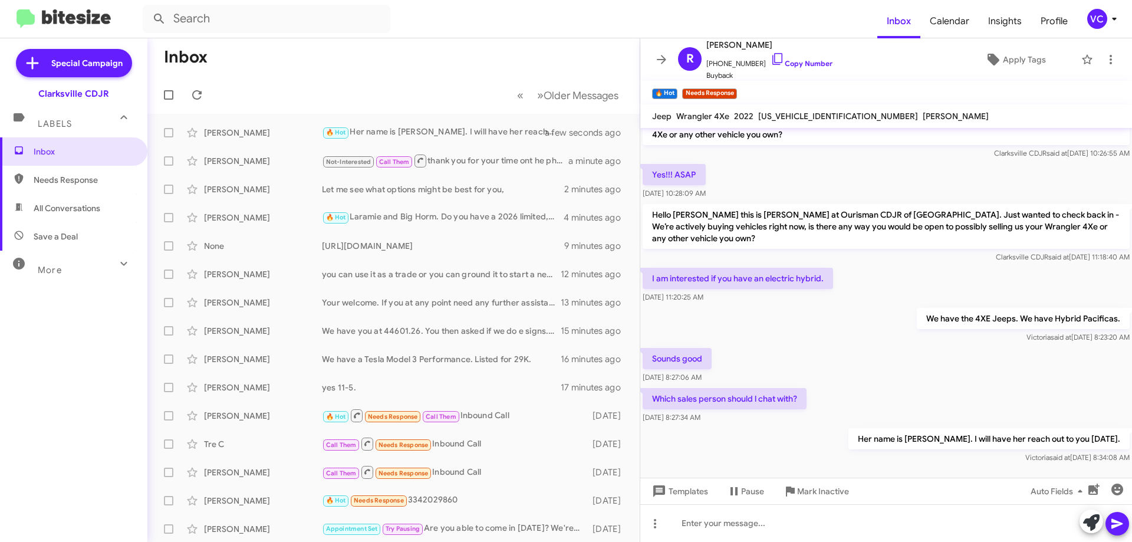
drag, startPoint x: 908, startPoint y: 427, endPoint x: 897, endPoint y: 446, distance: 22.4
click at [909, 428] on p "Her name is [PERSON_NAME]. I will have her reach out to you [DATE]." at bounding box center [988, 438] width 281 height 21
click at [856, 394] on div "Which sales person should l chat with? [DATE] 8:27:34 AM" at bounding box center [886, 405] width 492 height 40
click at [859, 394] on div "Which sales person should l chat with? [DATE] 8:27:34 AM" at bounding box center [886, 405] width 492 height 40
click at [381, 75] on mat-toolbar-row "Inbox" at bounding box center [393, 57] width 492 height 38
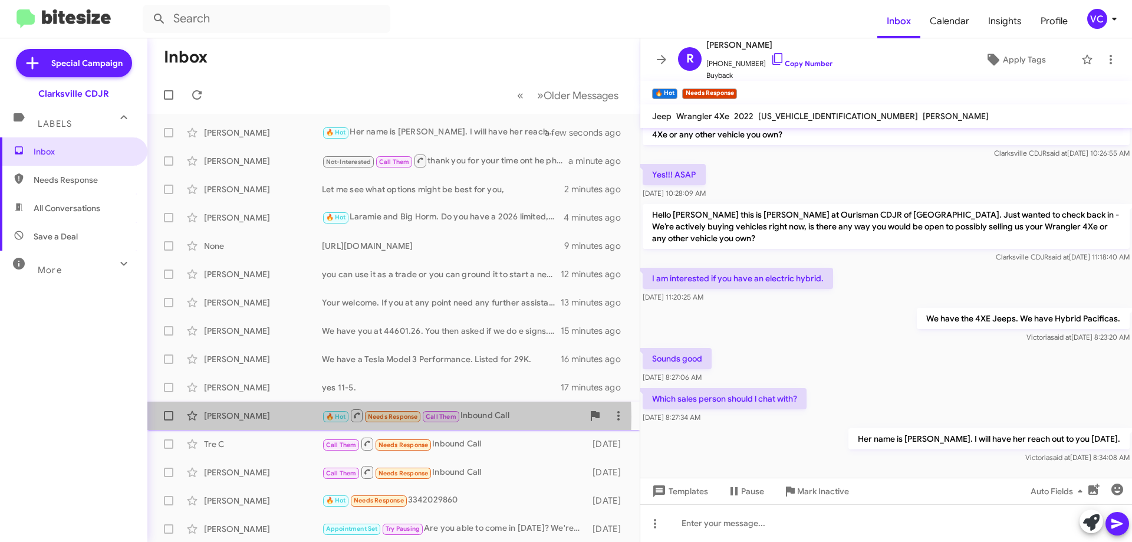
click at [386, 417] on span "Needs Response" at bounding box center [393, 417] width 50 height 8
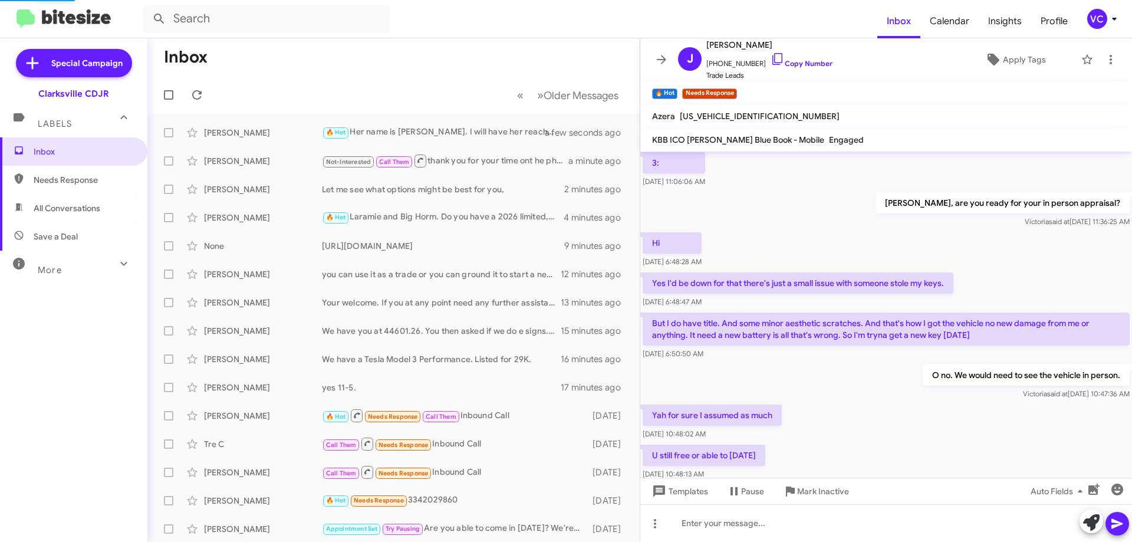
scroll to position [485, 0]
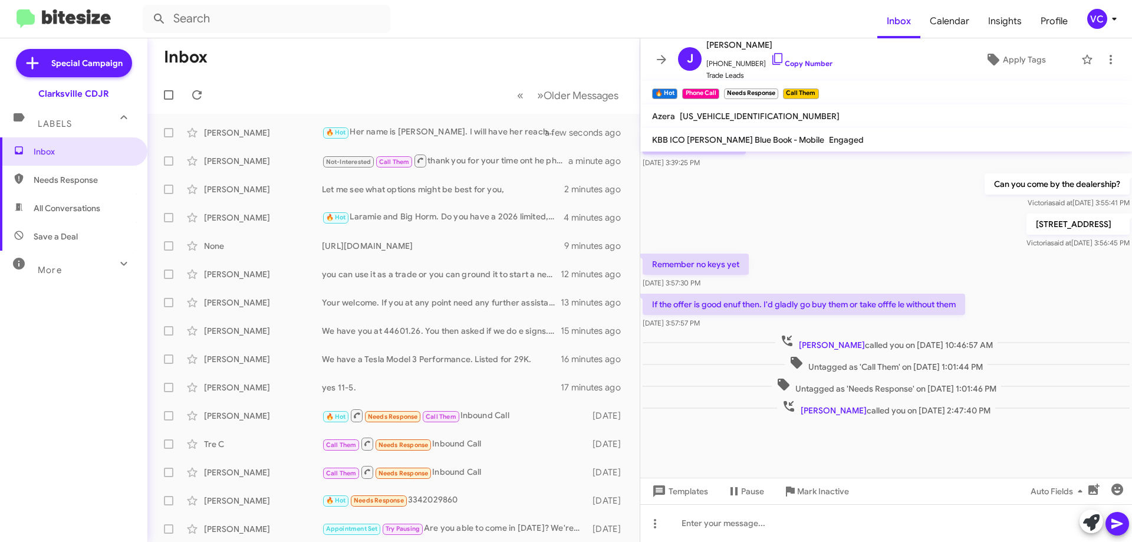
click at [1026, 220] on p "[STREET_ADDRESS]" at bounding box center [1077, 223] width 103 height 21
click at [841, 212] on div "[STREET_ADDRESS] [PERSON_NAME] said at [DATE] 3:56:45 PM" at bounding box center [886, 231] width 492 height 40
click at [840, 205] on div "Can you come by the dealership? [PERSON_NAME] said at [DATE] 3:55:41 PM" at bounding box center [886, 191] width 492 height 40
click at [841, 205] on div "Can you come by the dealership? [PERSON_NAME] said at [DATE] 3:55:41 PM" at bounding box center [886, 191] width 492 height 40
click at [854, 250] on div "[STREET_ADDRESS] [PERSON_NAME] said at [DATE] 3:56:45 PM" at bounding box center [886, 231] width 492 height 40
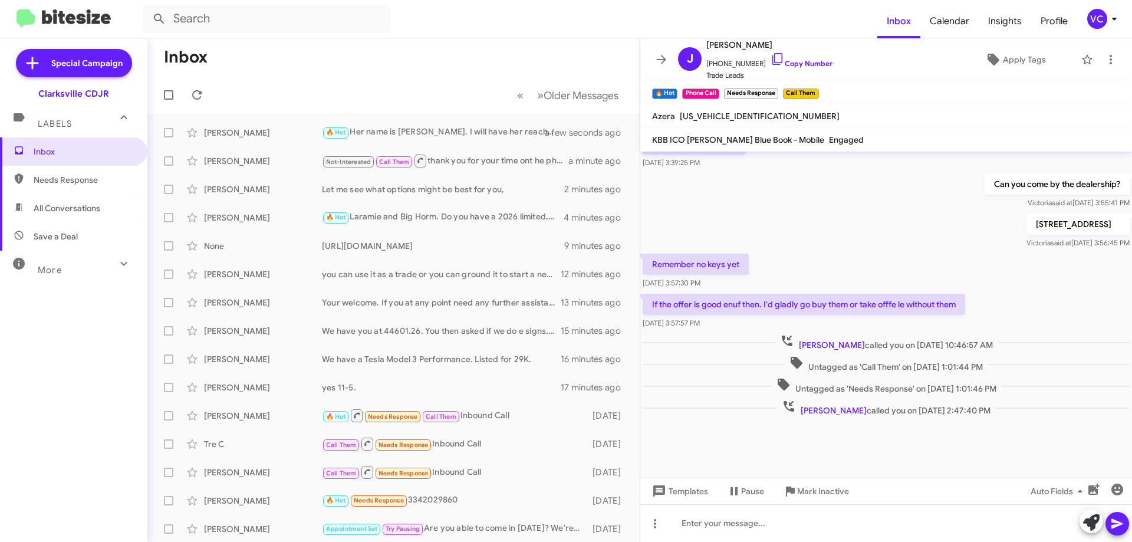
click at [831, 259] on div "Remember no keys yet [DATE] 3:57:30 PM" at bounding box center [886, 271] width 492 height 40
drag, startPoint x: 877, startPoint y: 296, endPoint x: 964, endPoint y: 289, distance: 87.0
click at [964, 289] on body "Inbox Calendar Insights Profile VC Special Campaign Clarksville CDJR Labels Inb…" at bounding box center [566, 271] width 1132 height 542
click at [953, 235] on div "[STREET_ADDRESS] [PERSON_NAME] said at [DATE] 3:56:45 PM" at bounding box center [886, 231] width 492 height 40
click at [940, 239] on div "[STREET_ADDRESS] [PERSON_NAME] said at [DATE] 3:56:45 PM" at bounding box center [886, 231] width 492 height 40
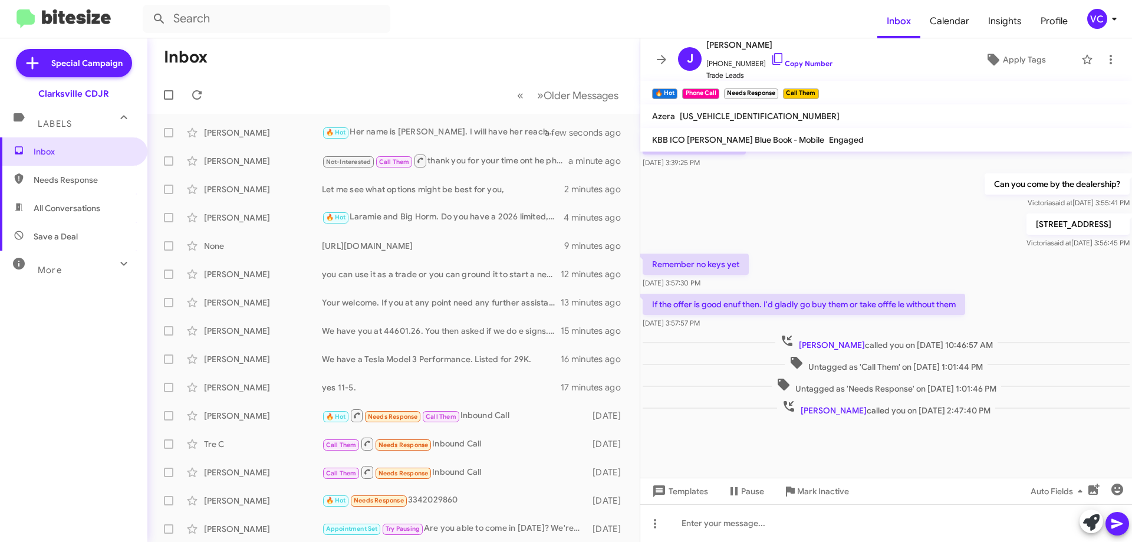
click at [940, 239] on div "[STREET_ADDRESS] [PERSON_NAME] said at [DATE] 3:56:45 PM" at bounding box center [886, 231] width 492 height 40
click at [803, 62] on link "Copy Number" at bounding box center [801, 63] width 62 height 9
copy span "Victoria"
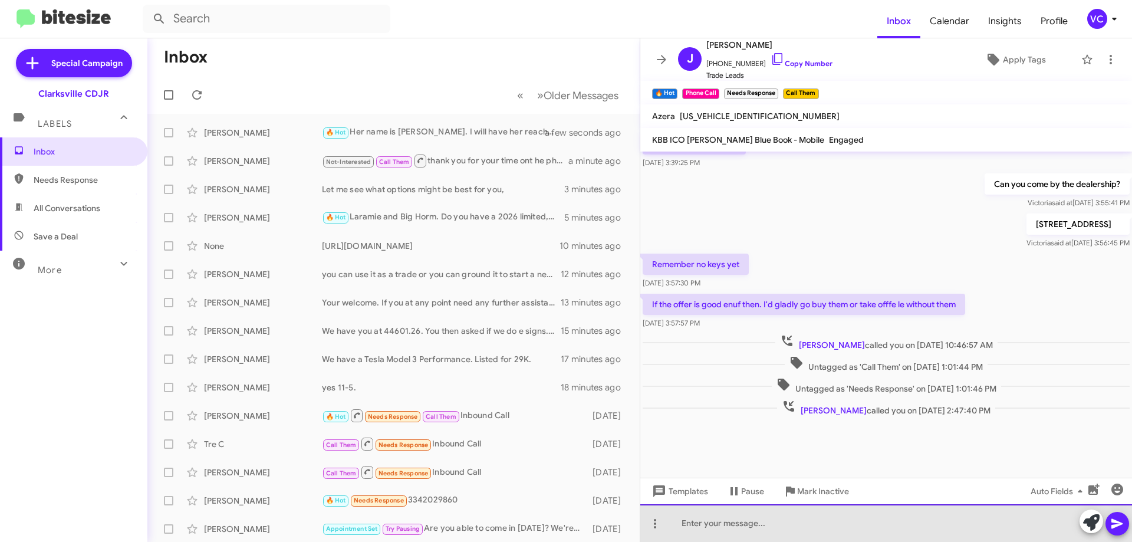
drag, startPoint x: 782, startPoint y: 530, endPoint x: 789, endPoint y: 530, distance: 7.1
click at [782, 530] on div at bounding box center [886, 523] width 492 height 38
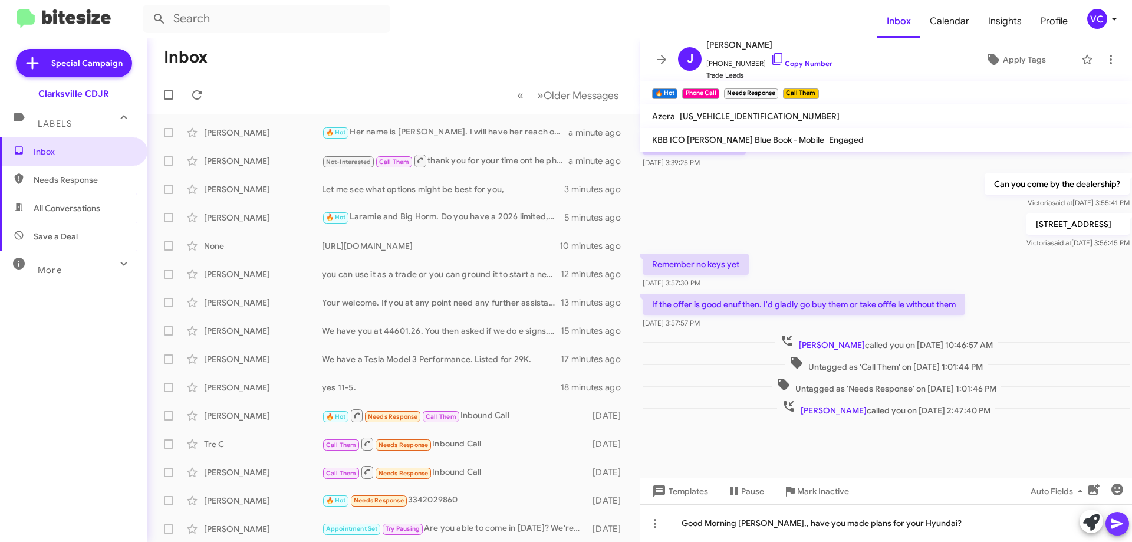
click at [1121, 532] on span at bounding box center [1117, 524] width 14 height 24
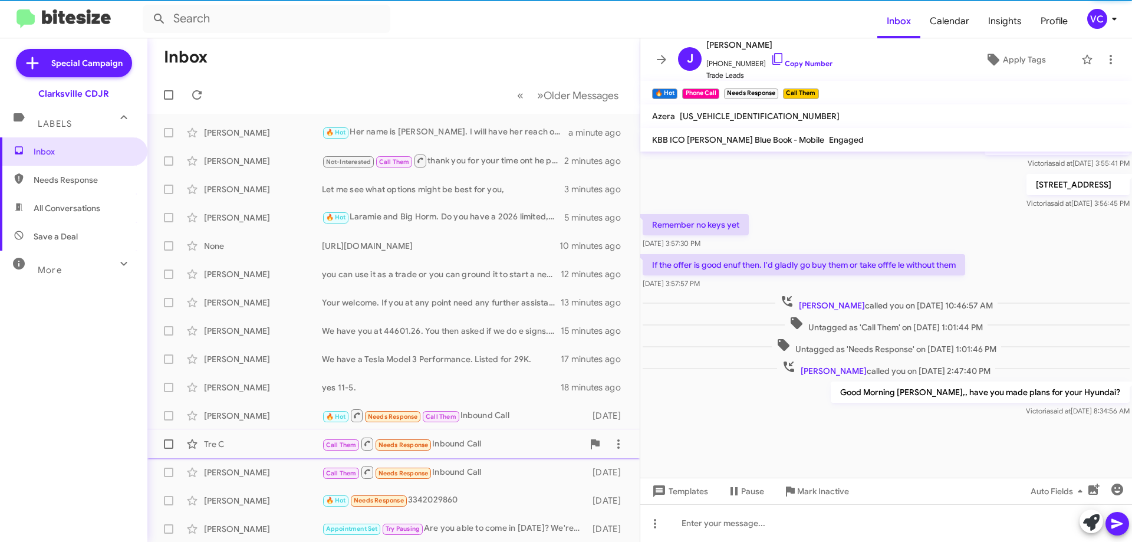
click at [293, 447] on div "Tre C" at bounding box center [263, 444] width 118 height 12
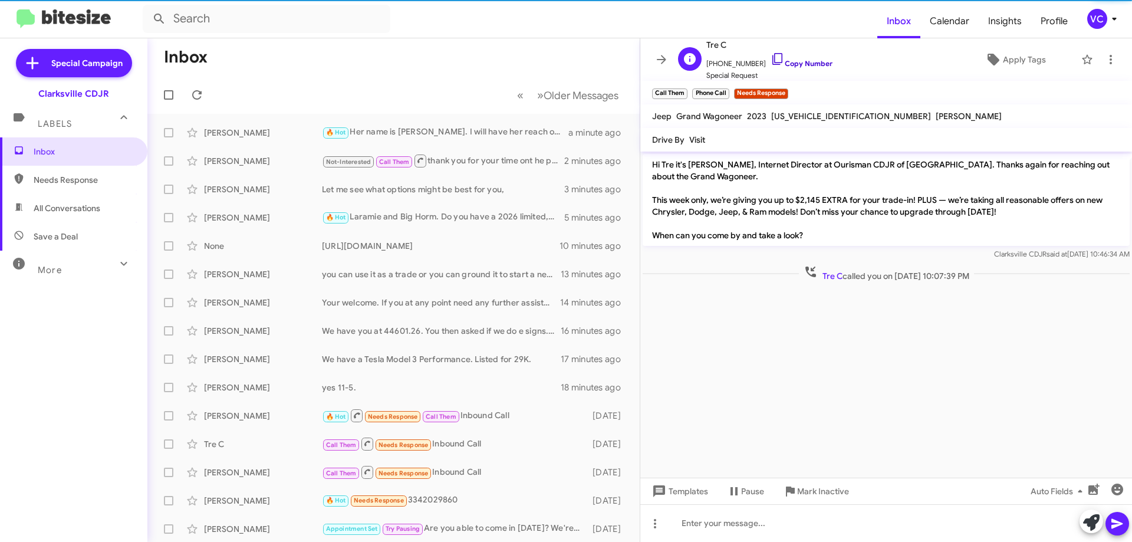
click at [818, 64] on link "Copy Number" at bounding box center [801, 63] width 62 height 9
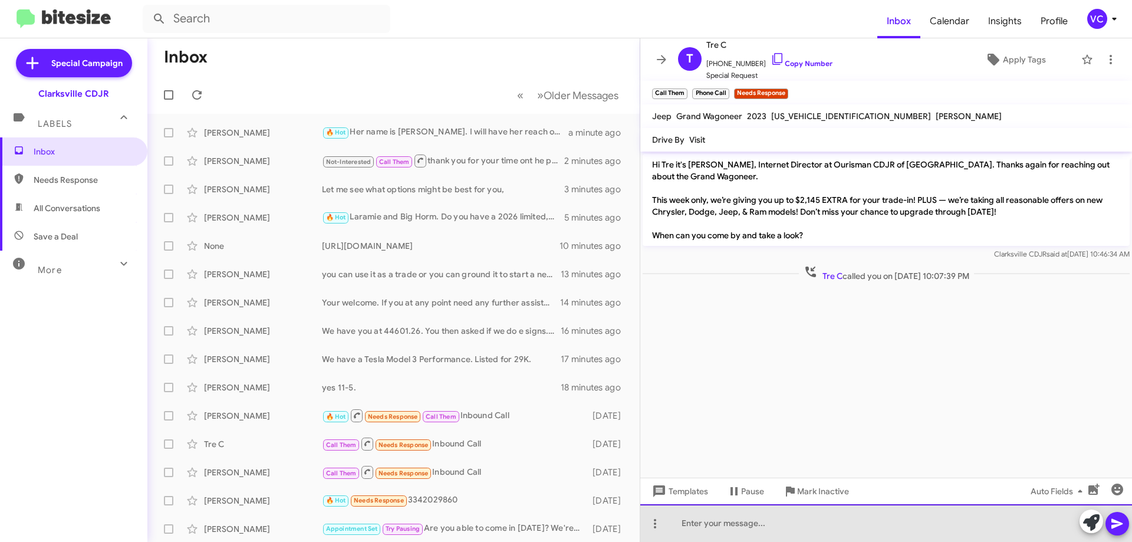
click at [841, 527] on div at bounding box center [886, 523] width 492 height 38
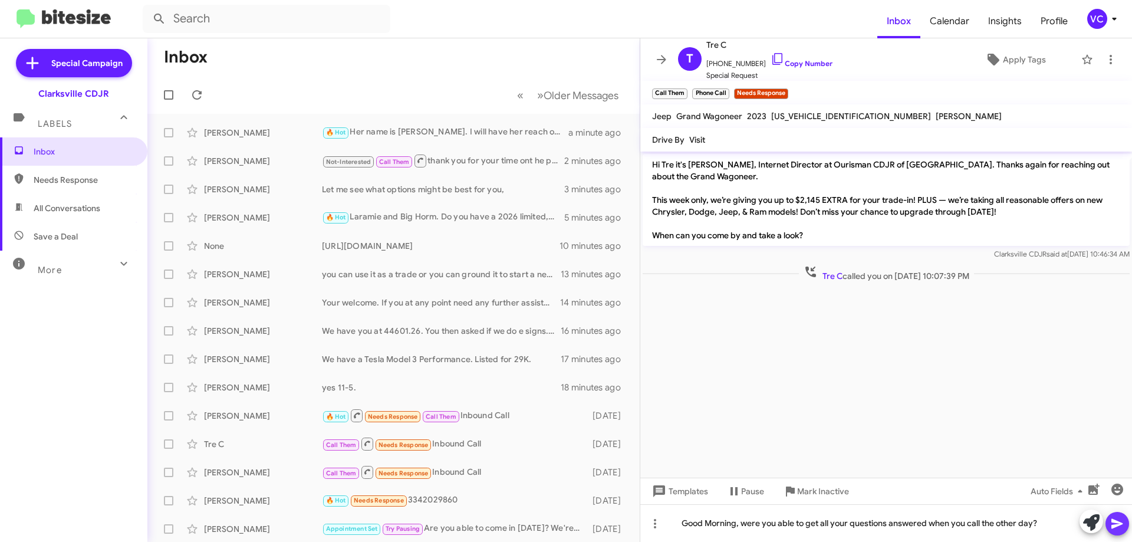
click at [1121, 522] on icon at bounding box center [1117, 523] width 14 height 14
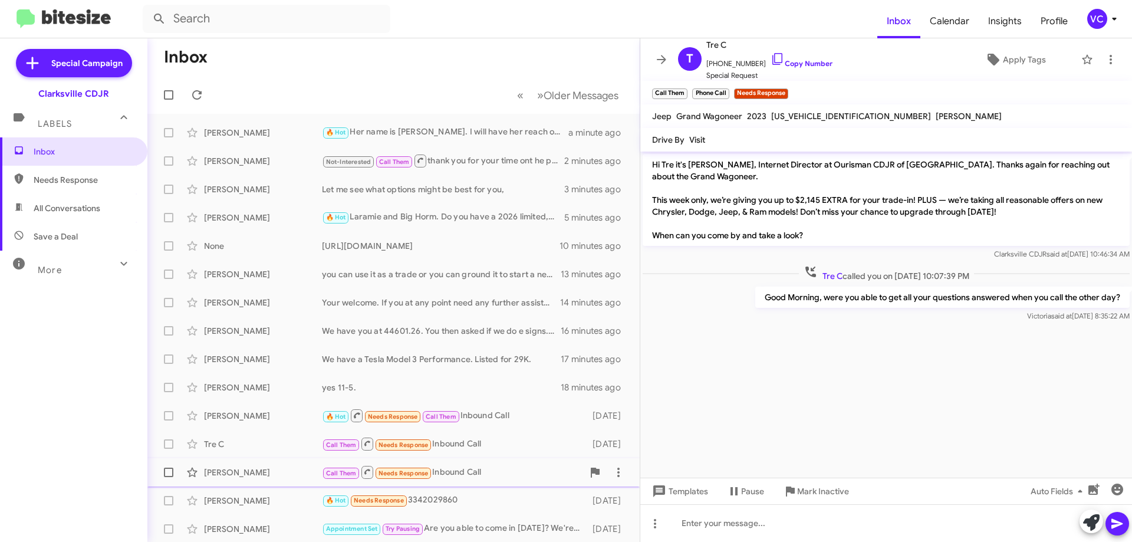
click at [263, 478] on div "[PERSON_NAME] Call Them Needs Response Inbound Call [DATE]" at bounding box center [393, 472] width 473 height 24
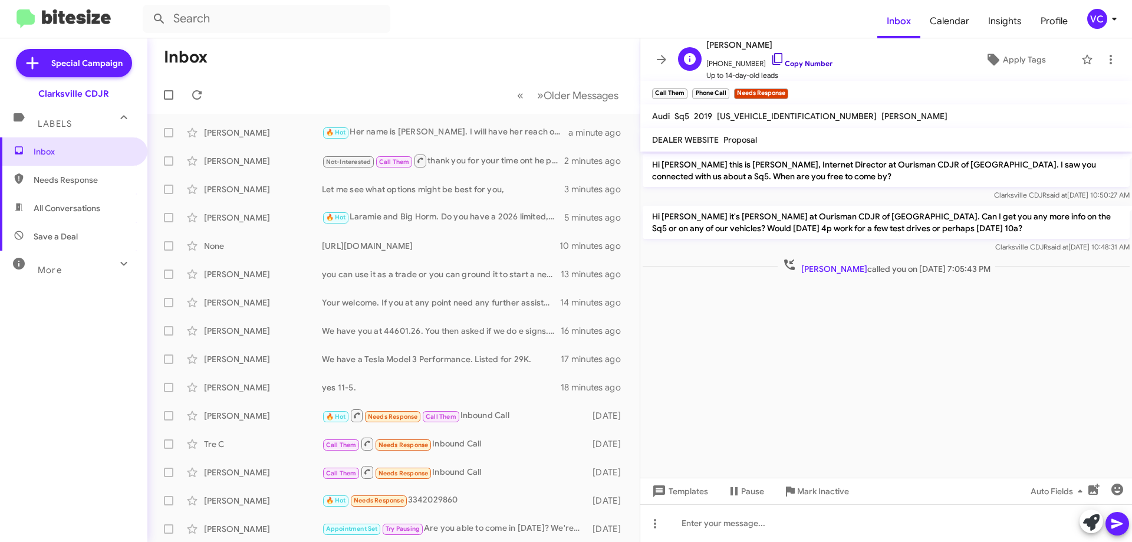
click at [796, 61] on link "Copy Number" at bounding box center [801, 63] width 62 height 9
click at [873, 401] on cdk-virtual-scroll-viewport "Hi [PERSON_NAME] this is [PERSON_NAME], Internet Director at Ourisman CDJR of […" at bounding box center [886, 314] width 492 height 326
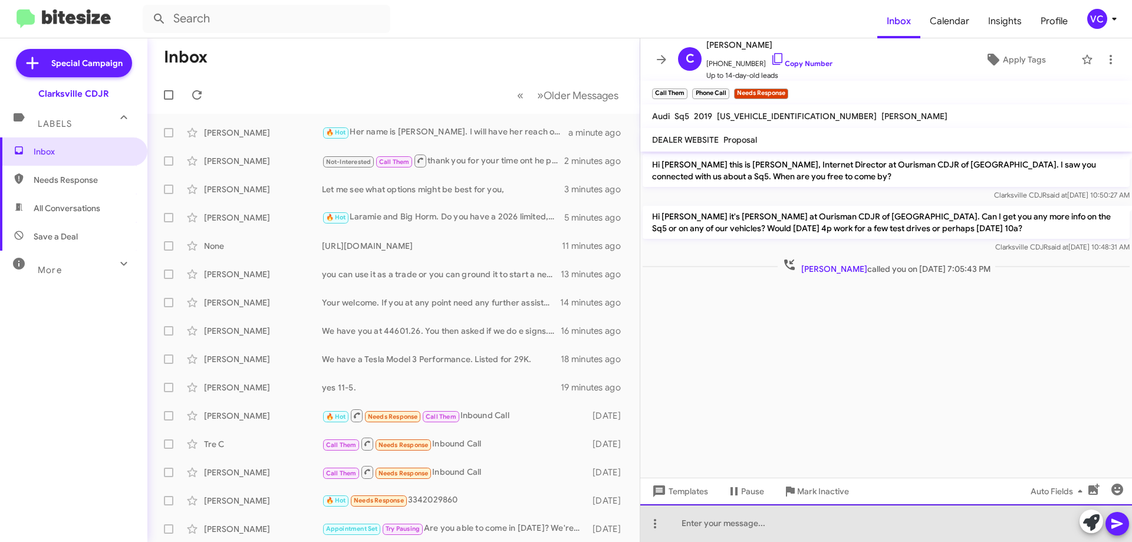
click at [881, 534] on div at bounding box center [886, 523] width 492 height 38
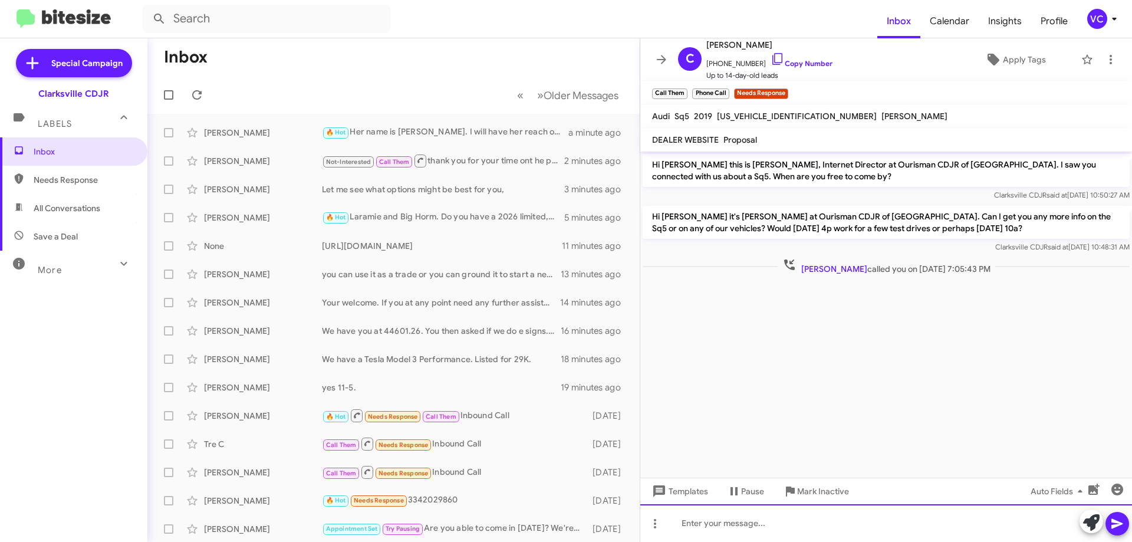
click at [776, 516] on div at bounding box center [886, 523] width 492 height 38
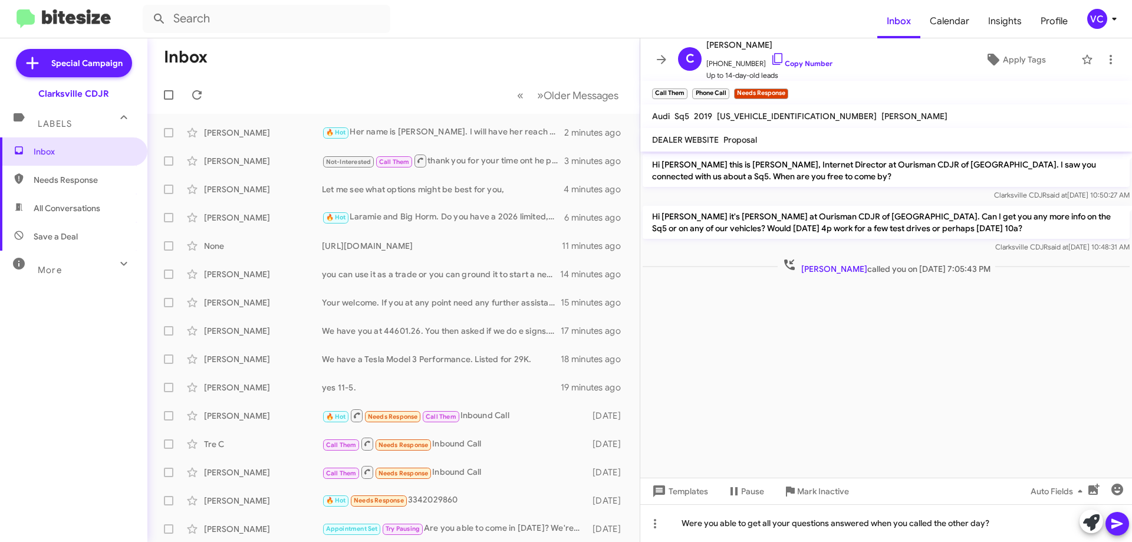
click at [1118, 516] on icon at bounding box center [1117, 523] width 14 height 14
click at [1039, 436] on cdk-virtual-scroll-viewport "Hi [PERSON_NAME] this is [PERSON_NAME], Internet Director at Ourisman CDJR of […" at bounding box center [886, 314] width 492 height 326
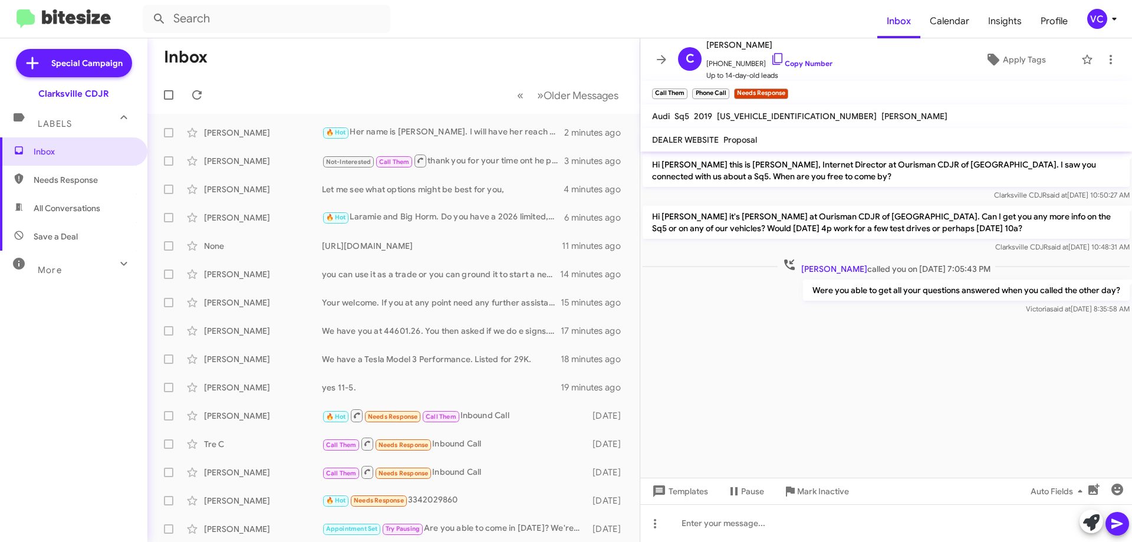
click at [777, 378] on cdk-virtual-scroll-viewport "Hi [PERSON_NAME] this is [PERSON_NAME], Internet Director at Ourisman CDJR of […" at bounding box center [886, 314] width 492 height 326
click at [197, 93] on icon at bounding box center [197, 95] width 14 height 14
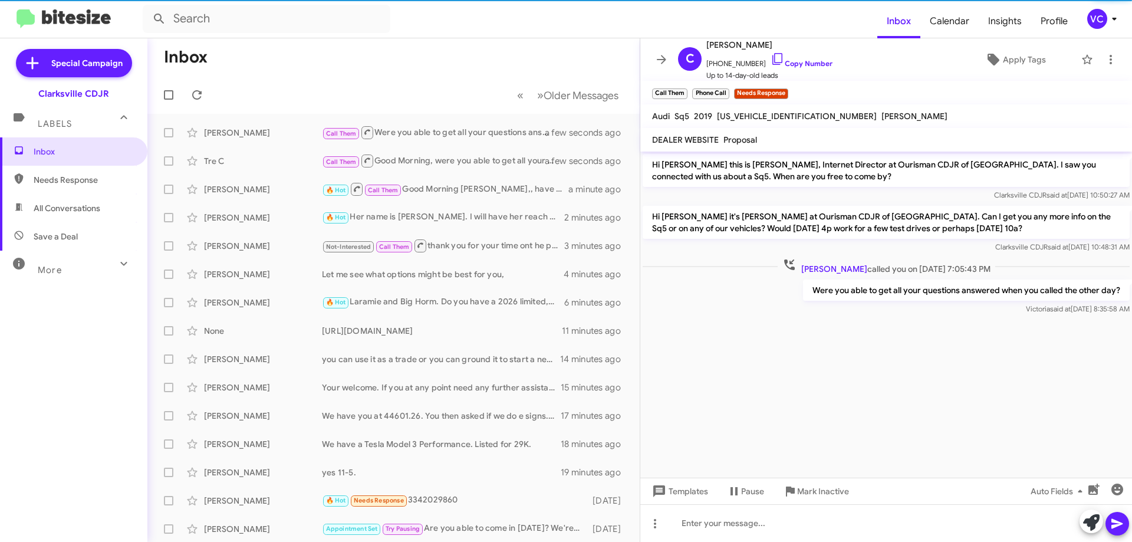
click at [518, 23] on form at bounding box center [510, 19] width 734 height 28
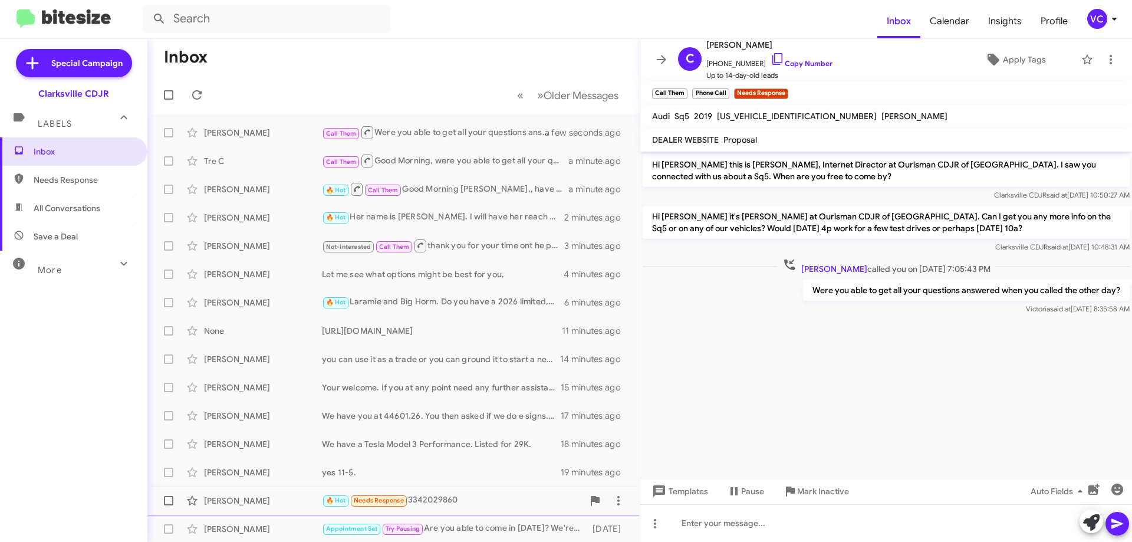
click at [495, 496] on div "🔥 Hot Needs Response 3342029860" at bounding box center [452, 500] width 261 height 14
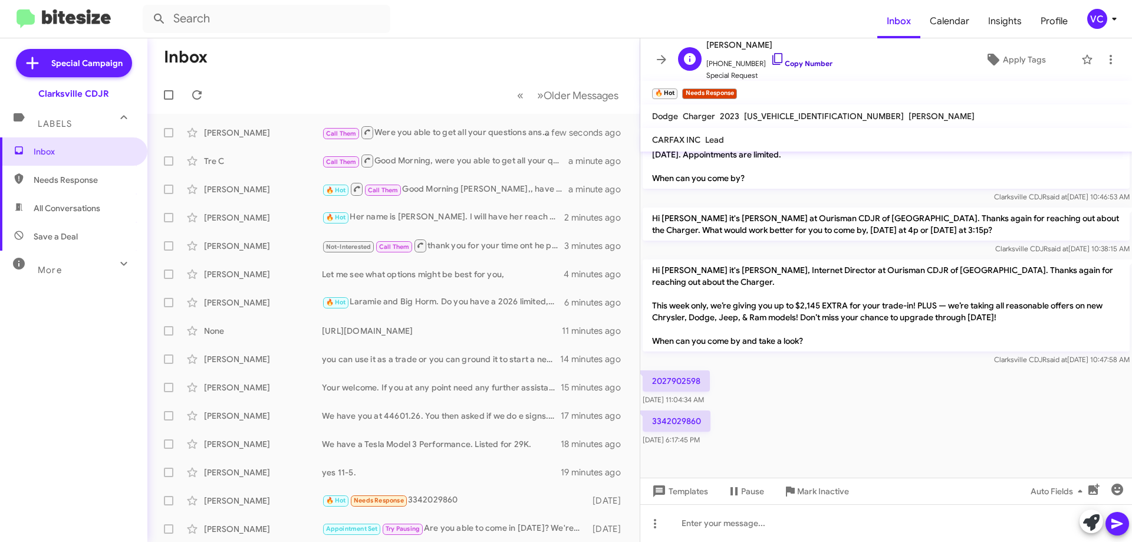
click at [794, 64] on link "Copy Number" at bounding box center [801, 63] width 62 height 9
click at [874, 386] on div "2027902598 [DATE] 11:04:34 AM" at bounding box center [886, 388] width 492 height 40
drag, startPoint x: 852, startPoint y: 402, endPoint x: 841, endPoint y: 381, distance: 23.5
click at [853, 401] on div "2027902598 [DATE] 11:04:34 AM" at bounding box center [886, 388] width 492 height 40
click at [832, 409] on div "3342029860 [DATE] 6:17:45 PM" at bounding box center [886, 428] width 492 height 40
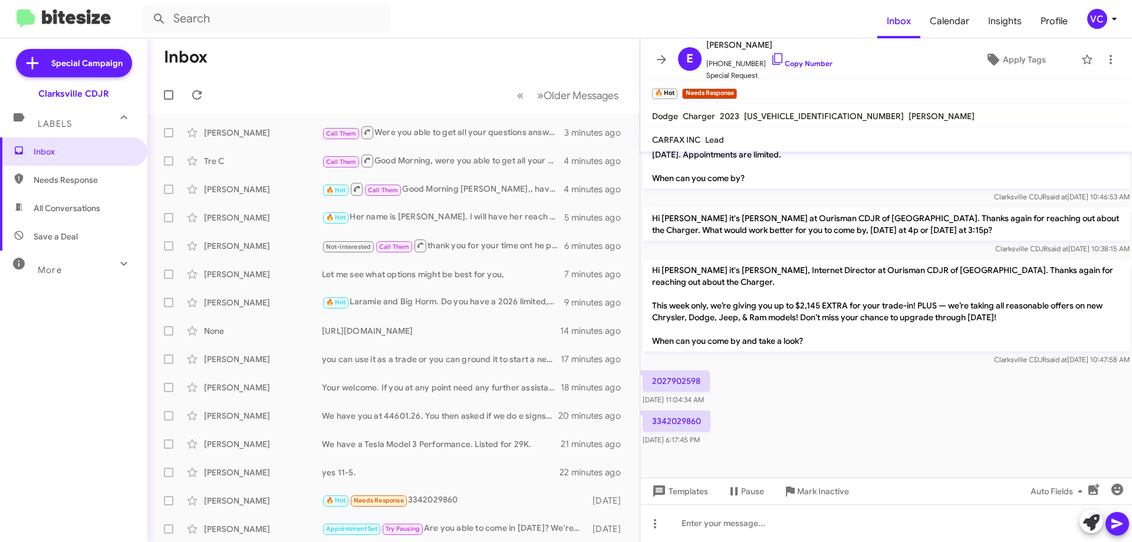
click at [863, 409] on div "3342029860 [DATE] 6:17:45 PM" at bounding box center [886, 428] width 492 height 40
click at [832, 400] on div "2027902598 [DATE] 11:04:34 AM" at bounding box center [886, 388] width 492 height 40
click at [846, 424] on div "3342029860 [DATE] 6:17:45 PM" at bounding box center [886, 428] width 492 height 40
click at [851, 430] on div "3342029860 [DATE] 6:17:45 PM" at bounding box center [886, 428] width 492 height 40
click at [848, 430] on div "3342029860 [DATE] 6:17:45 PM" at bounding box center [886, 428] width 492 height 40
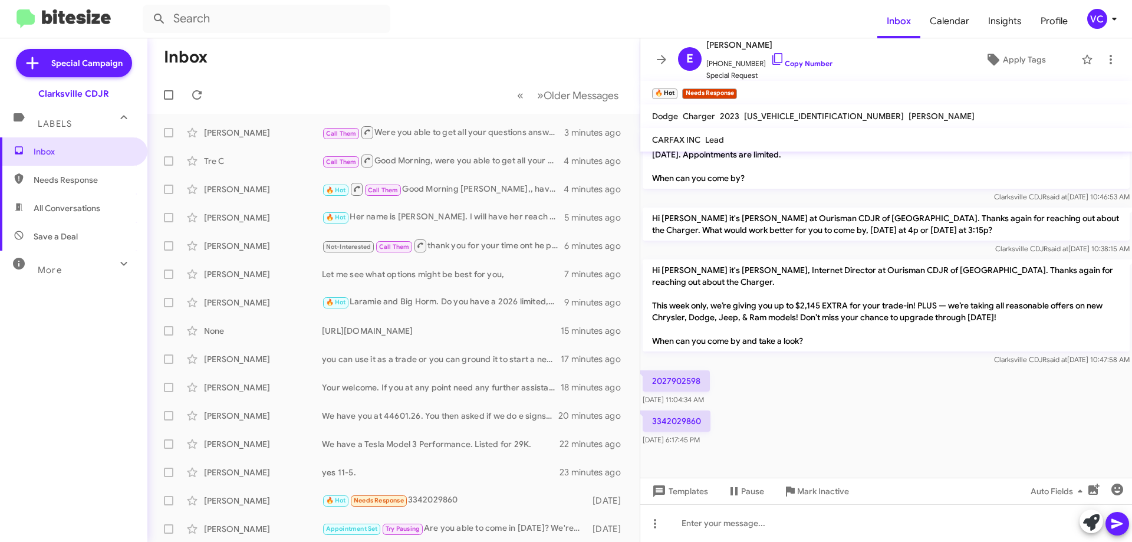
click at [952, 389] on div "2027902598 [DATE] 11:04:34 AM" at bounding box center [886, 388] width 492 height 40
click at [945, 394] on div "2027902598 [DATE] 11:04:34 AM" at bounding box center [886, 388] width 492 height 40
click at [909, 414] on div "3342029860 [DATE] 6:17:45 PM" at bounding box center [886, 428] width 492 height 40
drag, startPoint x: 973, startPoint y: 380, endPoint x: 960, endPoint y: 377, distance: 14.0
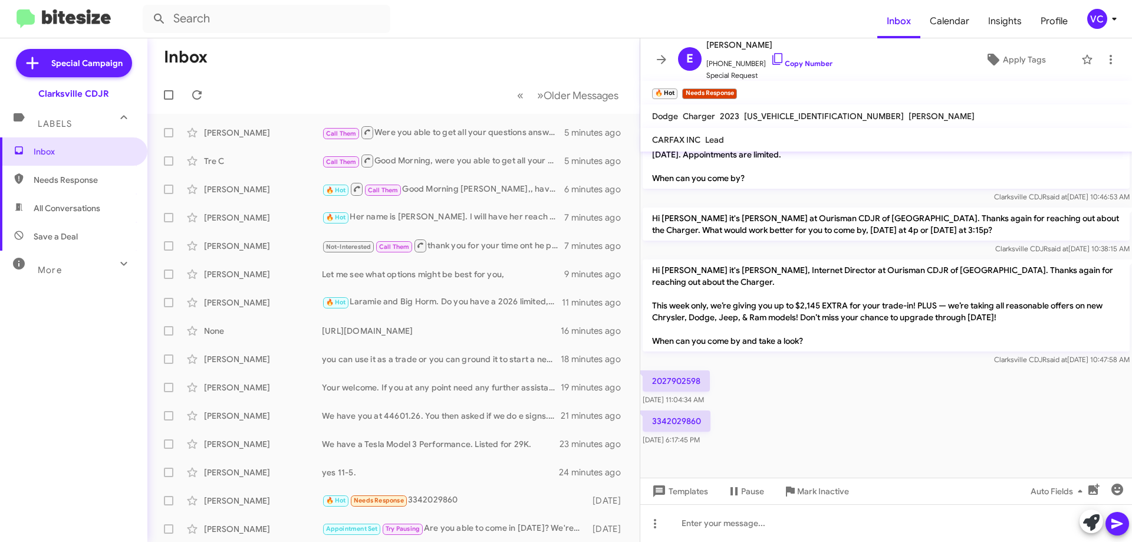
click at [973, 380] on div "2027902598 [DATE] 11:04:34 AM" at bounding box center [886, 388] width 492 height 40
click at [943, 429] on div "3342029860 [DATE] 6:17:45 PM" at bounding box center [886, 428] width 492 height 40
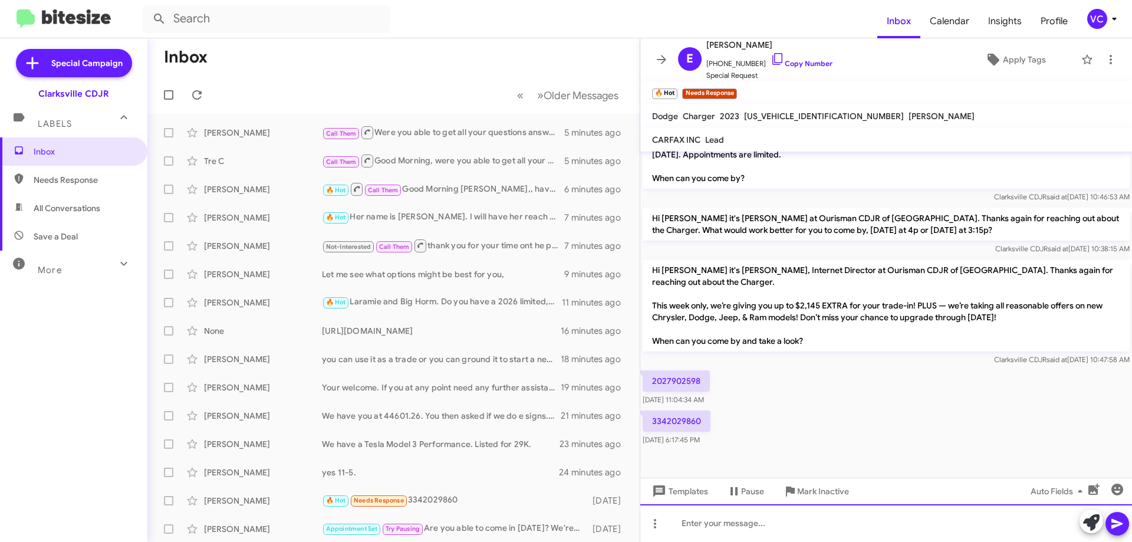
click at [860, 531] on div at bounding box center [886, 523] width 492 height 38
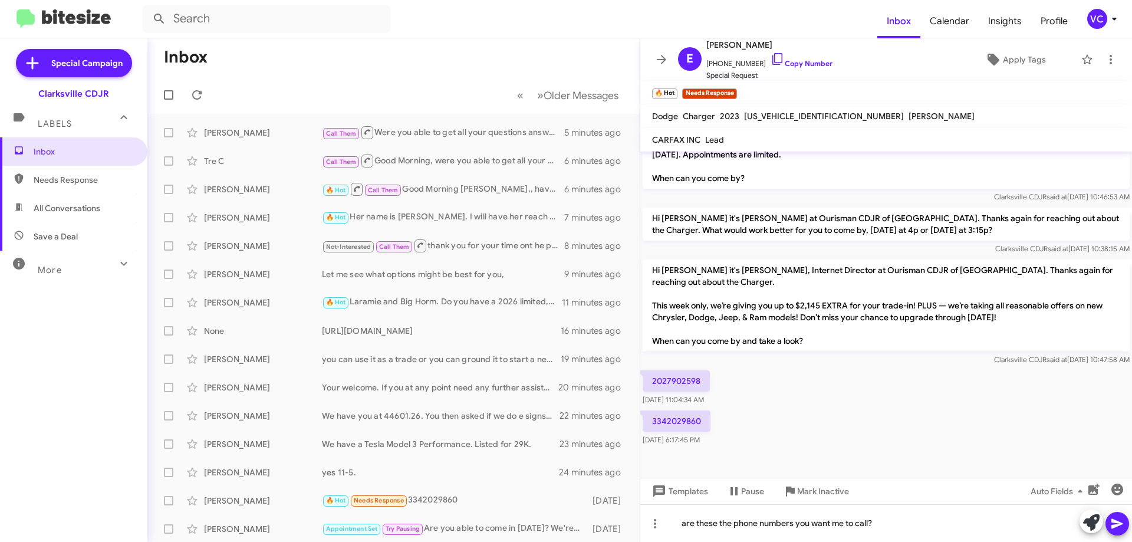
click at [1123, 519] on icon at bounding box center [1117, 523] width 14 height 14
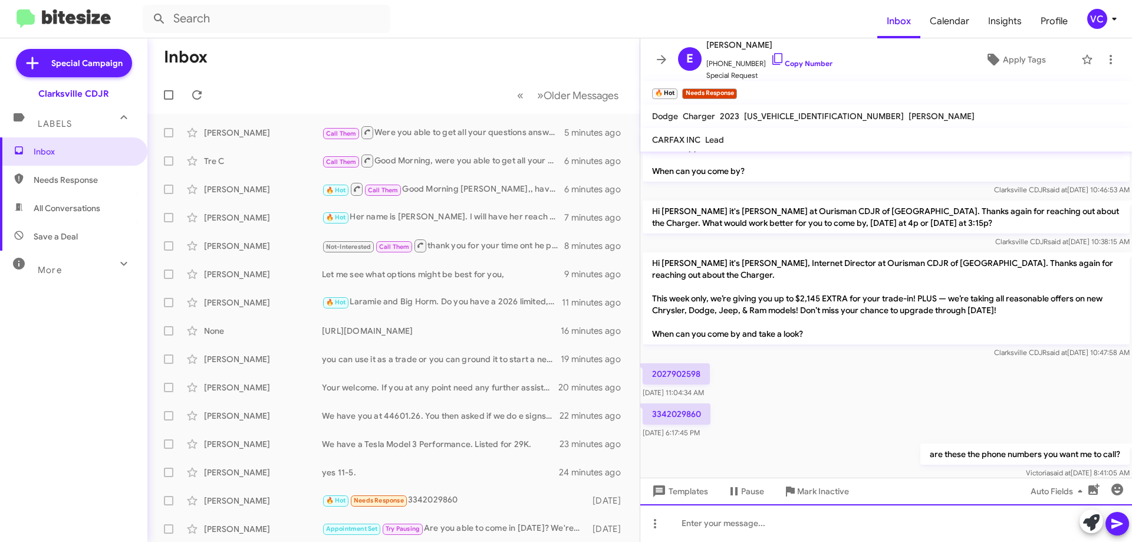
scroll to position [607, 0]
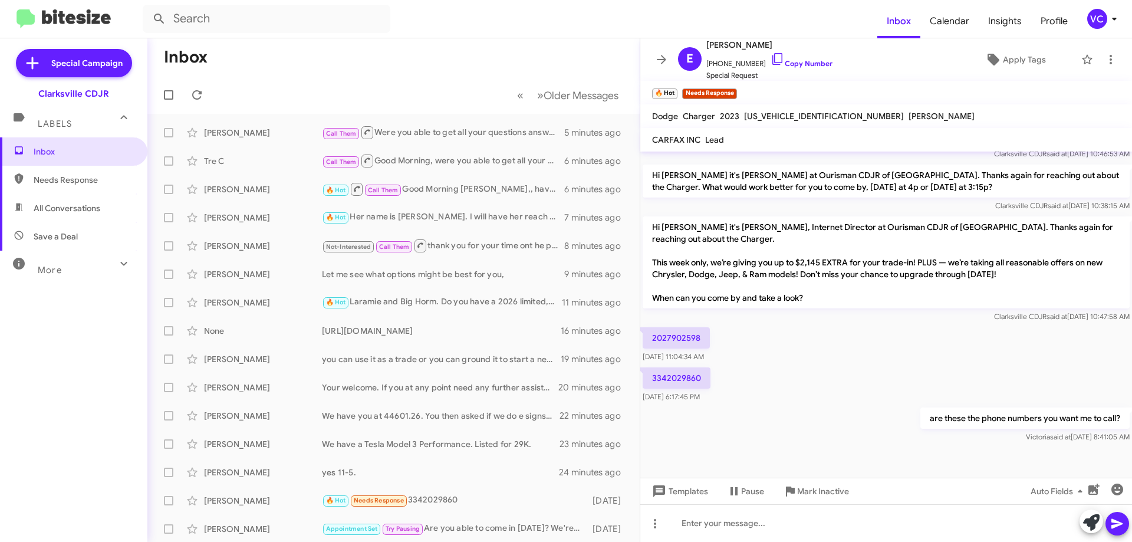
drag, startPoint x: 872, startPoint y: 379, endPoint x: 687, endPoint y: 345, distance: 188.1
click at [872, 380] on div "3342029860 [DATE] 6:17:45 PM" at bounding box center [886, 385] width 492 height 40
click at [358, 62] on mat-toolbar-row "Inbox" at bounding box center [393, 57] width 492 height 38
click at [193, 91] on icon at bounding box center [197, 95] width 14 height 14
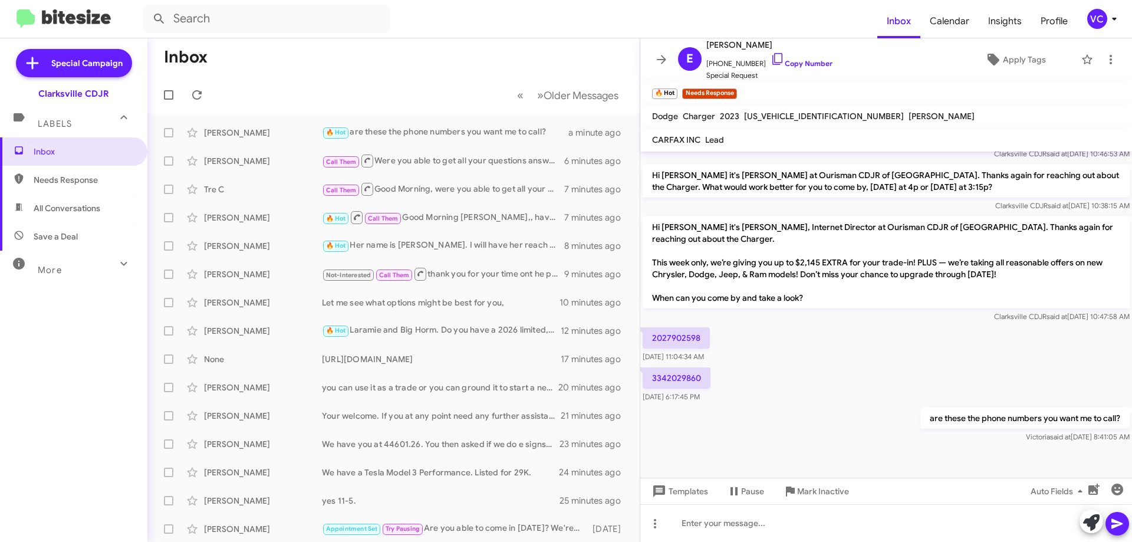
click at [856, 414] on div "are these the phone numbers you want me to call? [PERSON_NAME] said at [DATE] 8…" at bounding box center [886, 425] width 492 height 40
drag, startPoint x: 440, startPoint y: 93, endPoint x: 402, endPoint y: 91, distance: 37.8
click at [439, 93] on mat-toolbar-row "« Previous » Next Older Messages" at bounding box center [393, 95] width 492 height 38
click at [203, 97] on icon at bounding box center [197, 95] width 14 height 14
click at [930, 427] on p "are these the phone numbers you want me to call?" at bounding box center [1024, 417] width 209 height 21
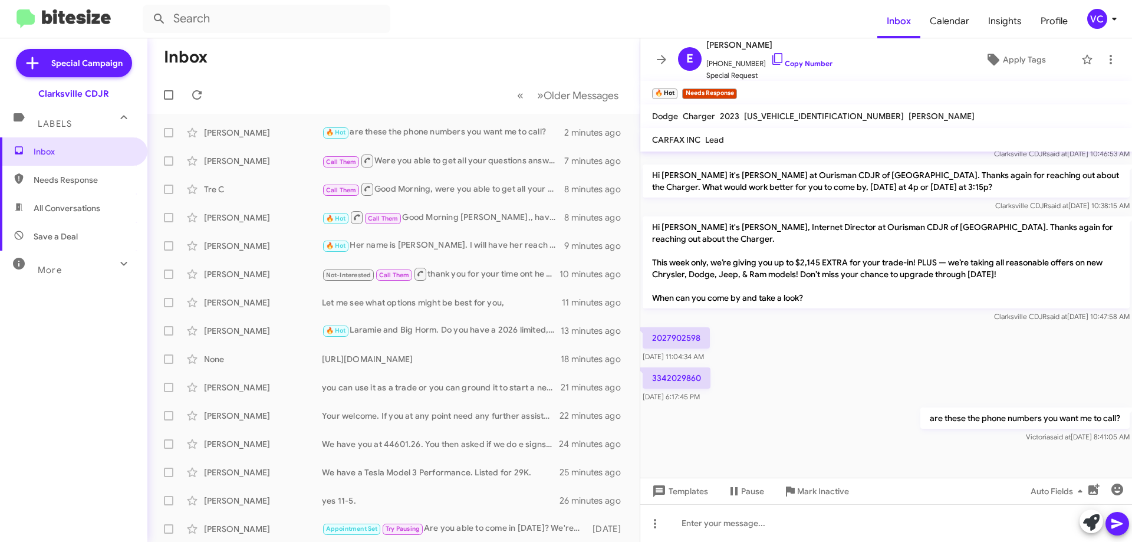
drag, startPoint x: 915, startPoint y: 420, endPoint x: 903, endPoint y: 398, distance: 25.1
click at [920, 413] on p "are these the phone numbers you want me to call?" at bounding box center [1024, 417] width 209 height 21
click at [903, 397] on div "3342029860 [DATE] 6:17:45 PM" at bounding box center [886, 385] width 492 height 40
drag, startPoint x: 905, startPoint y: 397, endPoint x: 901, endPoint y: 384, distance: 13.6
click at [908, 394] on div "3342029860 [DATE] 6:17:45 PM" at bounding box center [886, 385] width 492 height 40
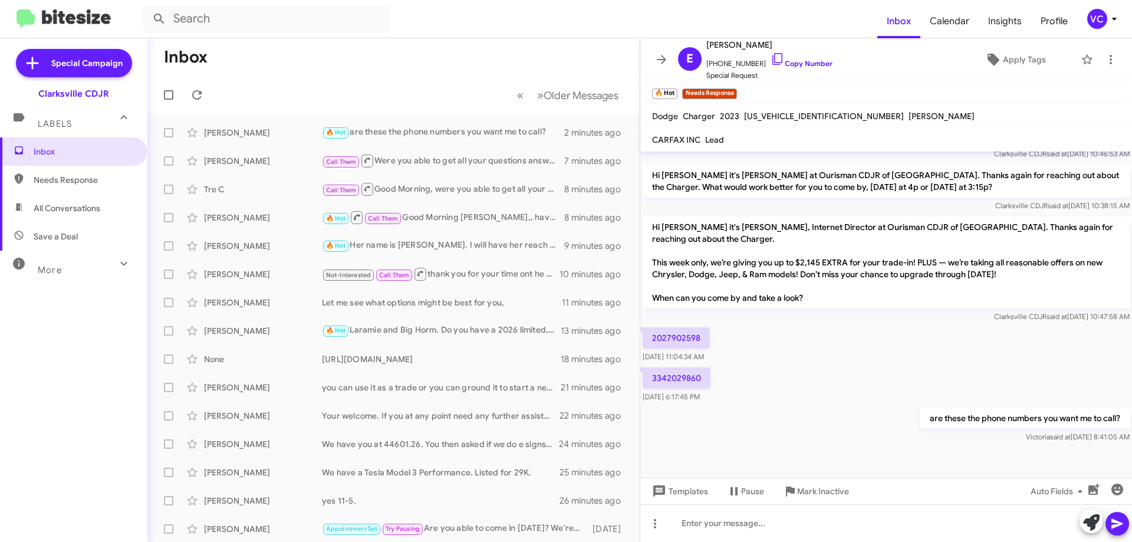
click at [441, 73] on mat-toolbar-row "Inbox" at bounding box center [393, 57] width 492 height 38
click at [85, 176] on span "Needs Response" at bounding box center [84, 180] width 100 height 12
type input "in:needs-response"
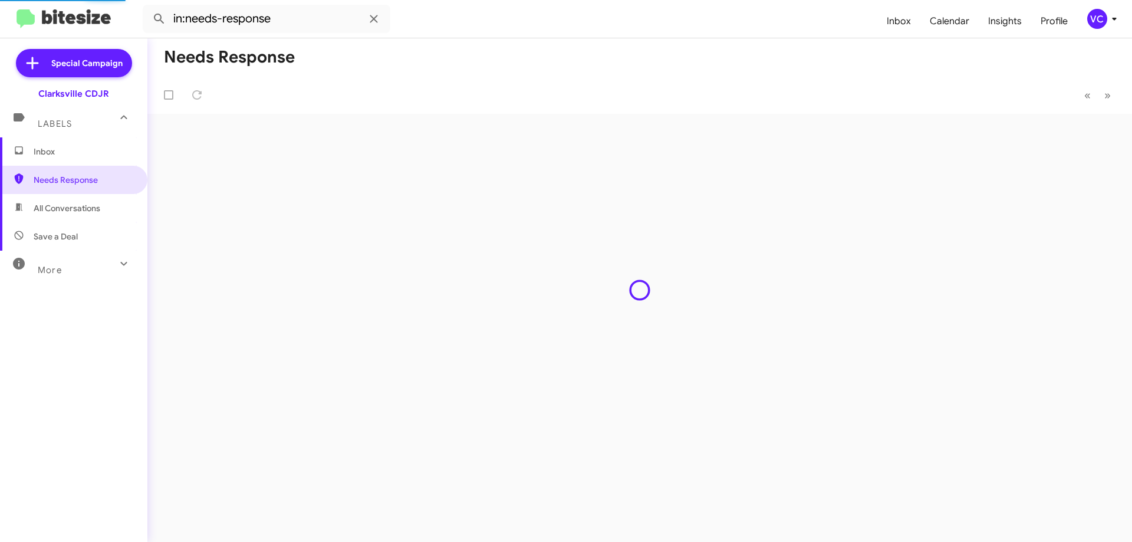
click at [543, 29] on form "in:needs-response" at bounding box center [510, 19] width 734 height 28
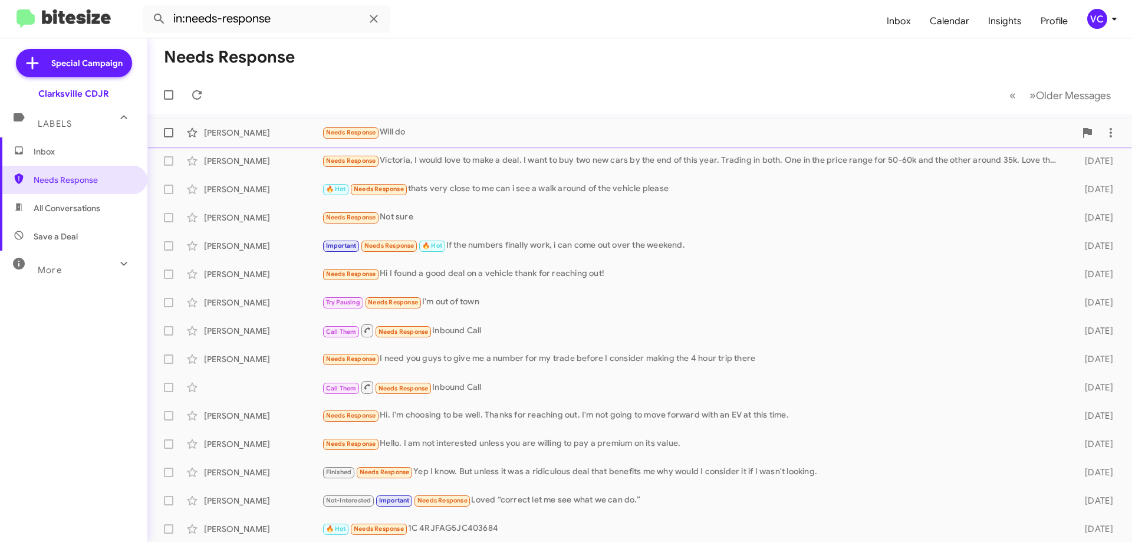
click at [498, 130] on div "Needs Response Will do" at bounding box center [698, 133] width 753 height 14
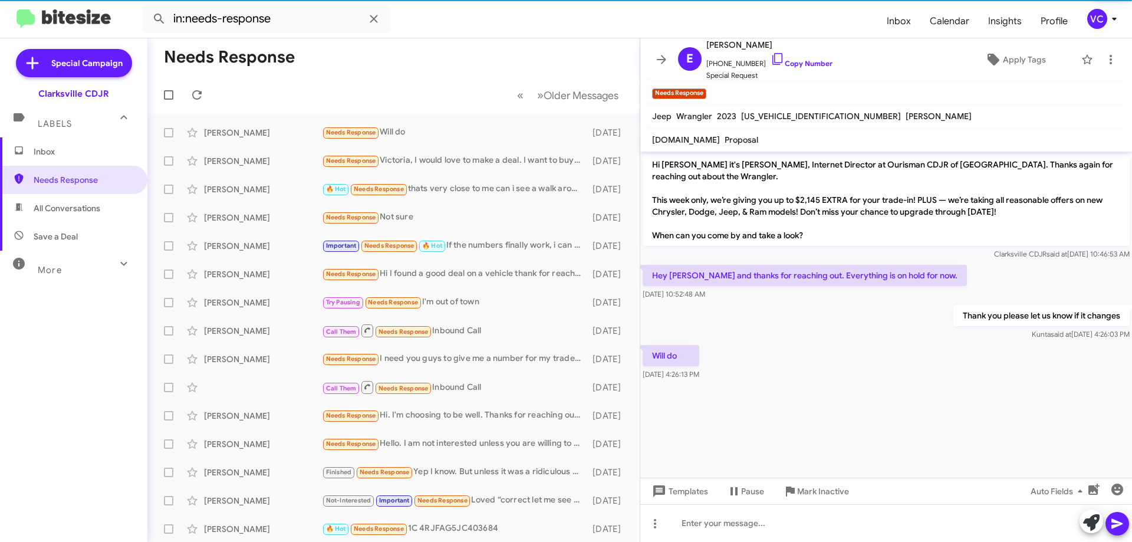
drag, startPoint x: 906, startPoint y: 399, endPoint x: 907, endPoint y: 393, distance: 5.9
click at [906, 397] on cdk-virtual-scroll-viewport "Hi [PERSON_NAME] it's [PERSON_NAME], Internet Director at Ourisman CDJR of [GEO…" at bounding box center [886, 314] width 492 height 326
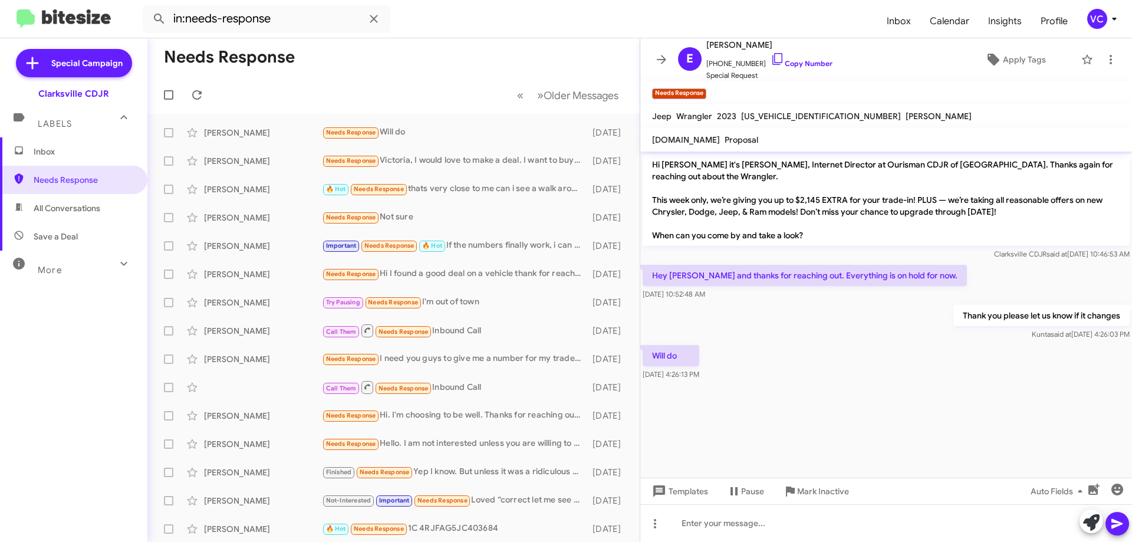
click at [939, 336] on div "Thank you please let us know if it changes [PERSON_NAME] said at [DATE] 4:26:03…" at bounding box center [886, 322] width 492 height 40
click at [877, 347] on div "Will do [DATE] 4:26:13 PM" at bounding box center [886, 362] width 492 height 40
click at [879, 348] on div "Will do [DATE] 4:26:13 PM" at bounding box center [886, 362] width 492 height 40
click at [885, 345] on div "Will do [DATE] 4:26:13 PM" at bounding box center [886, 362] width 492 height 40
click at [351, 55] on mat-toolbar-row "Needs Response" at bounding box center [393, 57] width 492 height 38
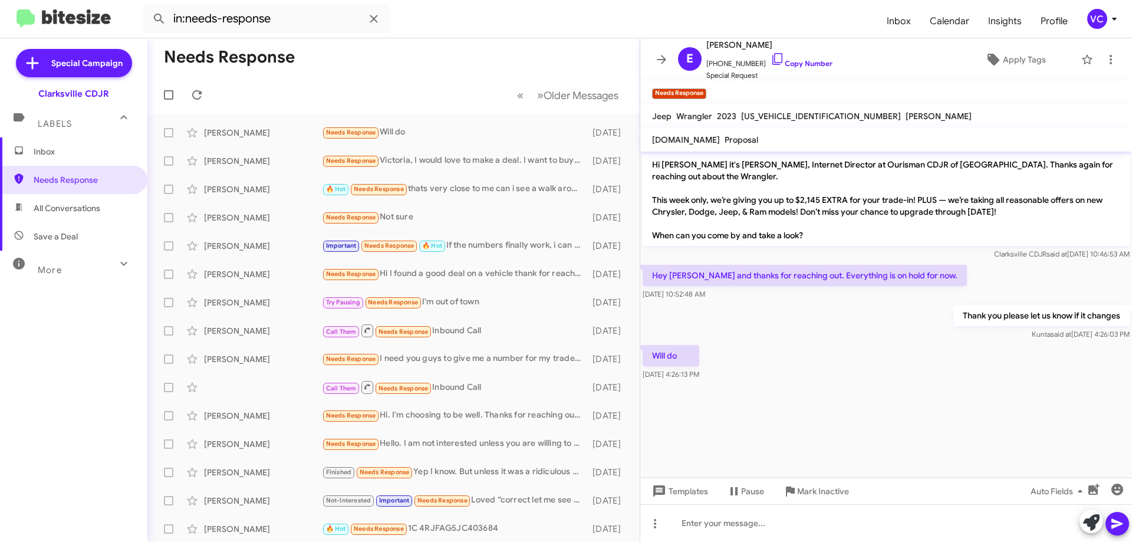
drag, startPoint x: 872, startPoint y: 479, endPoint x: 664, endPoint y: 460, distance: 209.0
click at [871, 480] on div "Templates Pause Mark Inactive Auto Fields" at bounding box center [886, 490] width 492 height 27
drag, startPoint x: 1029, startPoint y: 401, endPoint x: 980, endPoint y: 394, distance: 49.5
click at [1030, 400] on cdk-virtual-scroll-viewport "Hi [PERSON_NAME] it's [PERSON_NAME], Internet Director at Ourisman CDJR of [GEO…" at bounding box center [886, 314] width 492 height 326
click at [942, 370] on div "Will do [DATE] 4:26:13 PM" at bounding box center [886, 362] width 492 height 40
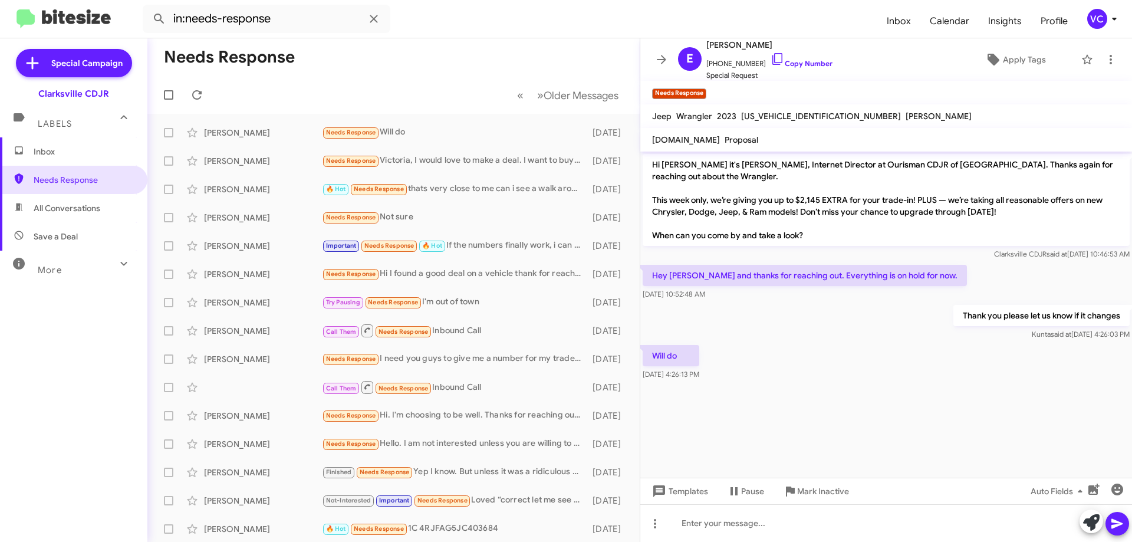
click at [473, 80] on mat-toolbar-row "« Previous » Next Older Messages" at bounding box center [393, 95] width 492 height 38
click at [443, 80] on mat-toolbar-row "« Previous » Next Older Messages" at bounding box center [393, 95] width 492 height 38
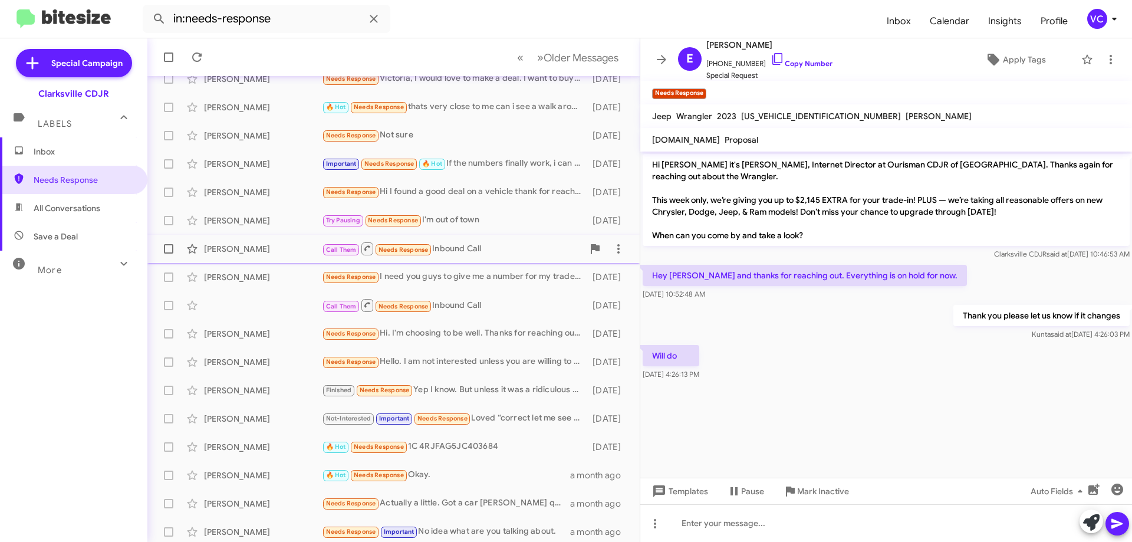
scroll to position [143, 0]
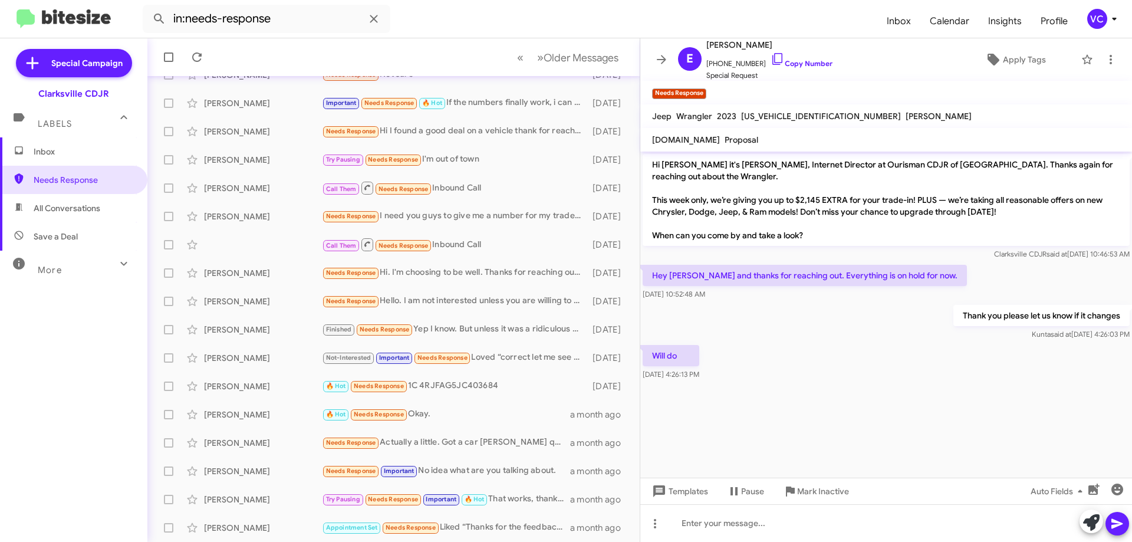
click at [983, 318] on p "Thank you please let us know if it changes" at bounding box center [1041, 315] width 176 height 21
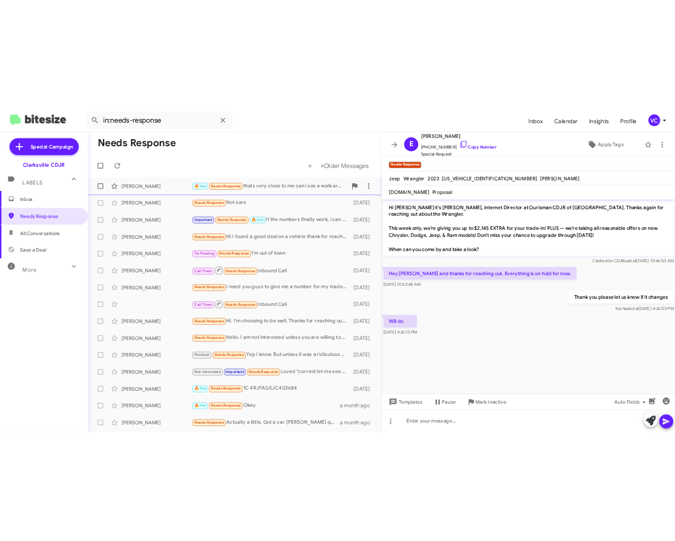
scroll to position [0, 0]
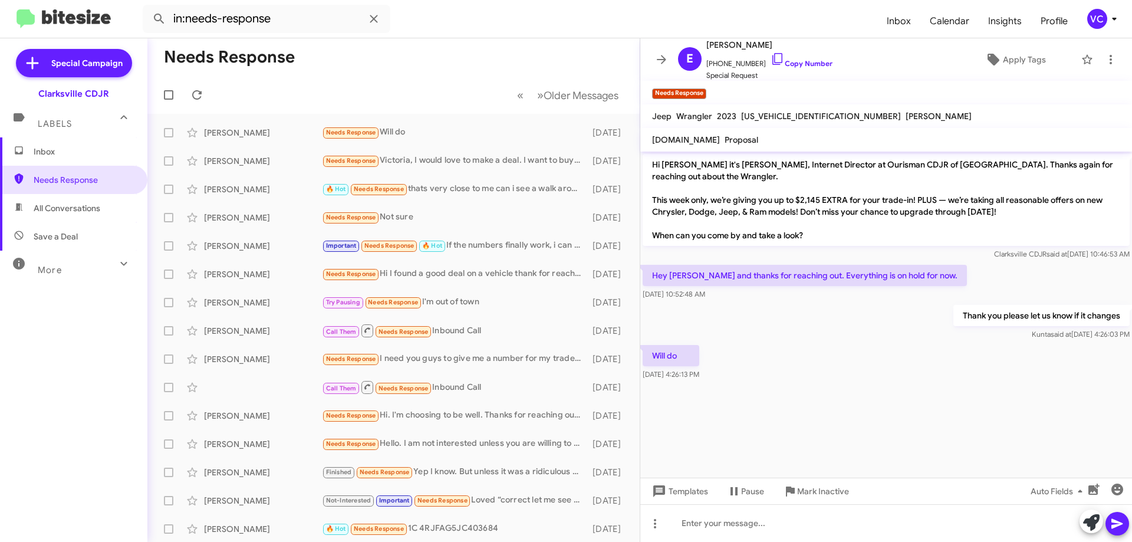
click at [404, 45] on mat-toolbar-row "Needs Response" at bounding box center [393, 57] width 492 height 38
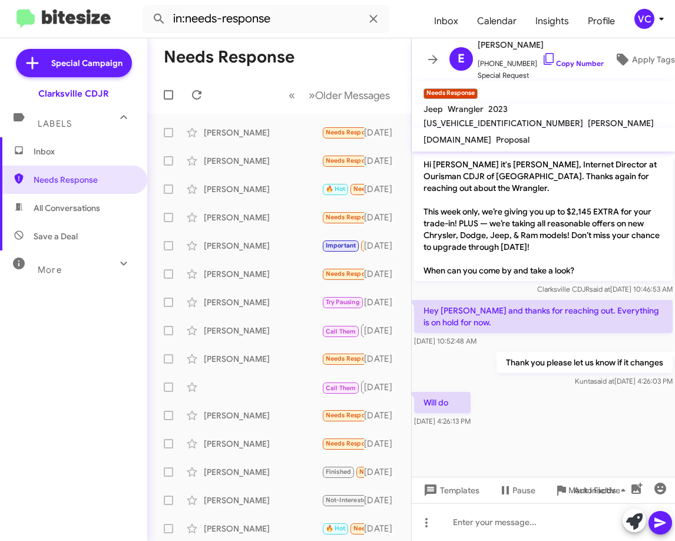
click at [39, 334] on div "Inbox Needs Response All Conversations Save a Deal More Important 🔥 Hot Appoint…" at bounding box center [73, 299] width 147 height 325
drag, startPoint x: 605, startPoint y: 418, endPoint x: 38, endPoint y: 417, distance: 566.4
click at [607, 418] on div "Will do [DATE] 4:26:13 PM" at bounding box center [543, 410] width 263 height 40
drag, startPoint x: 357, startPoint y: 42, endPoint x: 360, endPoint y: 34, distance: 8.8
click at [358, 42] on mat-toolbar-row "Needs Response" at bounding box center [279, 57] width 264 height 38
